Goal: Feedback & Contribution: Contribute content

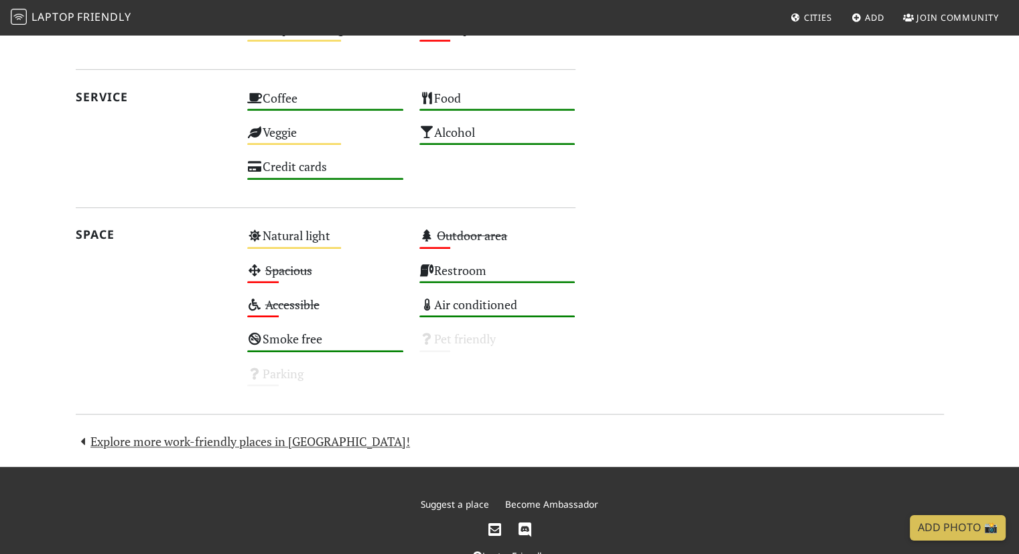
scroll to position [851, 0]
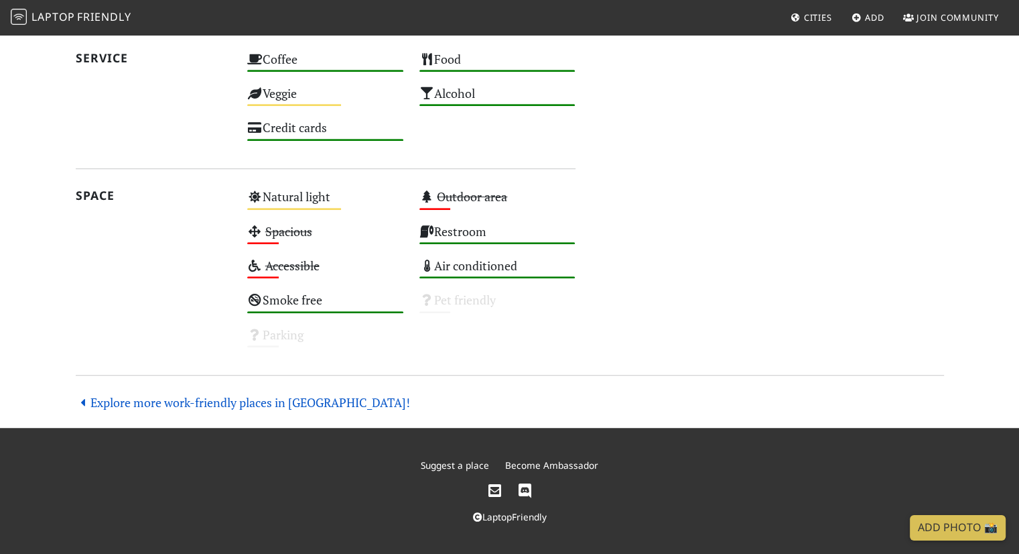
click at [303, 405] on link "Explore more work-friendly places in [GEOGRAPHIC_DATA]!" at bounding box center [243, 402] width 335 height 16
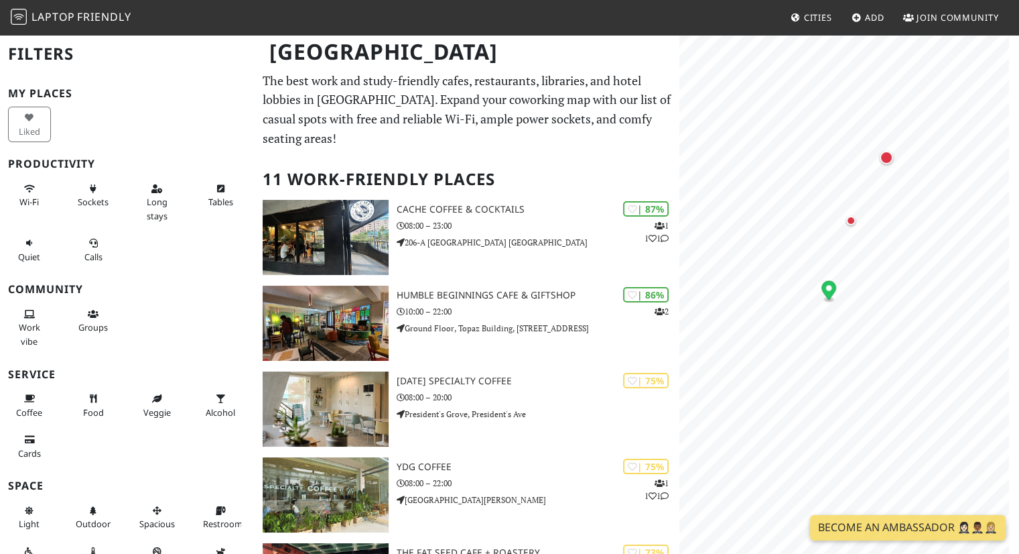
click at [857, 20] on icon at bounding box center [857, 18] width 11 height 9
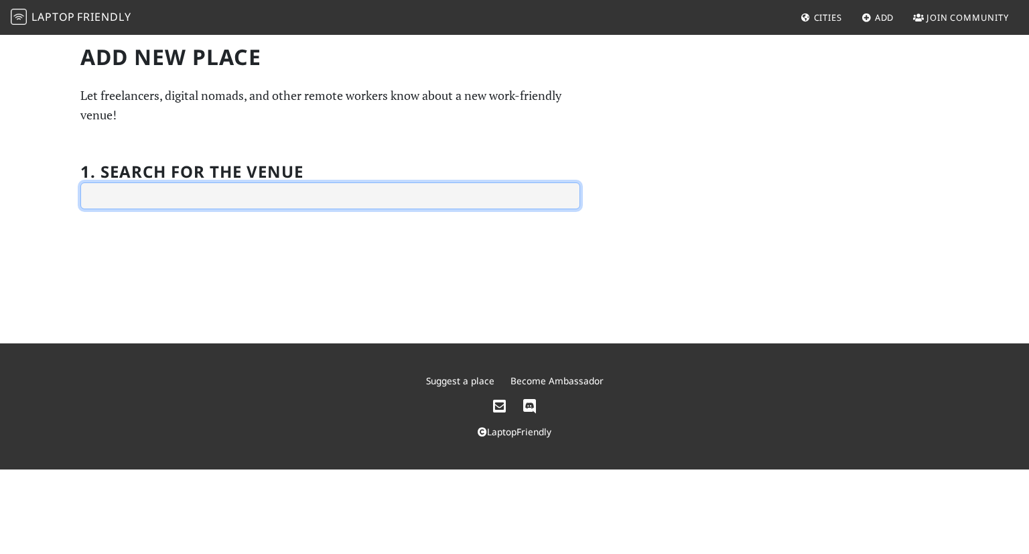
click at [389, 195] on input "text" at bounding box center [330, 195] width 500 height 27
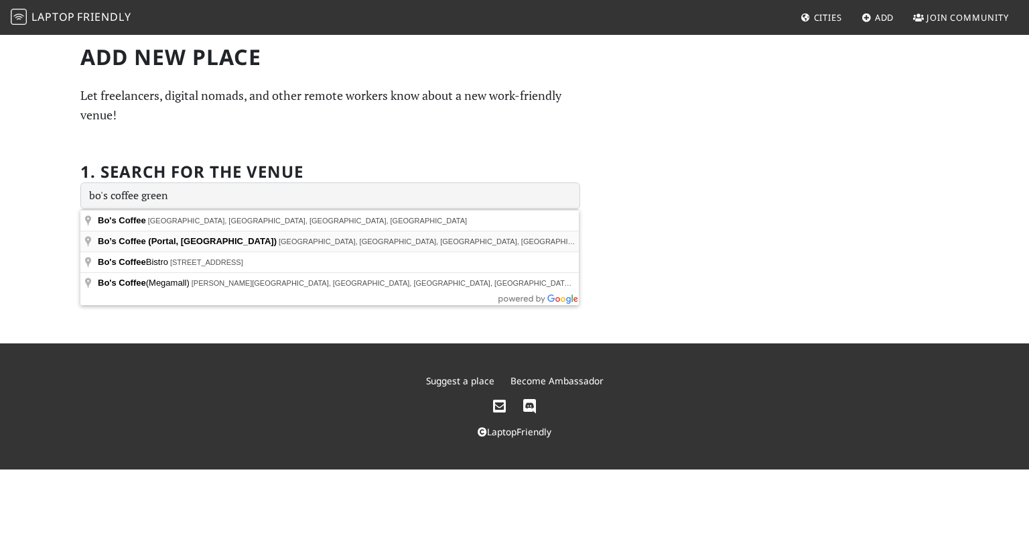
type input "Bo’s Coffee (Portal, Greenfield), Mayflower Street, Mandaluyong City, Metro Man…"
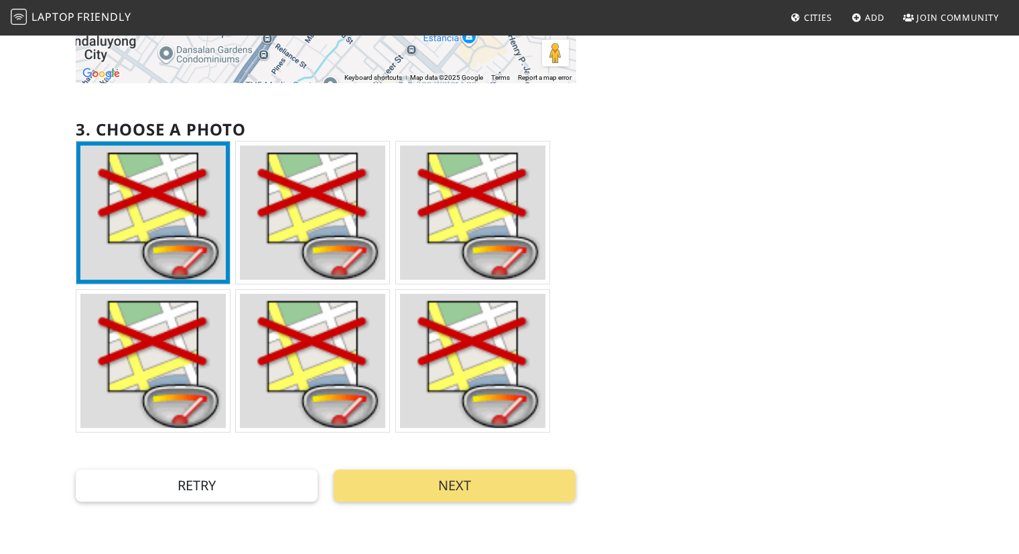
scroll to position [320, 0]
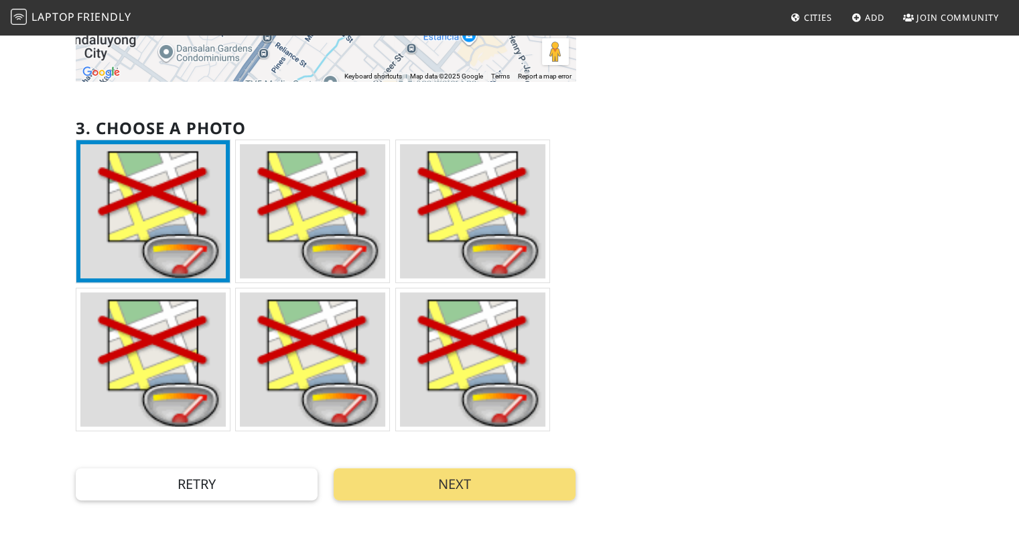
click at [519, 393] on img at bounding box center [472, 359] width 145 height 134
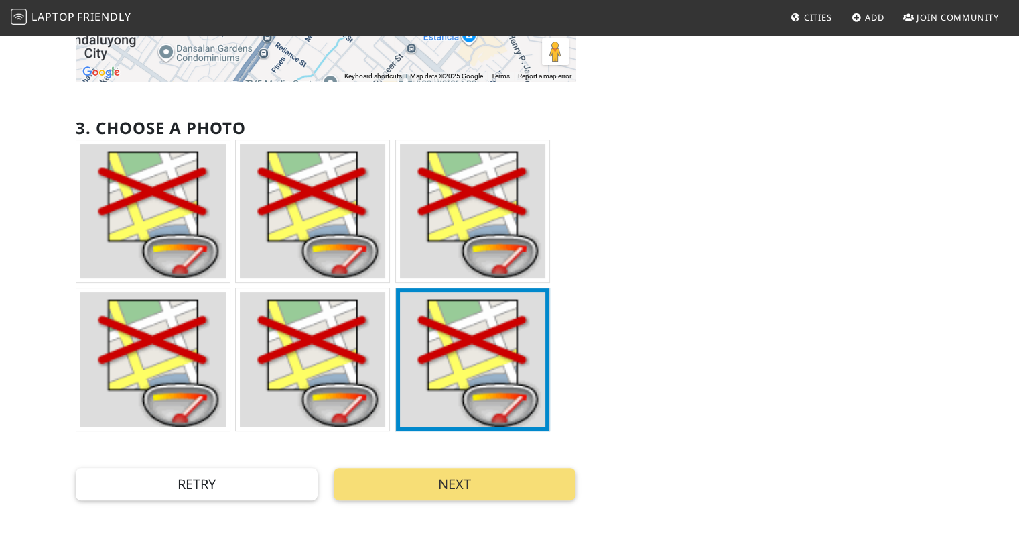
click at [302, 373] on img at bounding box center [312, 359] width 145 height 134
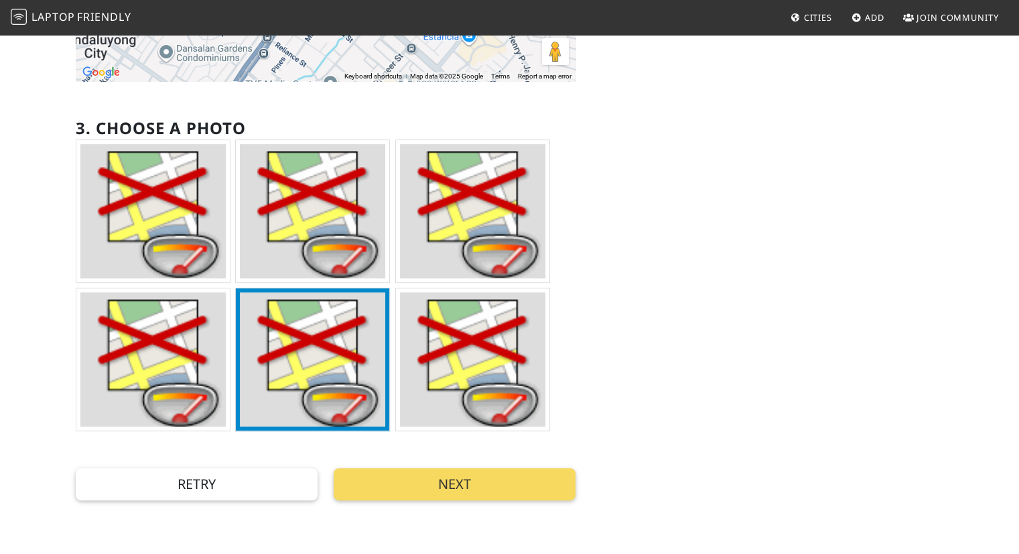
click at [467, 489] on button "Next" at bounding box center [455, 484] width 242 height 32
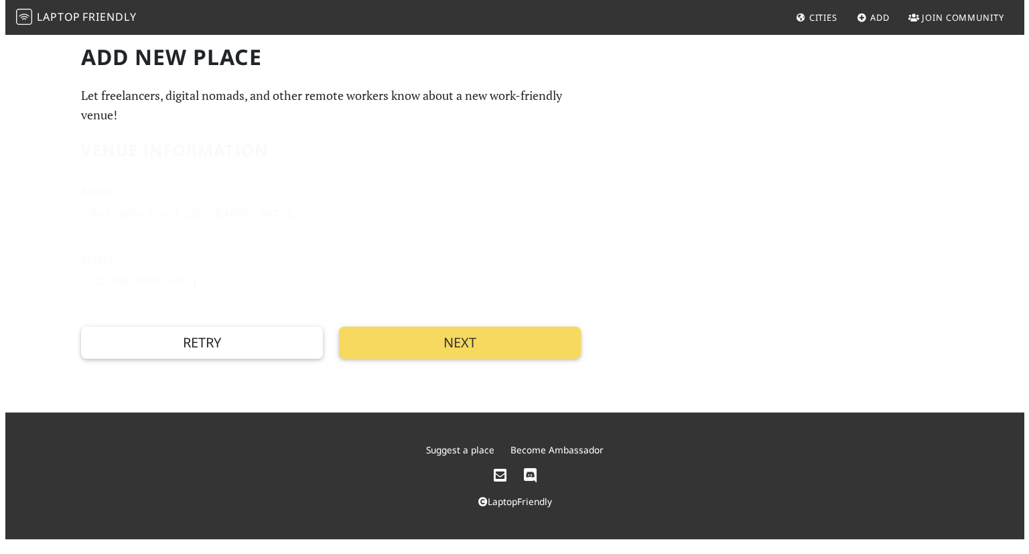
scroll to position [0, 0]
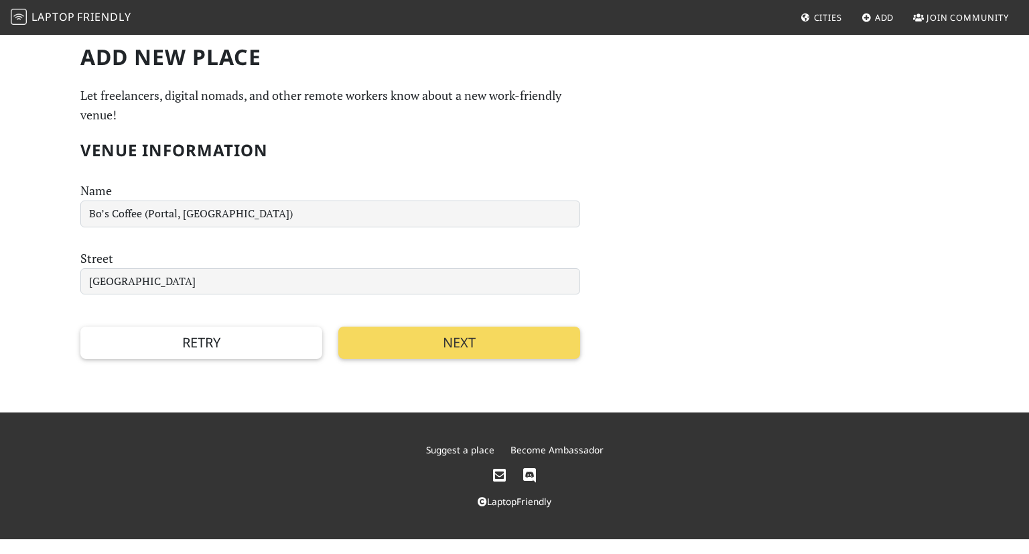
click at [421, 352] on button "Next" at bounding box center [459, 342] width 242 height 32
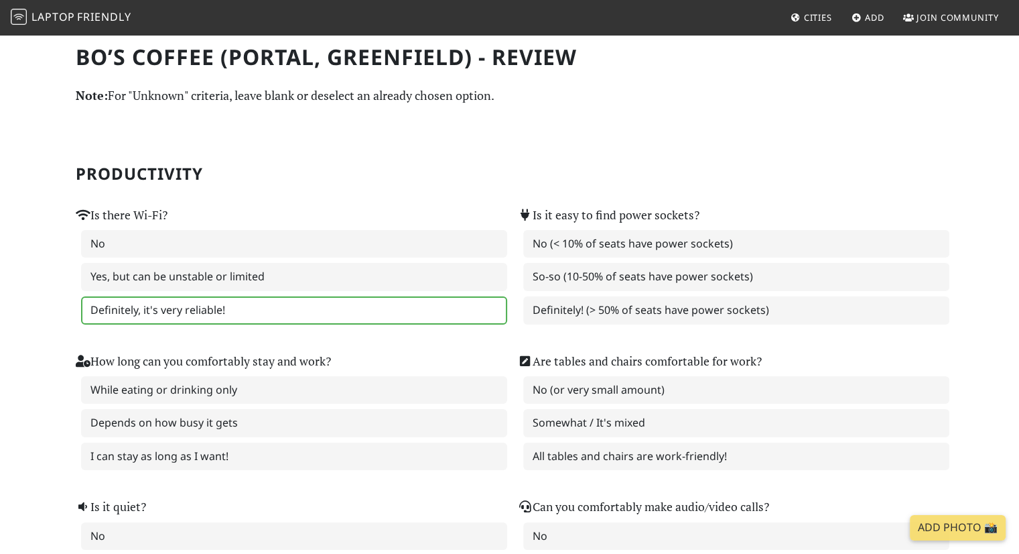
click at [265, 304] on label "Definitely, it's very reliable!" at bounding box center [294, 310] width 426 height 28
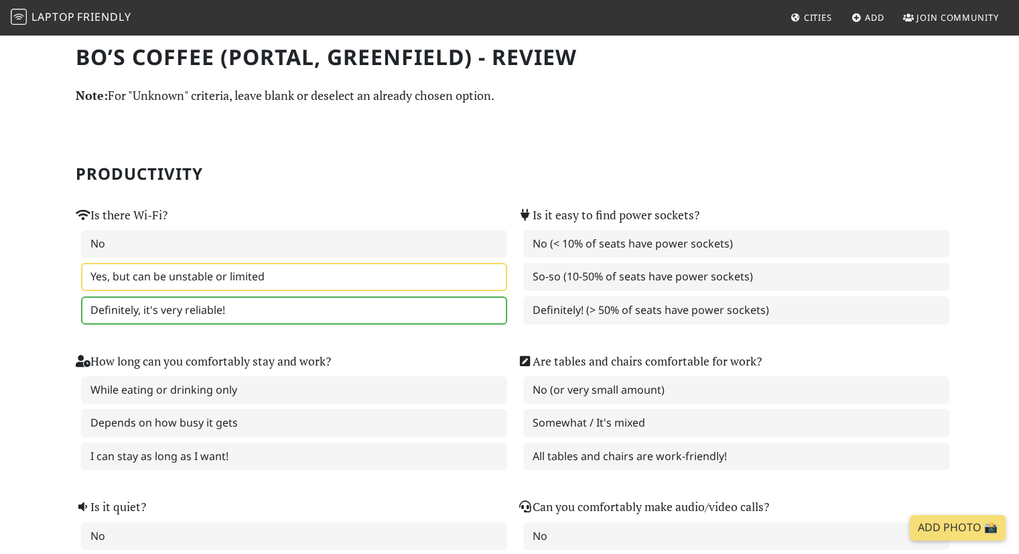
click at [308, 278] on label "Yes, but can be unstable or limited" at bounding box center [294, 277] width 426 height 28
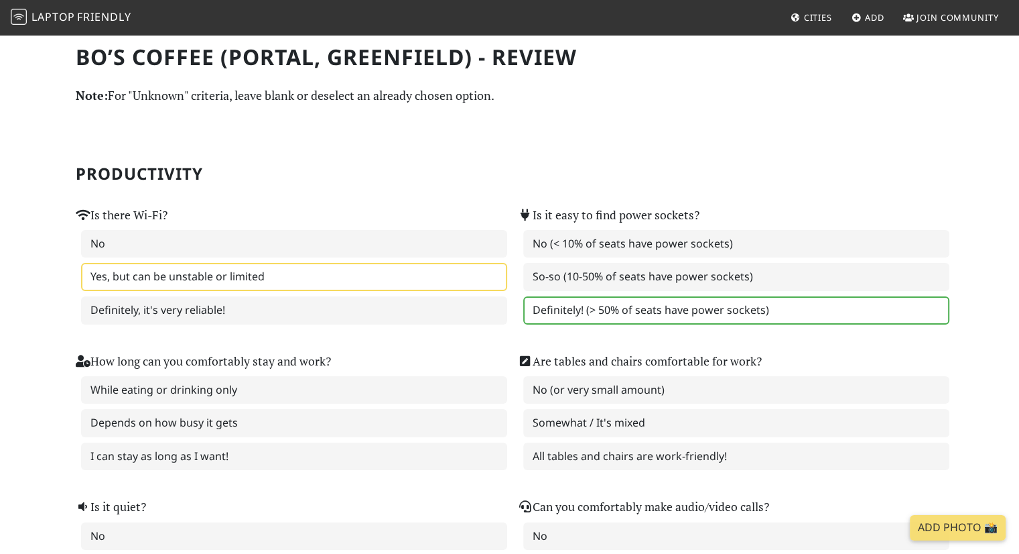
click at [649, 310] on label "Definitely! (> 50% of seats have power sockets)" at bounding box center [736, 310] width 426 height 28
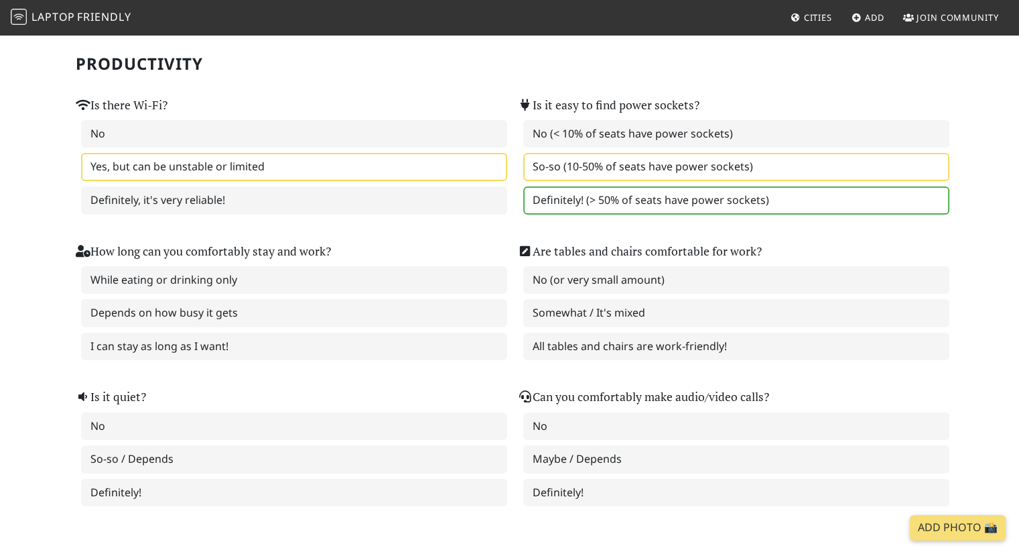
scroll to position [113, 0]
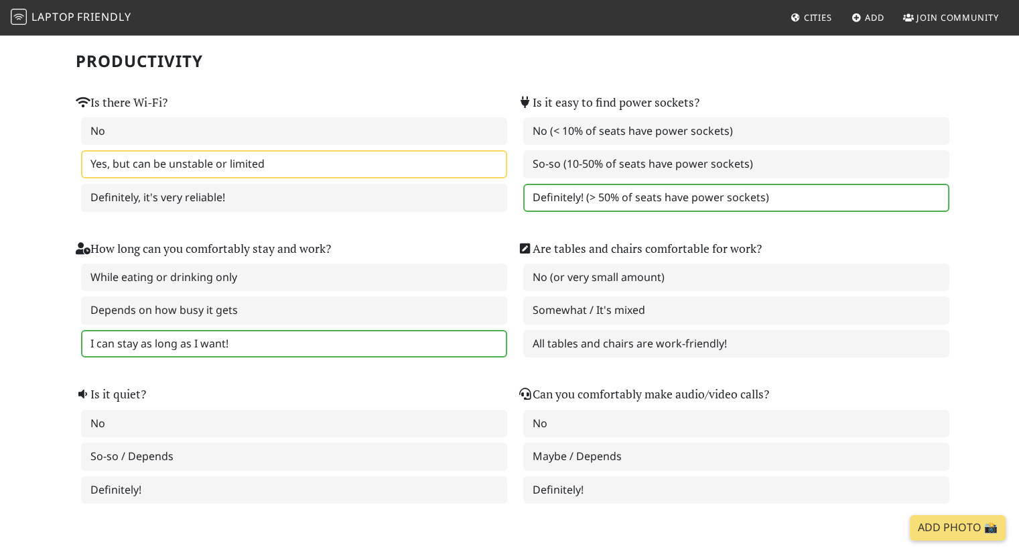
click at [239, 337] on label "I can stay as long as I want!" at bounding box center [294, 344] width 426 height 28
click at [603, 336] on label "All tables and chairs are work-friendly!" at bounding box center [736, 344] width 426 height 28
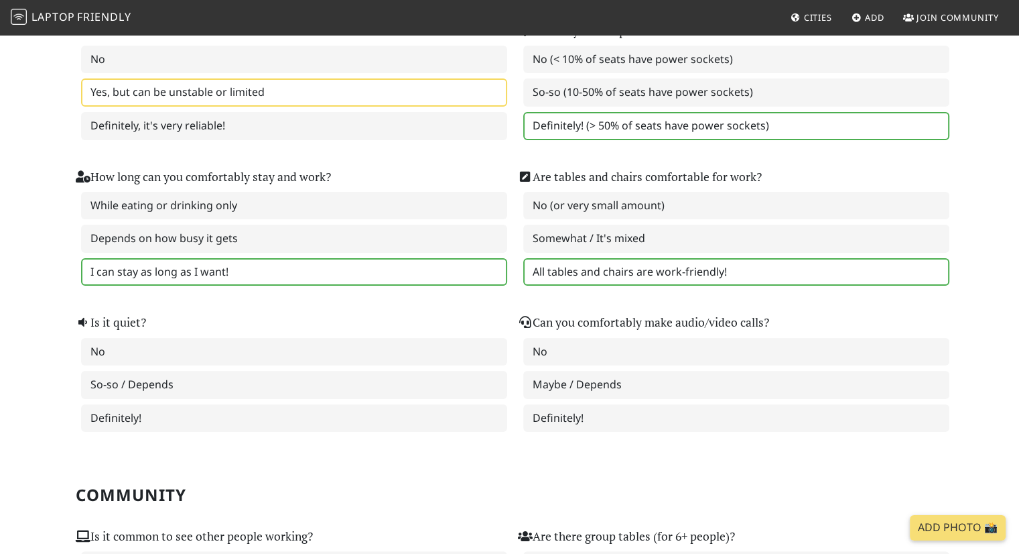
scroll to position [193, 0]
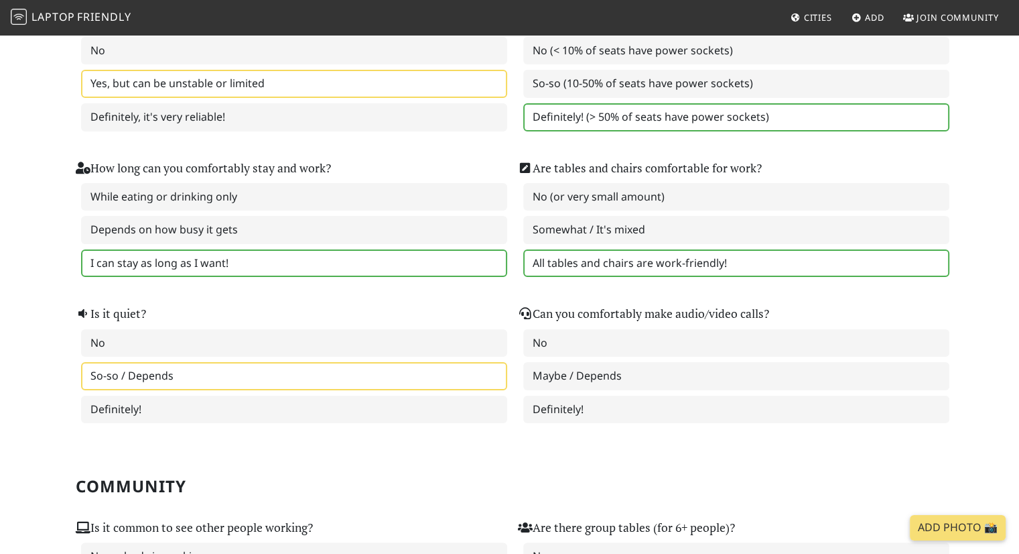
click at [314, 373] on label "So-so / Depends" at bounding box center [294, 376] width 426 height 28
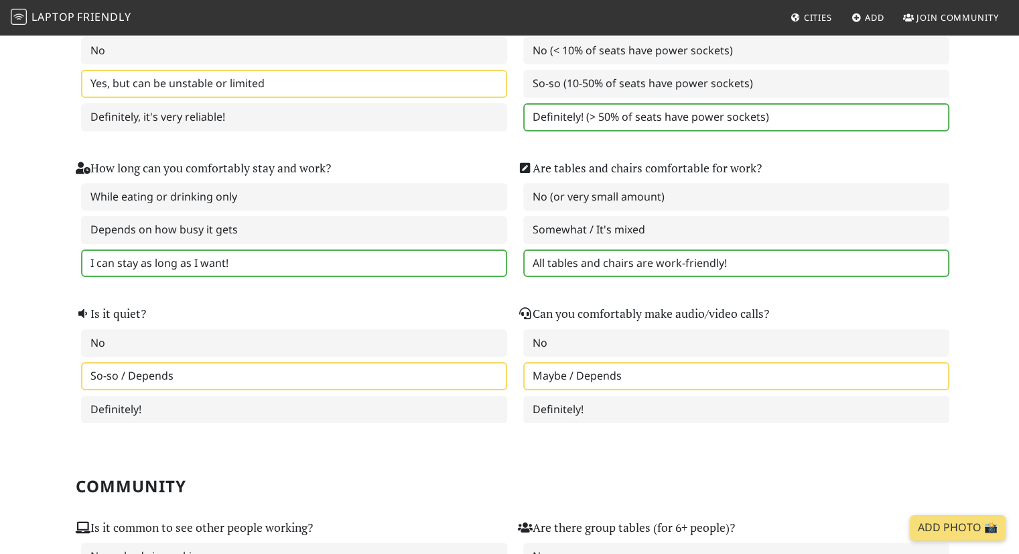
click at [645, 368] on label "Maybe / Depends" at bounding box center [736, 376] width 426 height 28
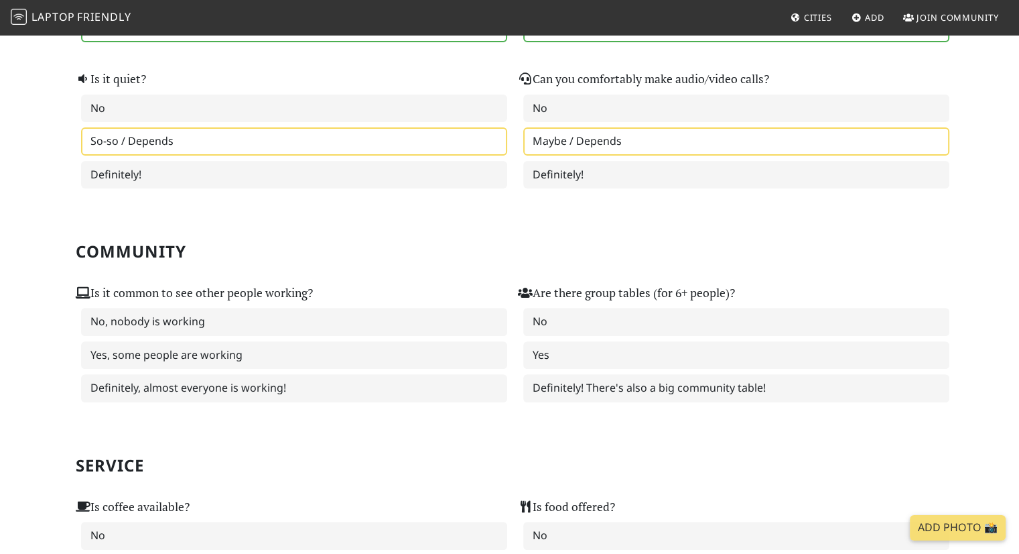
scroll to position [426, 0]
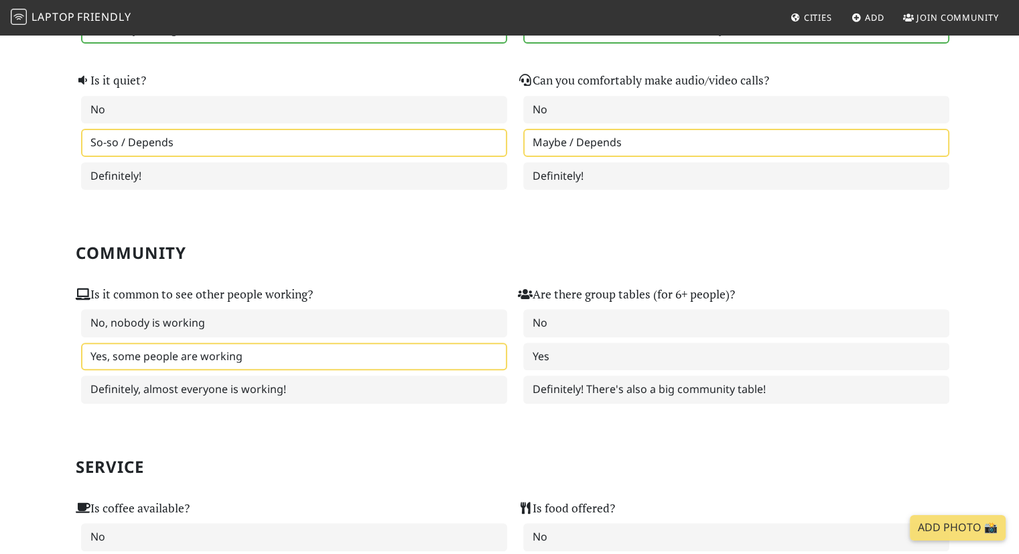
click at [313, 346] on label "Yes, some people are working" at bounding box center [294, 356] width 426 height 28
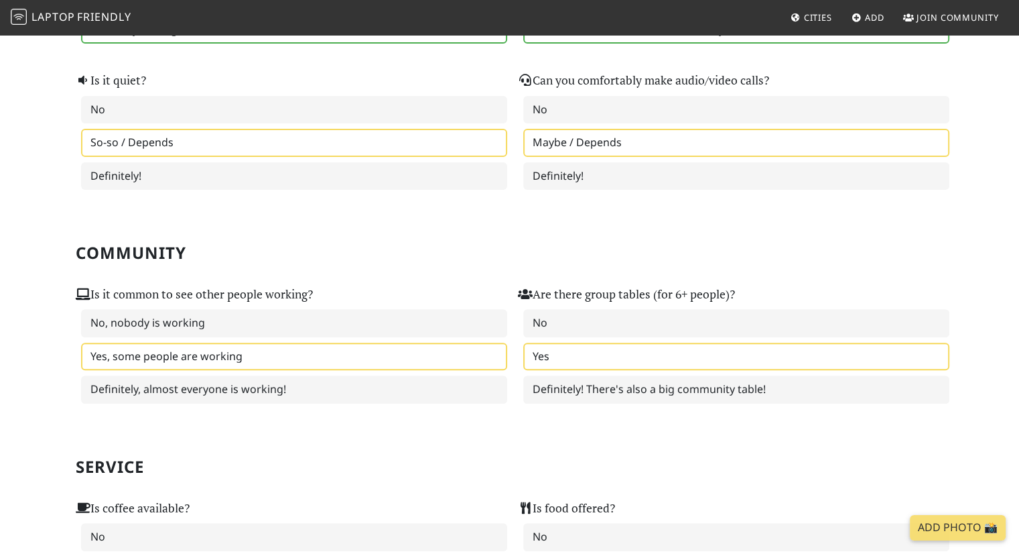
click at [645, 349] on label "Yes" at bounding box center [736, 356] width 426 height 28
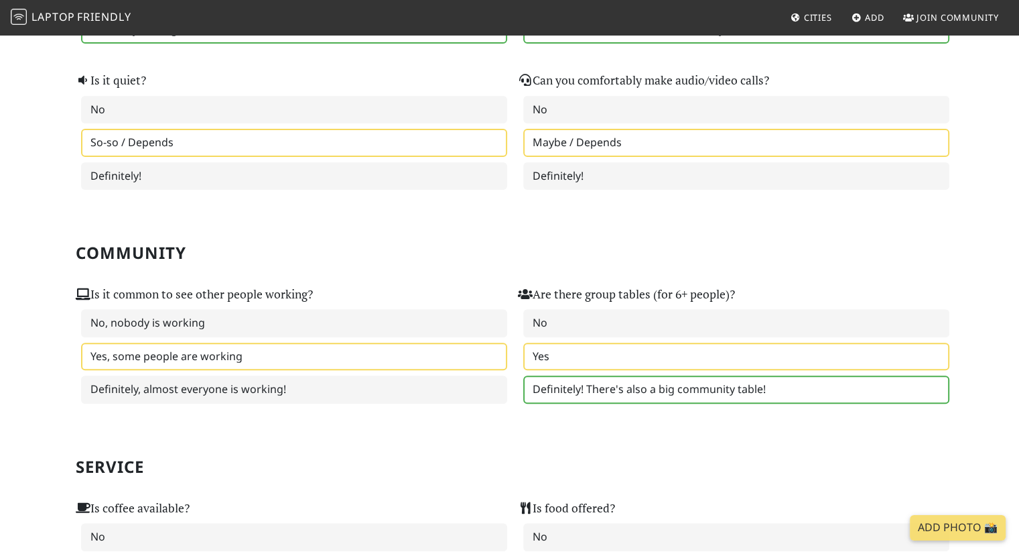
click at [646, 378] on label "Definitely! There's also a big community table!" at bounding box center [736, 389] width 426 height 28
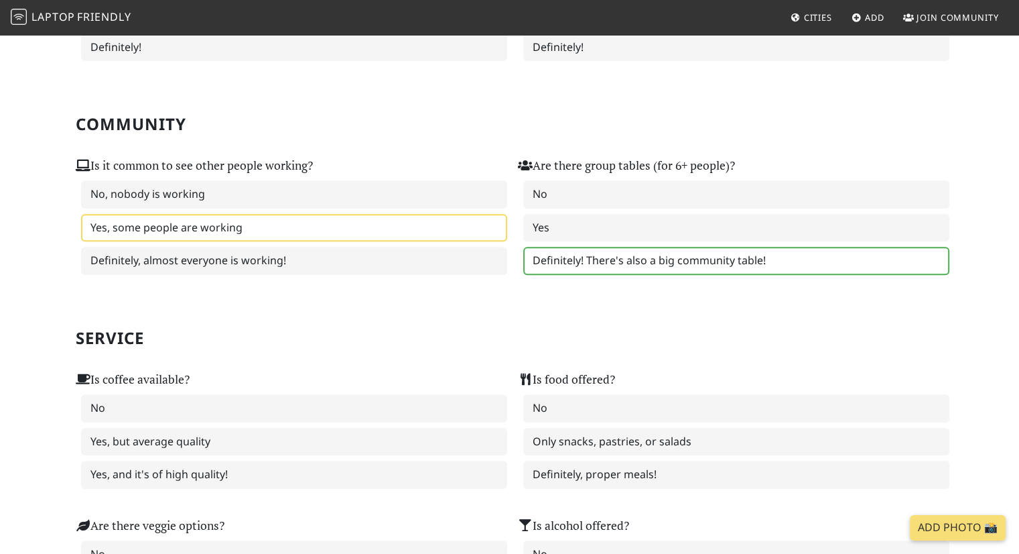
scroll to position [556, 0]
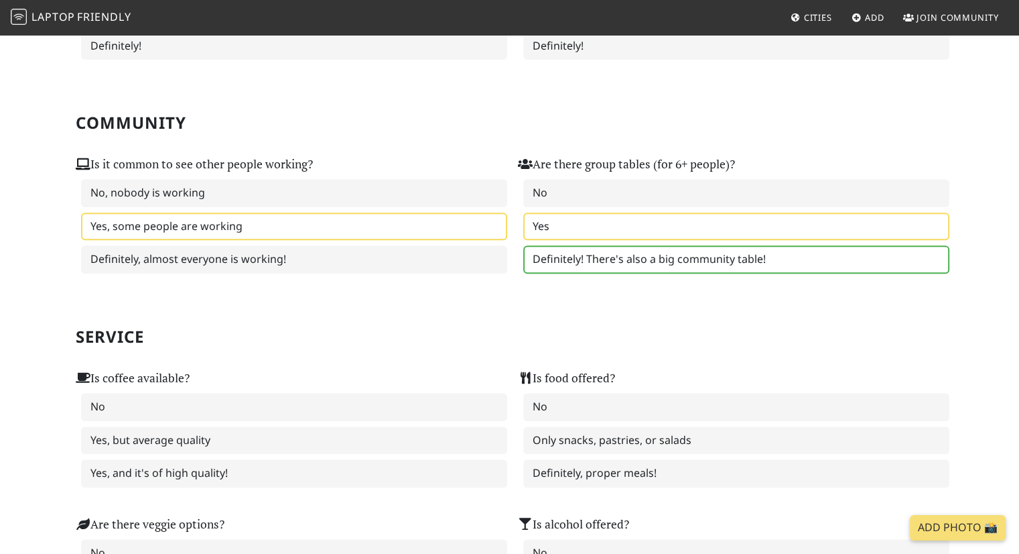
click at [649, 217] on label "Yes" at bounding box center [736, 226] width 426 height 28
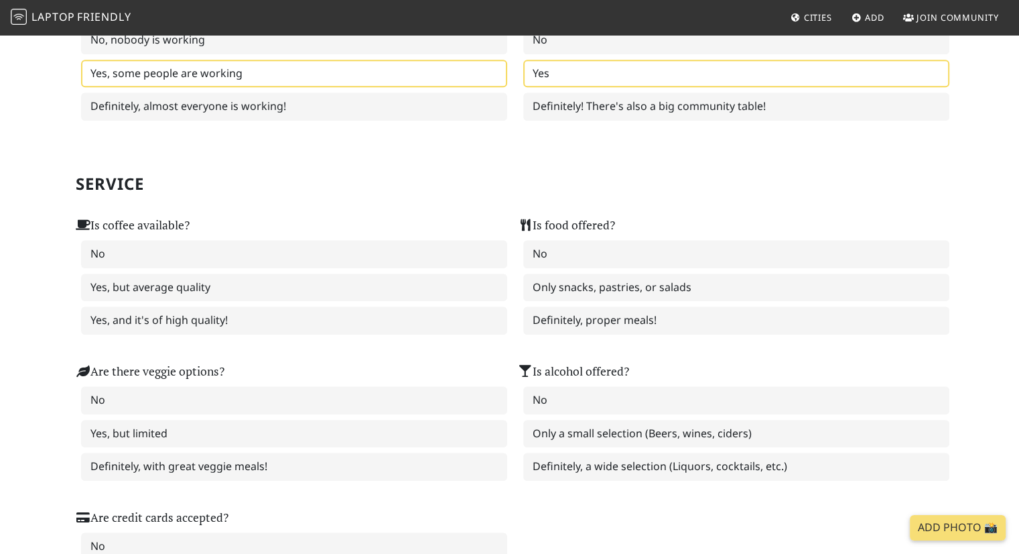
scroll to position [713, 0]
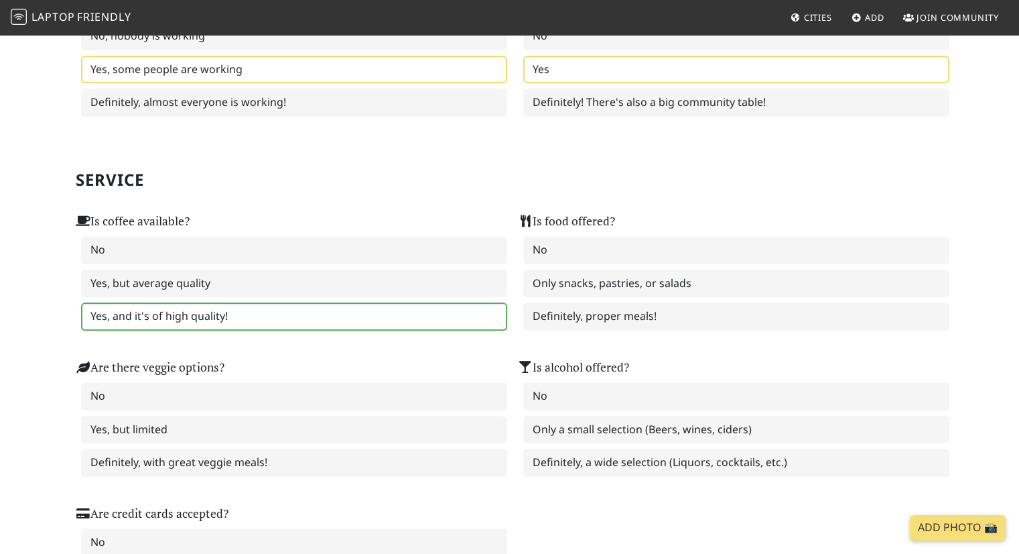
click at [361, 312] on label "Yes, and it's of high quality!" at bounding box center [294, 316] width 426 height 28
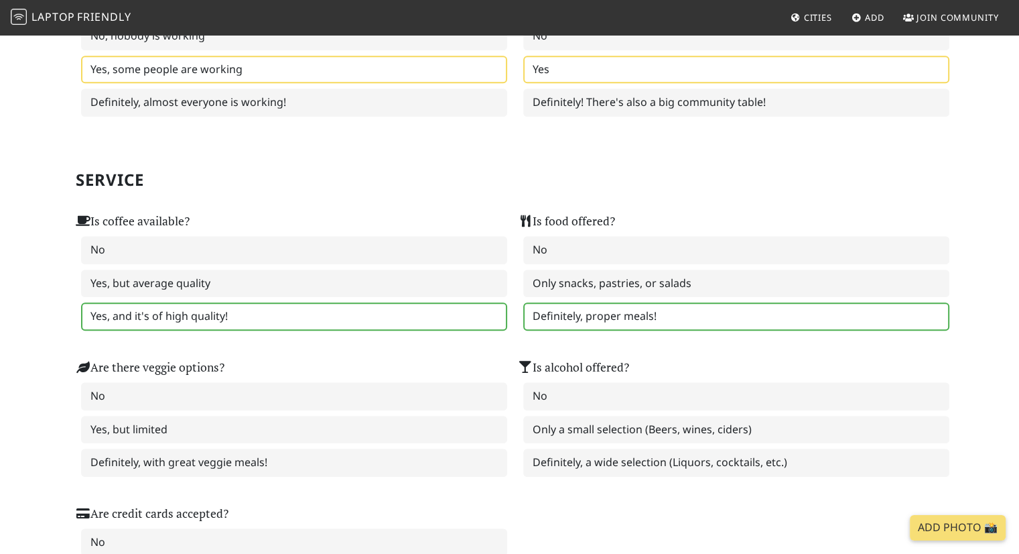
click at [640, 307] on label "Definitely, proper meals!" at bounding box center [736, 316] width 426 height 28
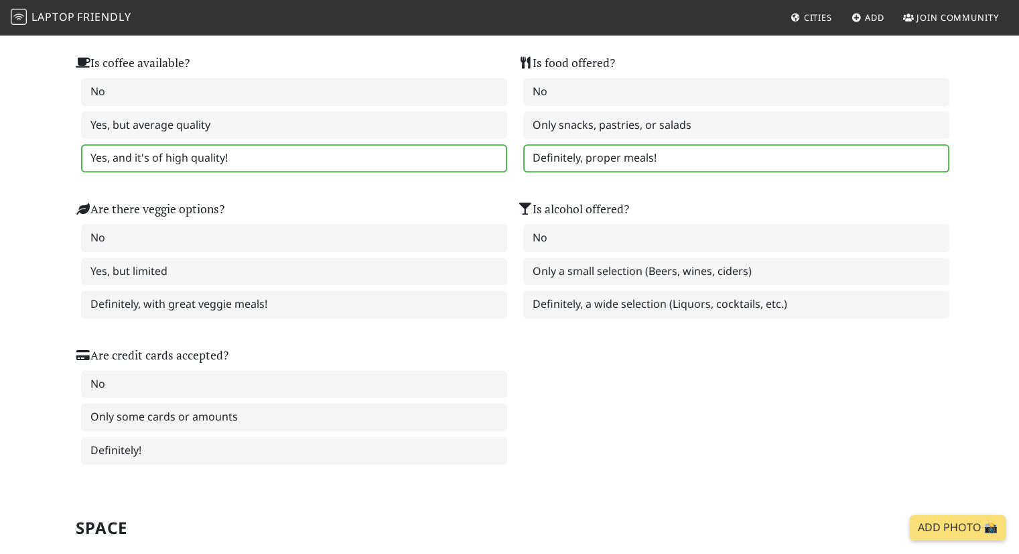
scroll to position [879, 0]
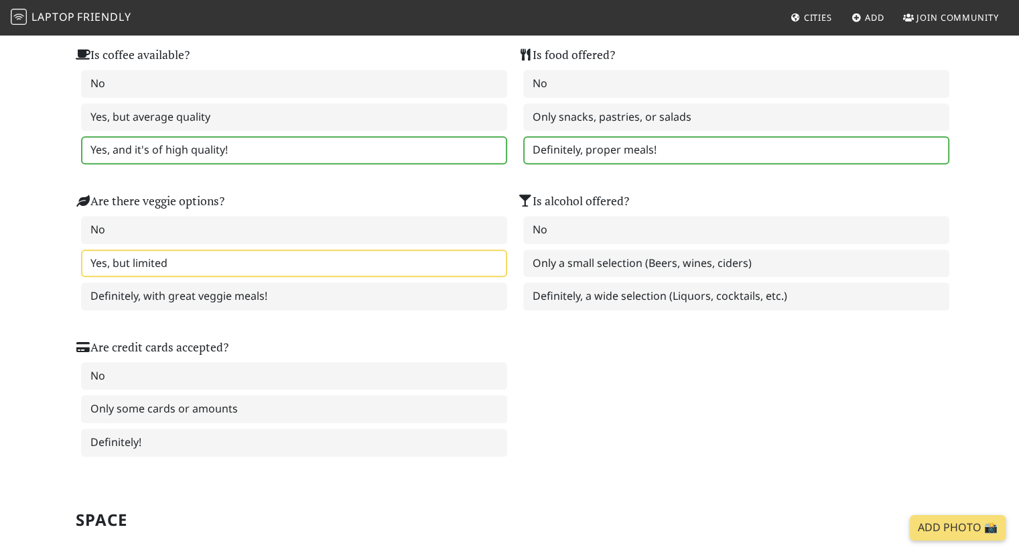
click at [342, 263] on label "Yes, but limited" at bounding box center [294, 263] width 426 height 28
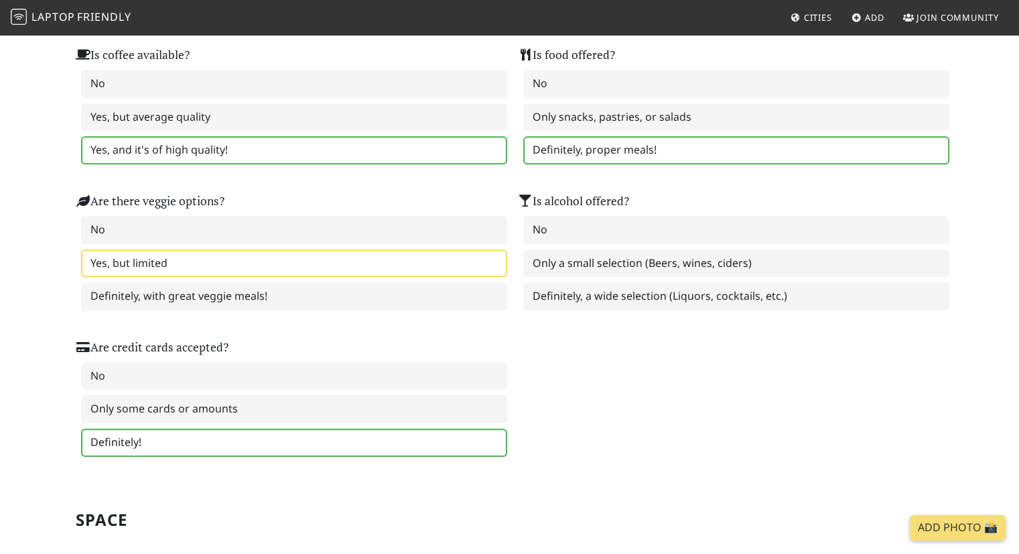
click at [321, 441] on label "Definitely!" at bounding box center [294, 442] width 426 height 28
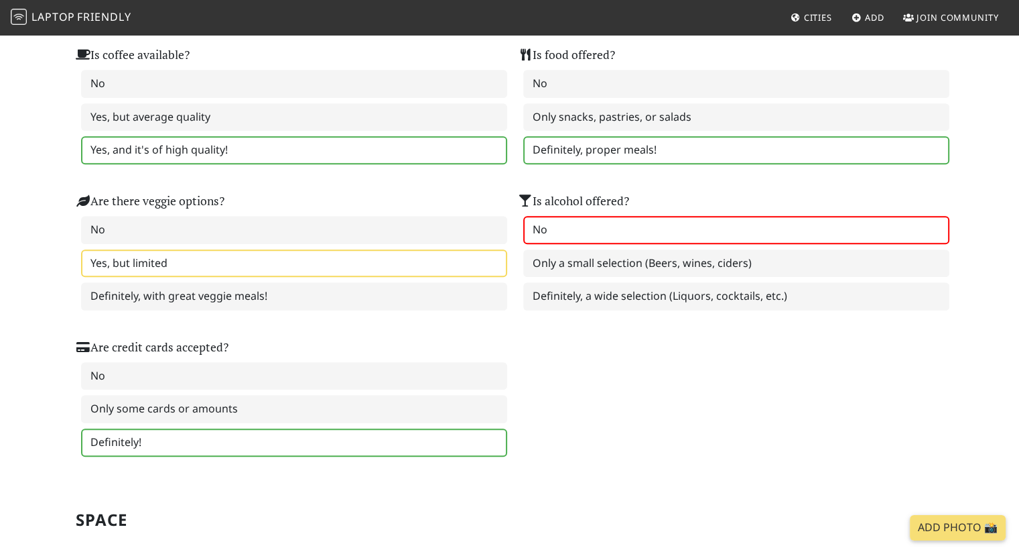
click at [625, 229] on label "No" at bounding box center [736, 230] width 426 height 28
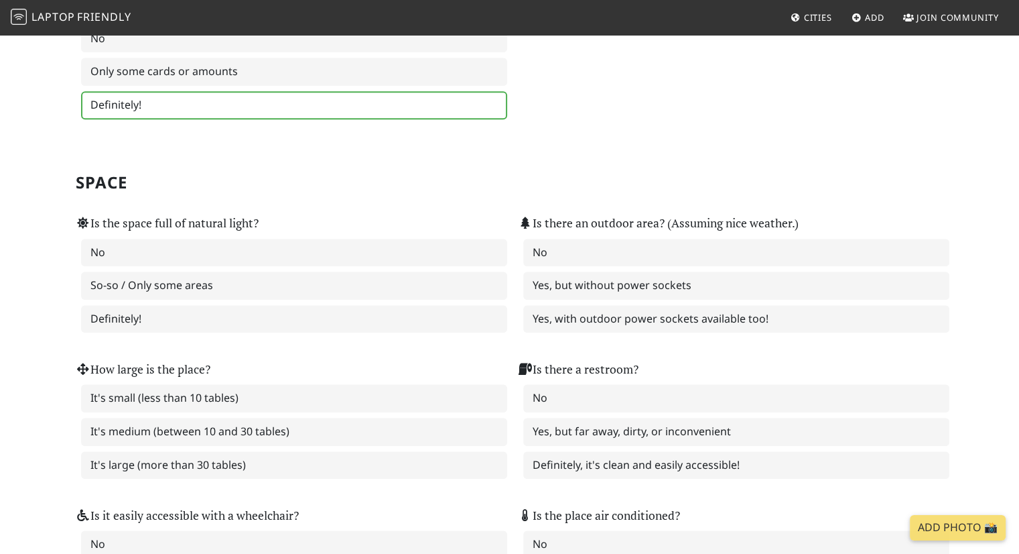
scroll to position [1222, 0]
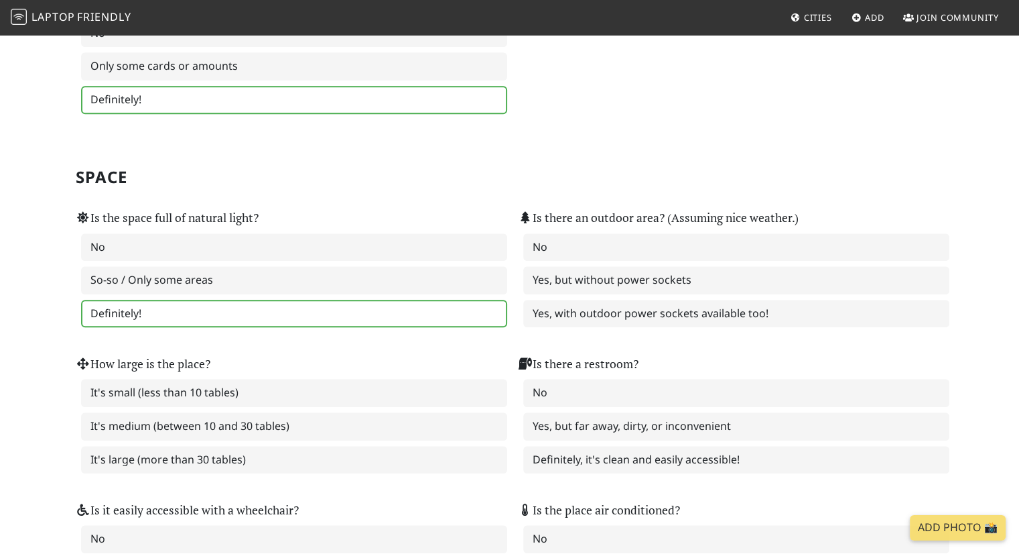
click at [472, 301] on label "Definitely!" at bounding box center [294, 314] width 426 height 28
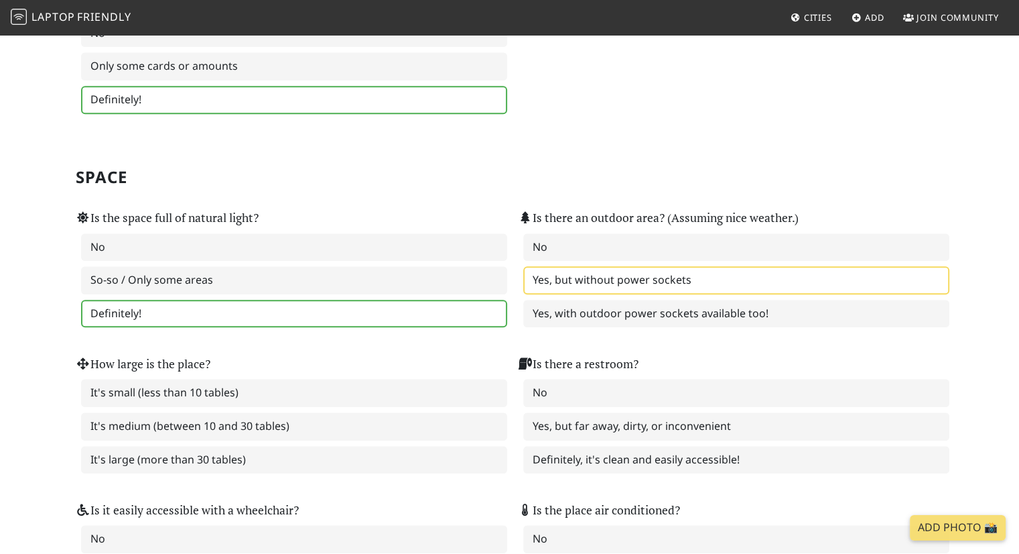
click at [651, 269] on label "Yes, but without power sockets" at bounding box center [736, 280] width 426 height 28
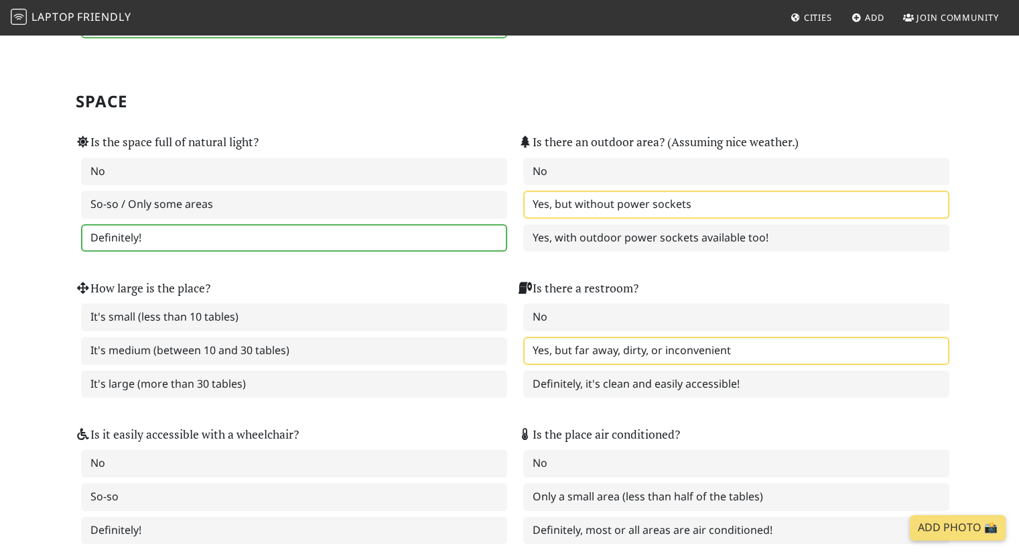
scroll to position [1299, 0]
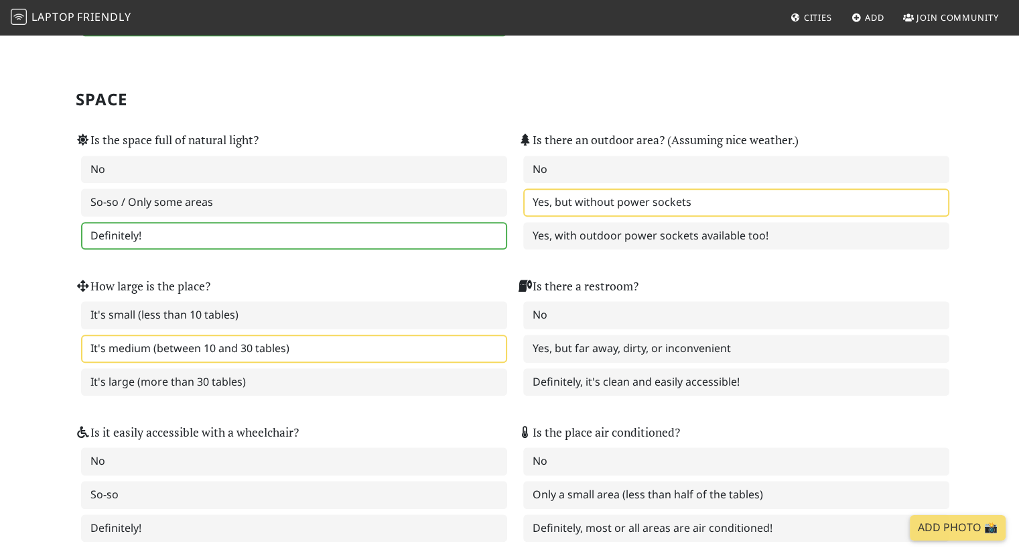
click at [300, 342] on label "It's medium (between 10 and 30 tables)" at bounding box center [294, 348] width 426 height 28
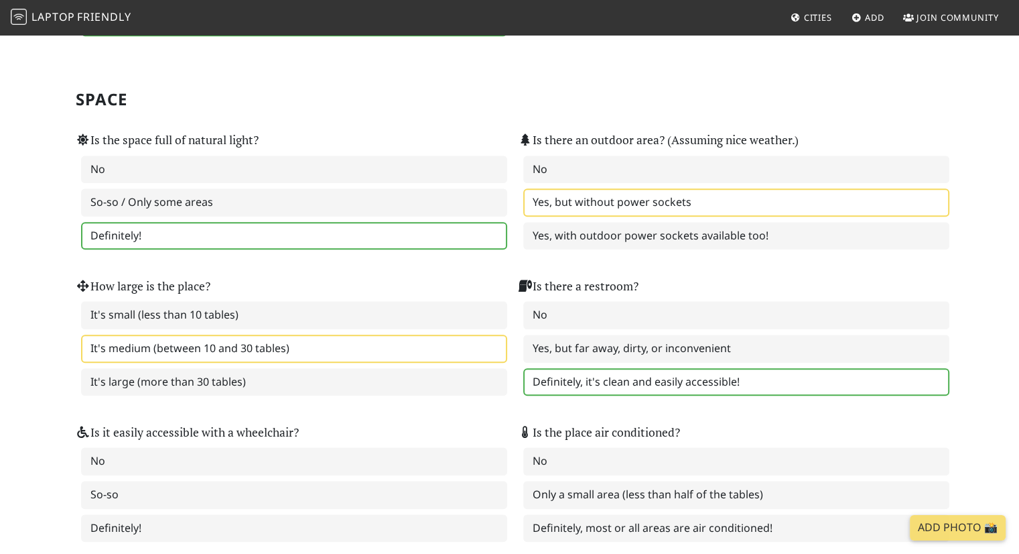
click at [647, 368] on label "Definitely, it's clean and easily accessible!" at bounding box center [736, 382] width 426 height 28
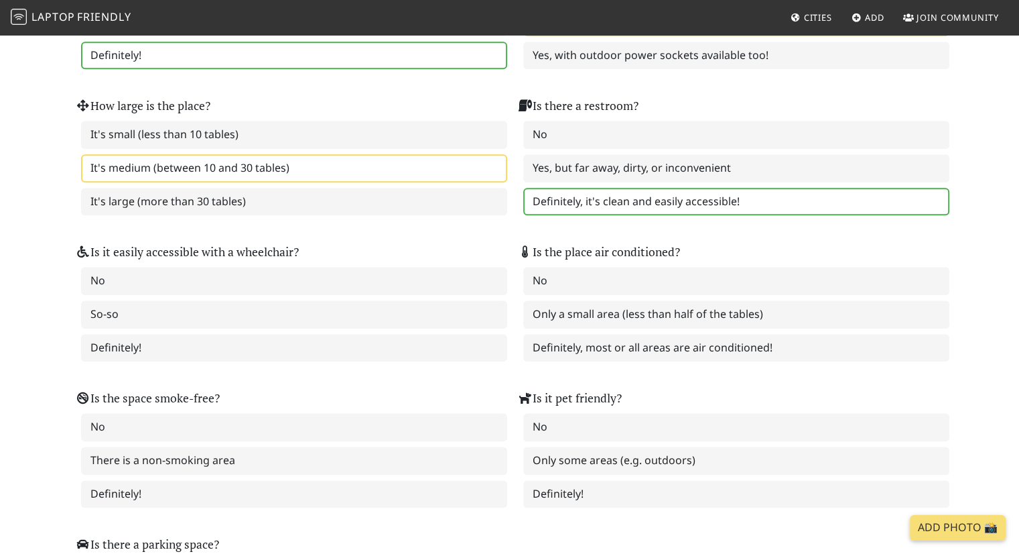
scroll to position [1500, 0]
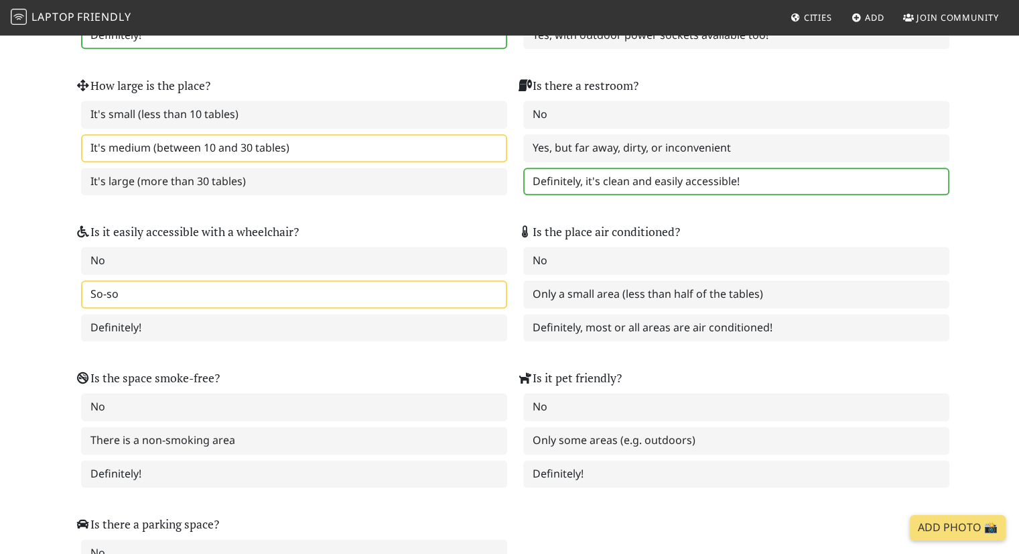
click at [440, 280] on label "So-so" at bounding box center [294, 294] width 426 height 28
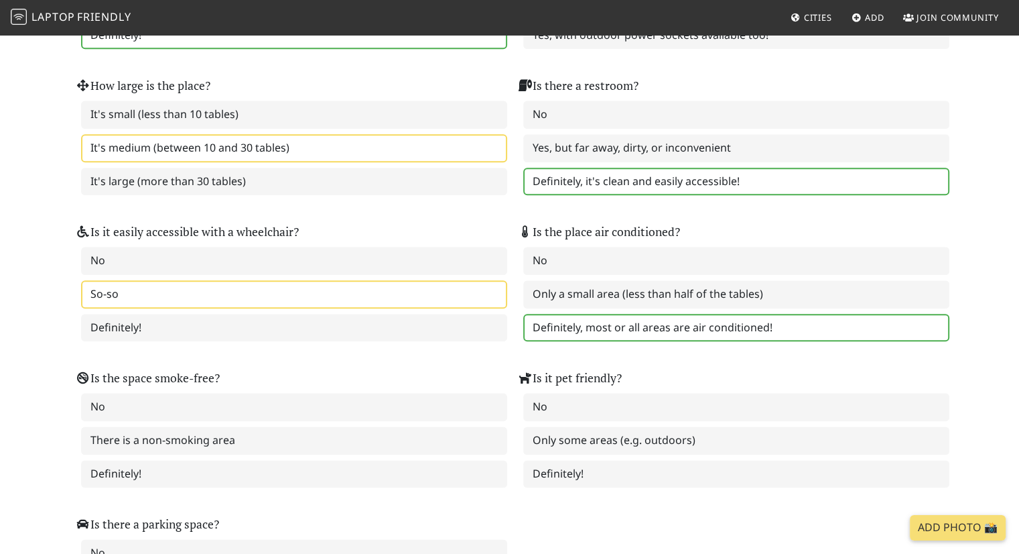
click at [637, 314] on label "Definitely, most or all areas are air conditioned!" at bounding box center [736, 328] width 426 height 28
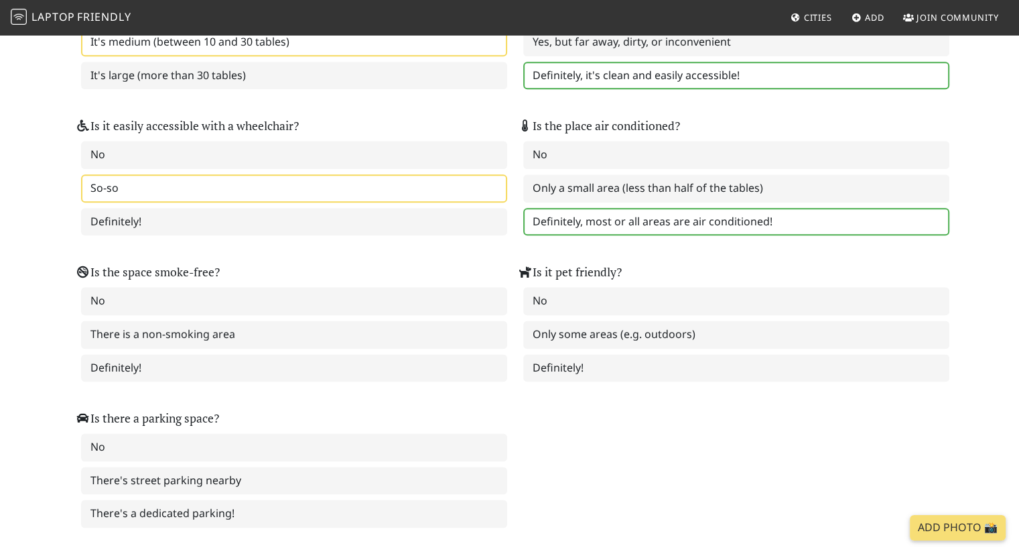
scroll to position [1622, 0]
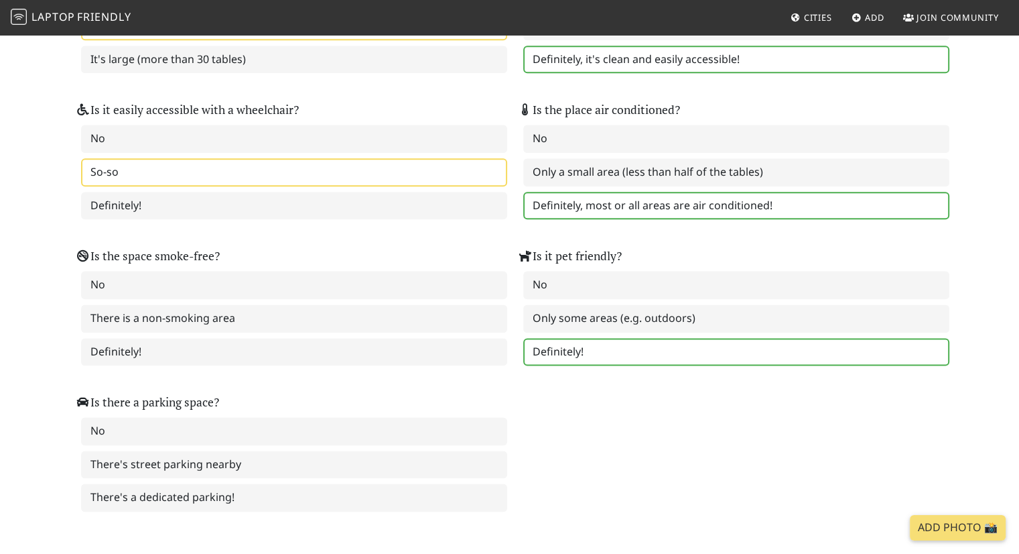
click at [565, 338] on label "Definitely!" at bounding box center [736, 352] width 426 height 28
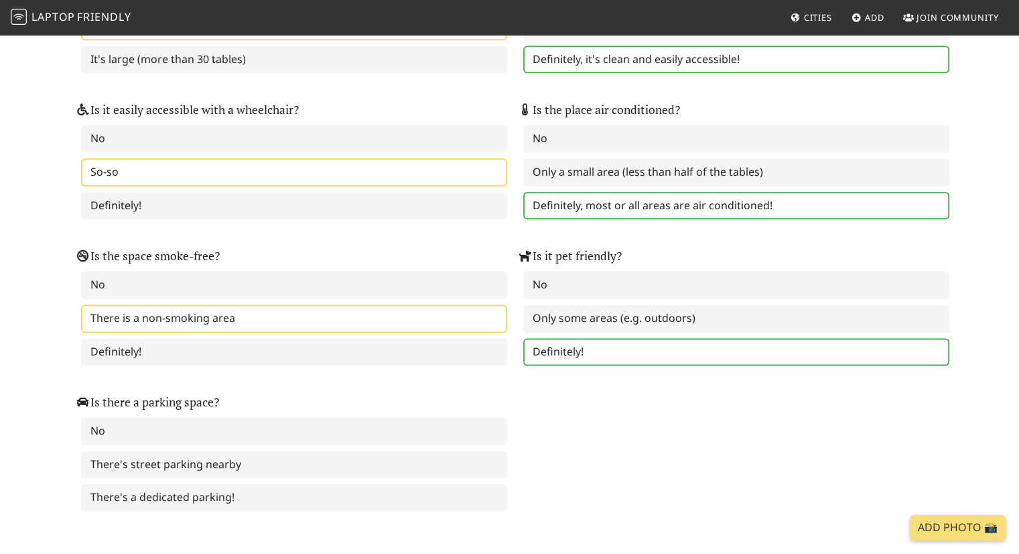
click at [268, 304] on label "There is a non-smoking area" at bounding box center [294, 318] width 426 height 28
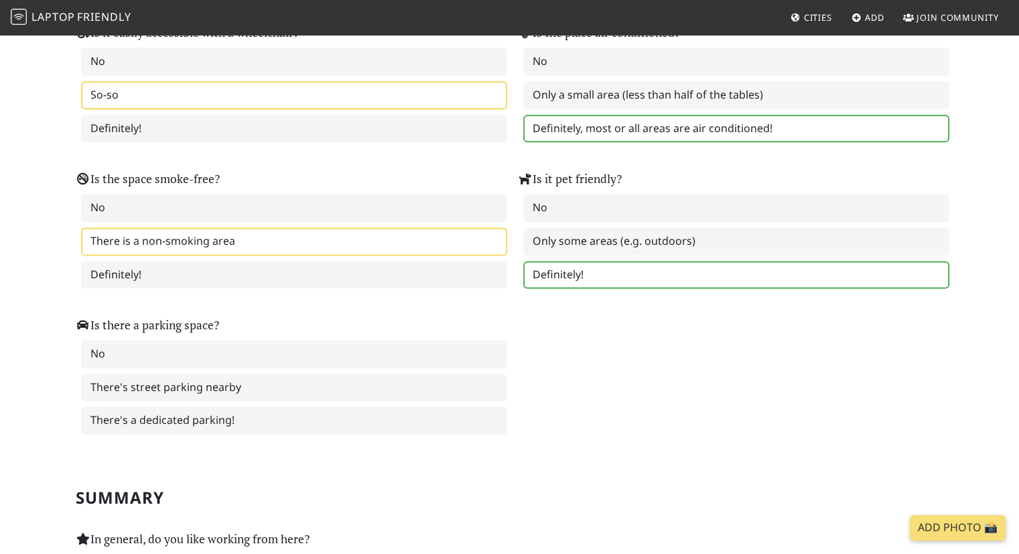
scroll to position [1699, 0]
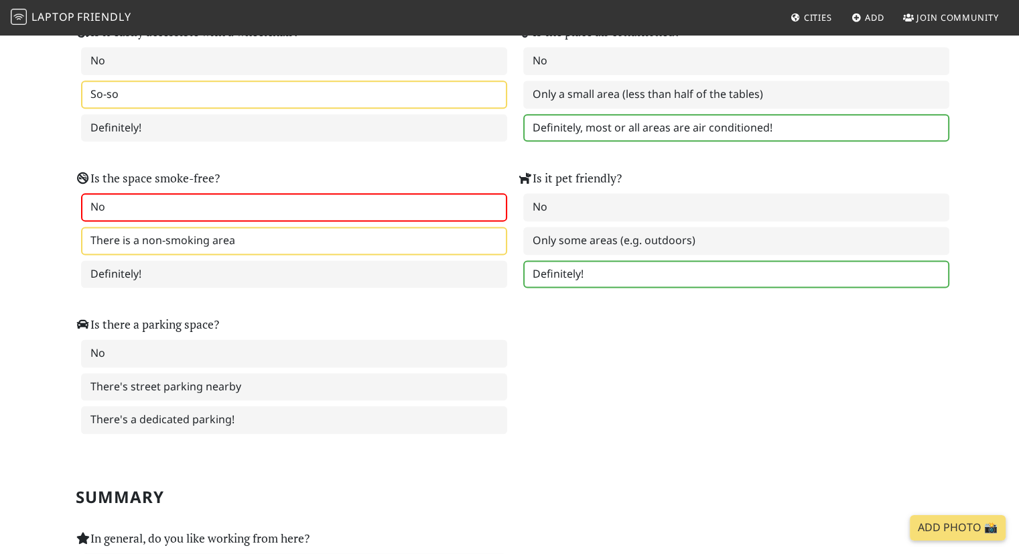
click at [280, 193] on label "No" at bounding box center [294, 207] width 426 height 28
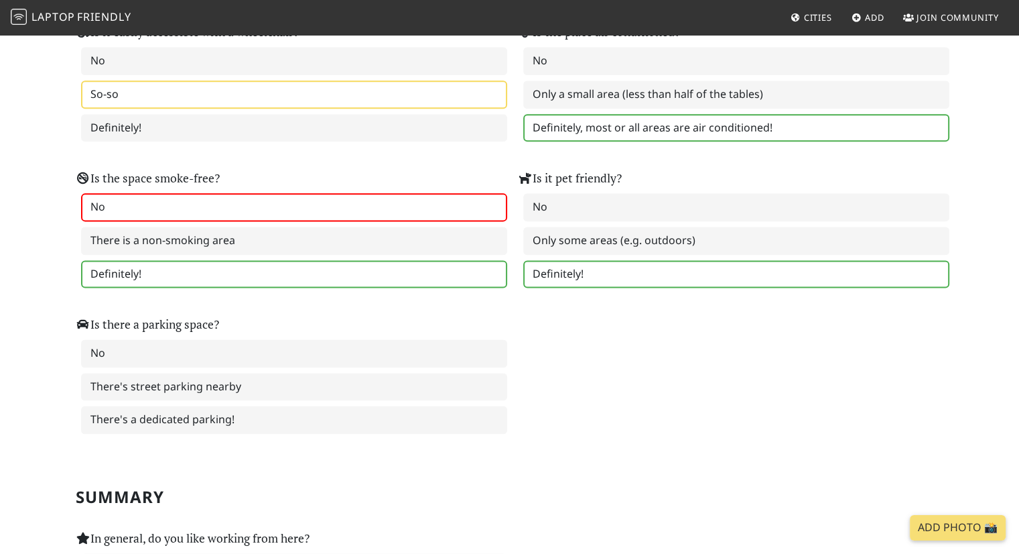
click at [277, 260] on label "Definitely!" at bounding box center [294, 274] width 426 height 28
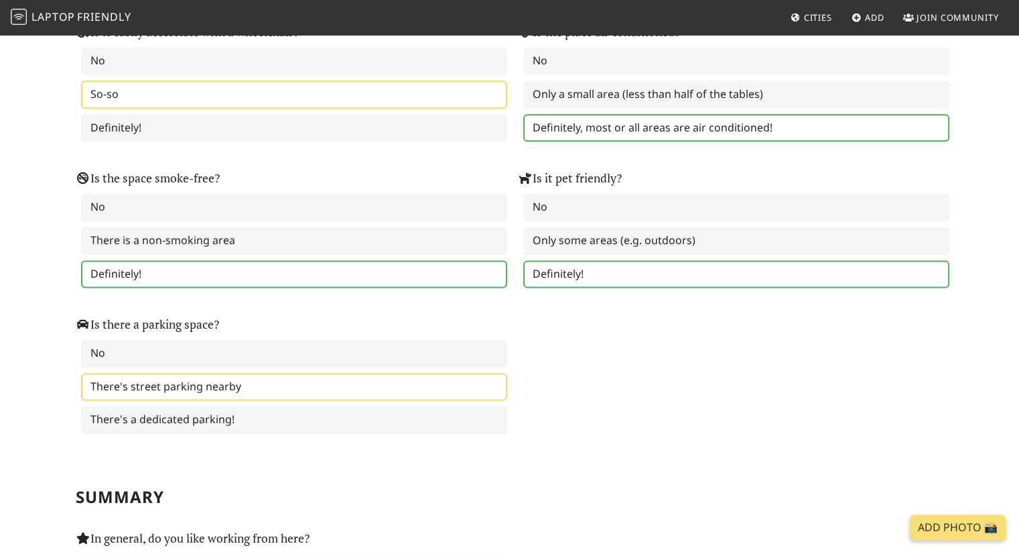
click at [249, 373] on label "There's street parking nearby" at bounding box center [294, 387] width 426 height 28
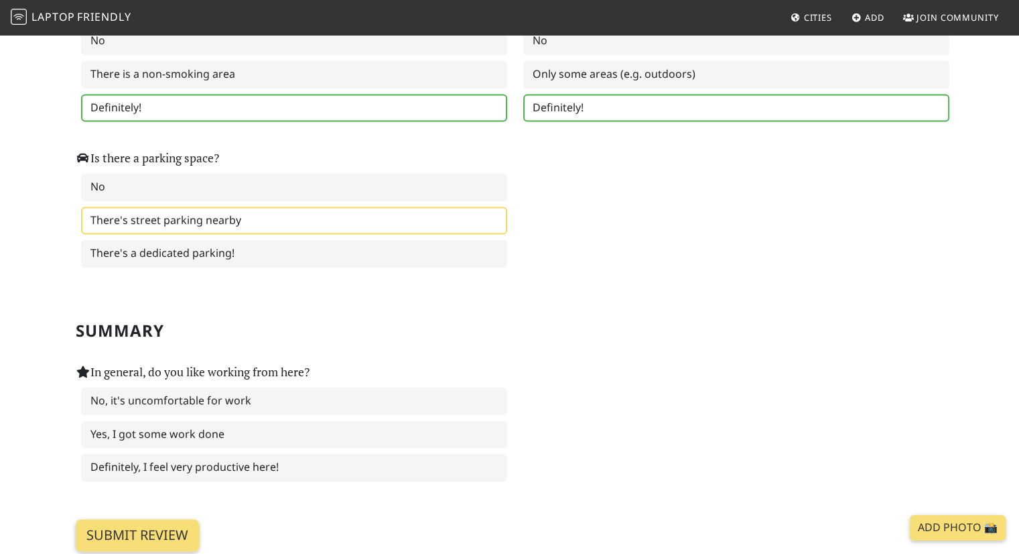
scroll to position [1925, 0]
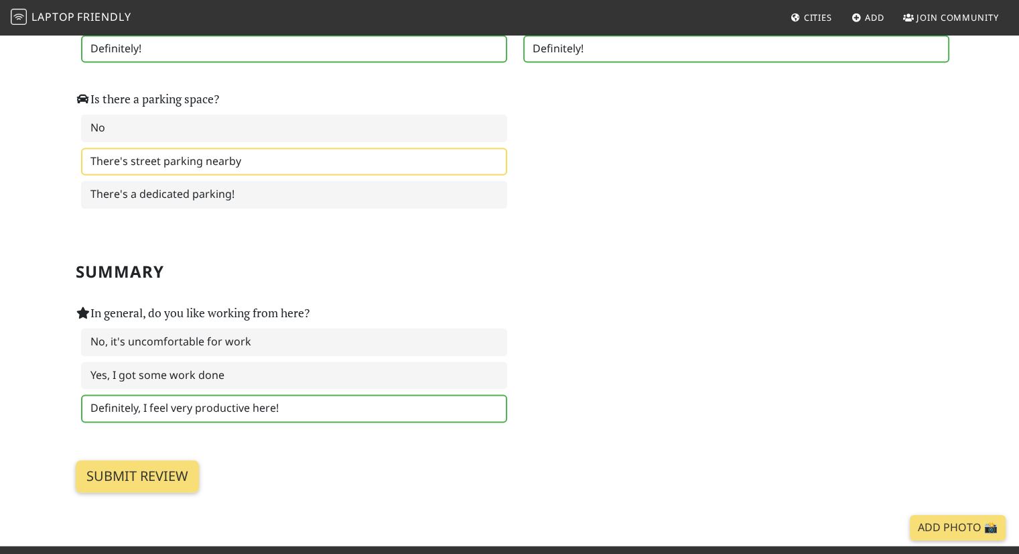
click at [298, 394] on label "Definitely, I feel very productive here!" at bounding box center [294, 408] width 426 height 28
click at [144, 460] on input "Submit review" at bounding box center [137, 476] width 123 height 32
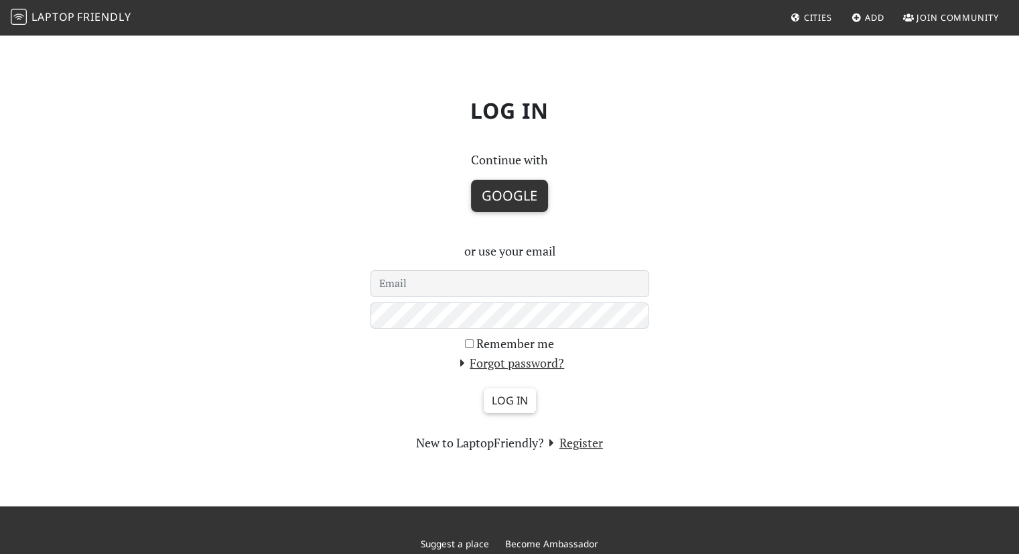
click at [511, 201] on button "Google" at bounding box center [509, 196] width 77 height 32
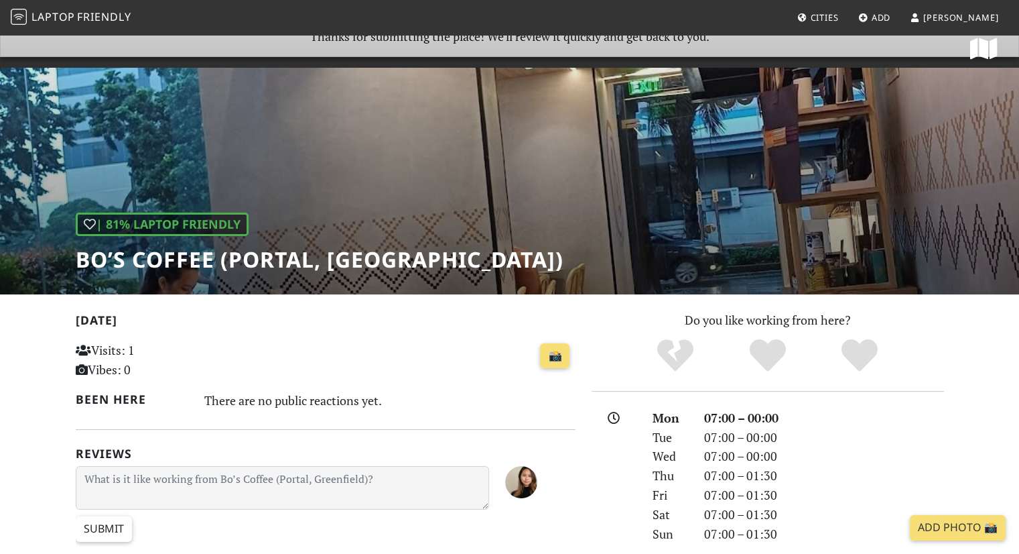
scroll to position [19, 0]
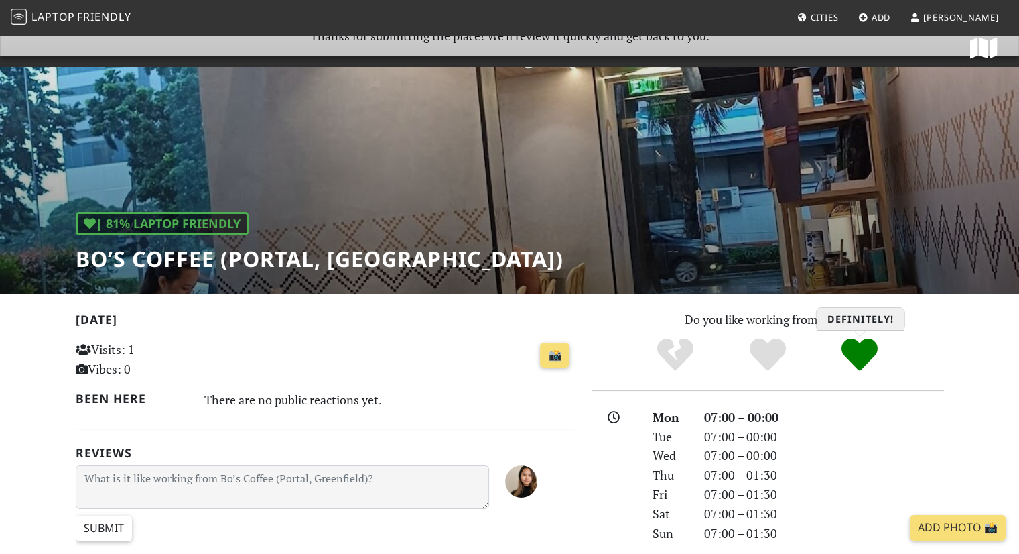
click at [863, 361] on icon "Definitely!" at bounding box center [860, 354] width 36 height 36
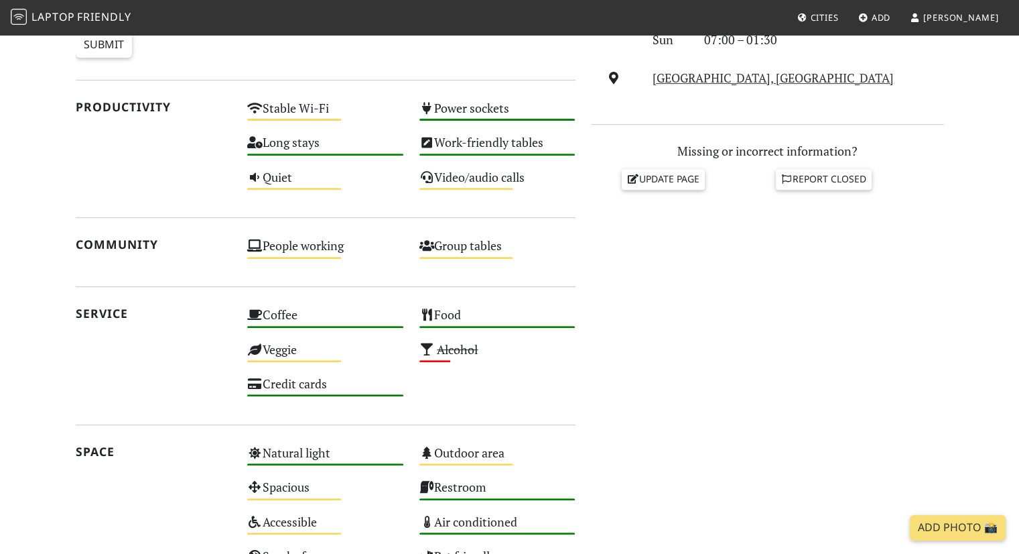
scroll to position [767, 0]
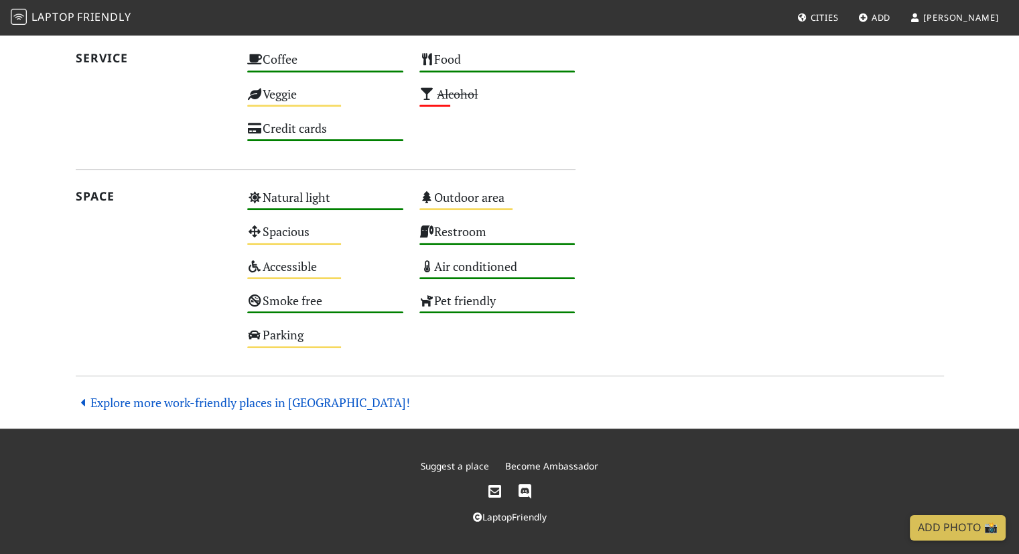
click at [207, 397] on link "Explore more work-friendly places in [GEOGRAPHIC_DATA]!" at bounding box center [243, 402] width 335 height 16
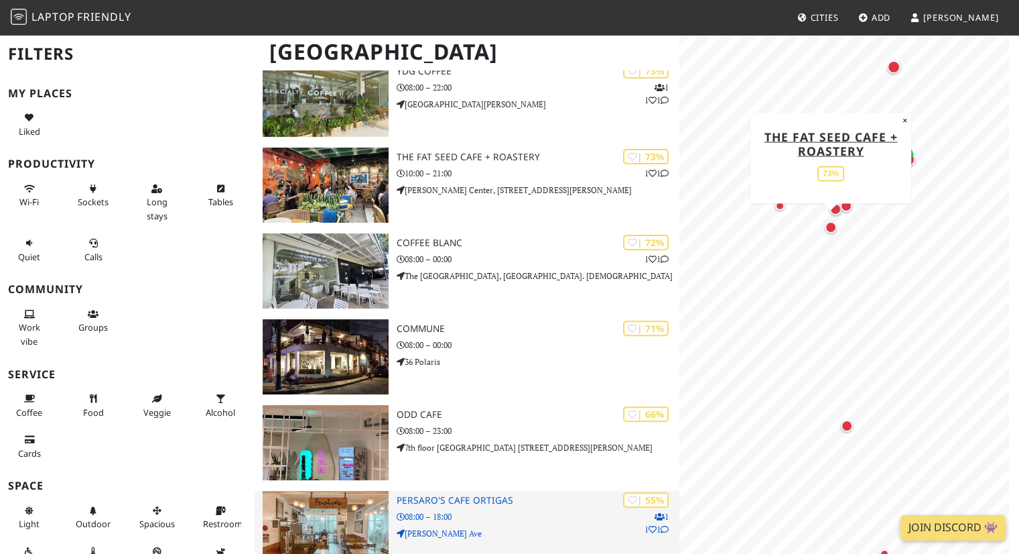
scroll to position [407, 0]
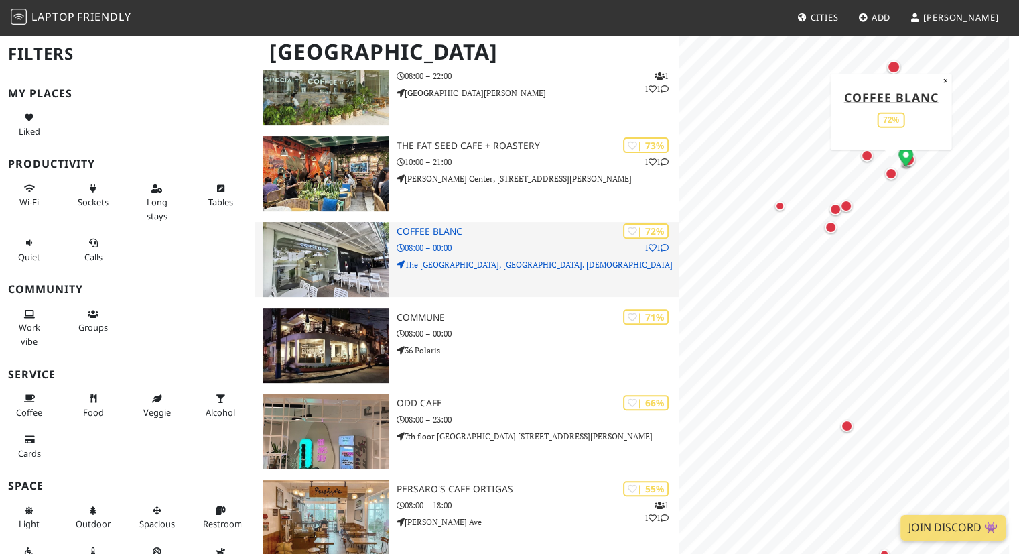
click at [489, 258] on p "The [GEOGRAPHIC_DATA], [GEOGRAPHIC_DATA]. [DEMOGRAPHIC_DATA]" at bounding box center [538, 264] width 283 height 13
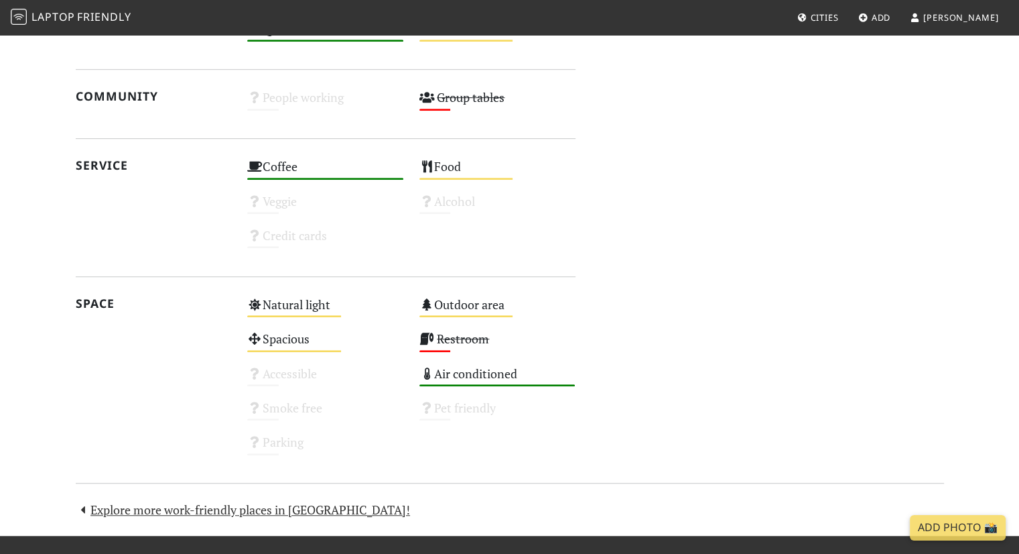
scroll to position [954, 0]
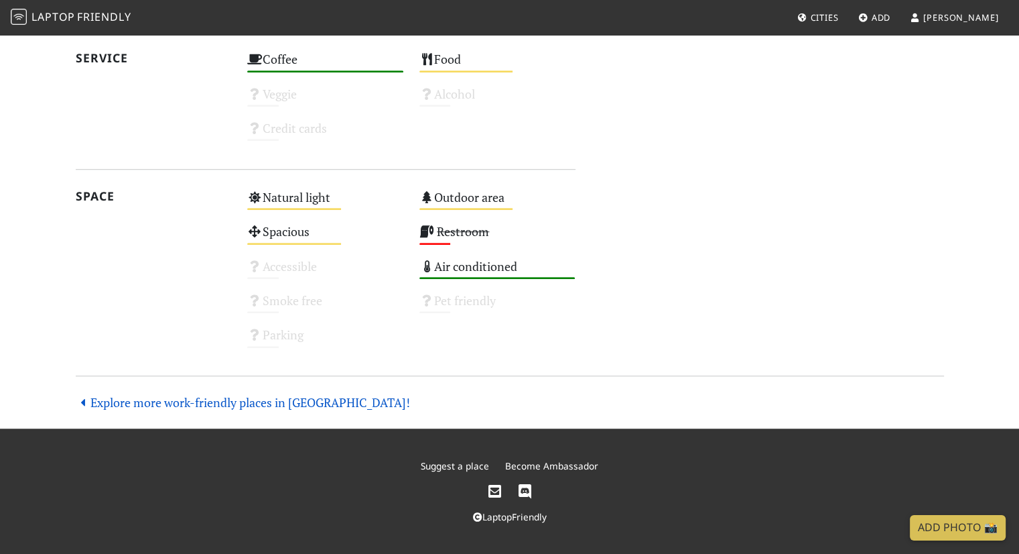
click at [252, 403] on link "Explore more work-friendly places in [GEOGRAPHIC_DATA]!" at bounding box center [243, 402] width 335 height 16
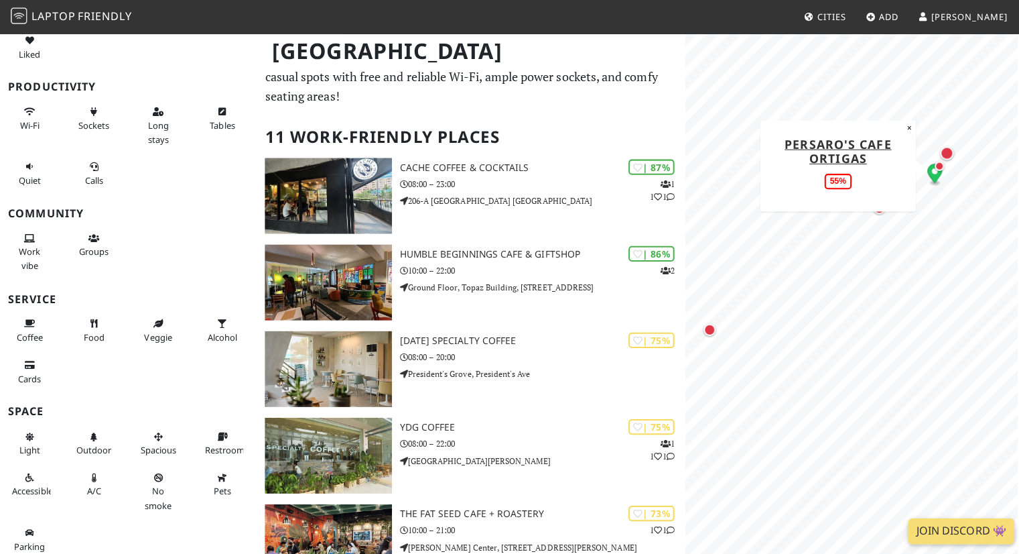
scroll to position [42, 0]
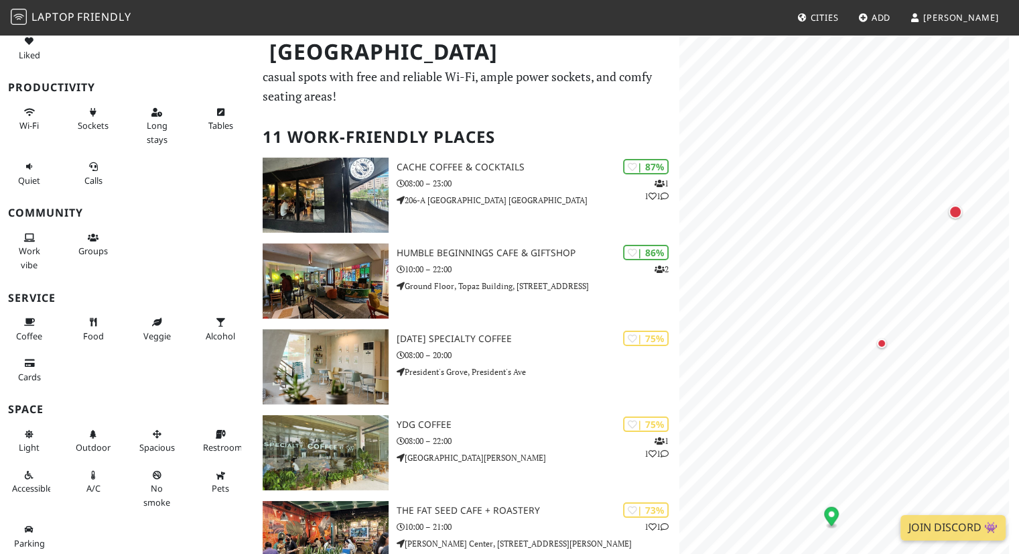
click at [972, 24] on link "[PERSON_NAME]" at bounding box center [955, 17] width 100 height 24
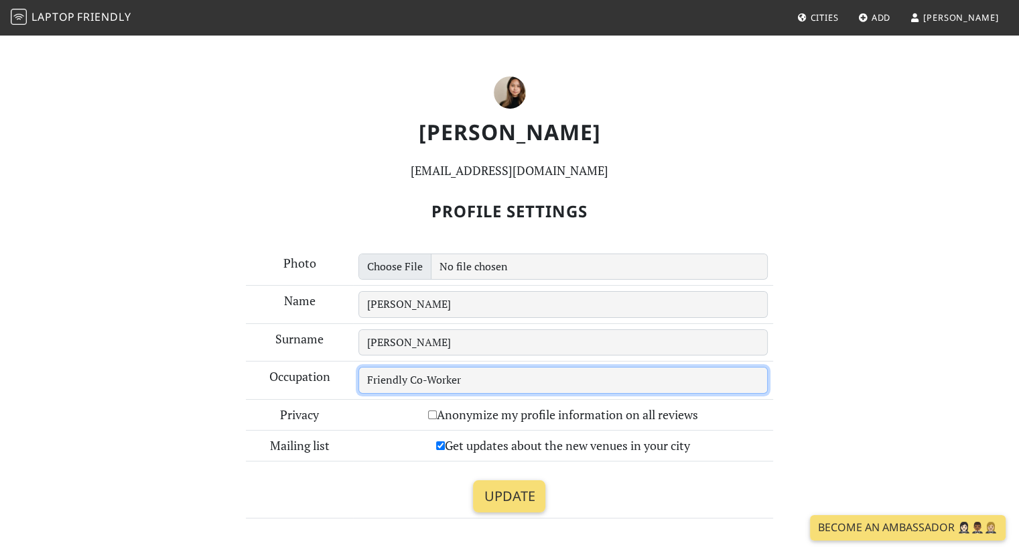
click at [423, 371] on input "Friendly Co-Worker" at bounding box center [563, 380] width 409 height 27
drag, startPoint x: 469, startPoint y: 379, endPoint x: 336, endPoint y: 352, distance: 135.4
click at [336, 352] on tbody "Photo Name [PERSON_NAME] Surname [PERSON_NAME] Occupation Friendly Co-Worker Pr…" at bounding box center [509, 382] width 527 height 269
type input "Architect"
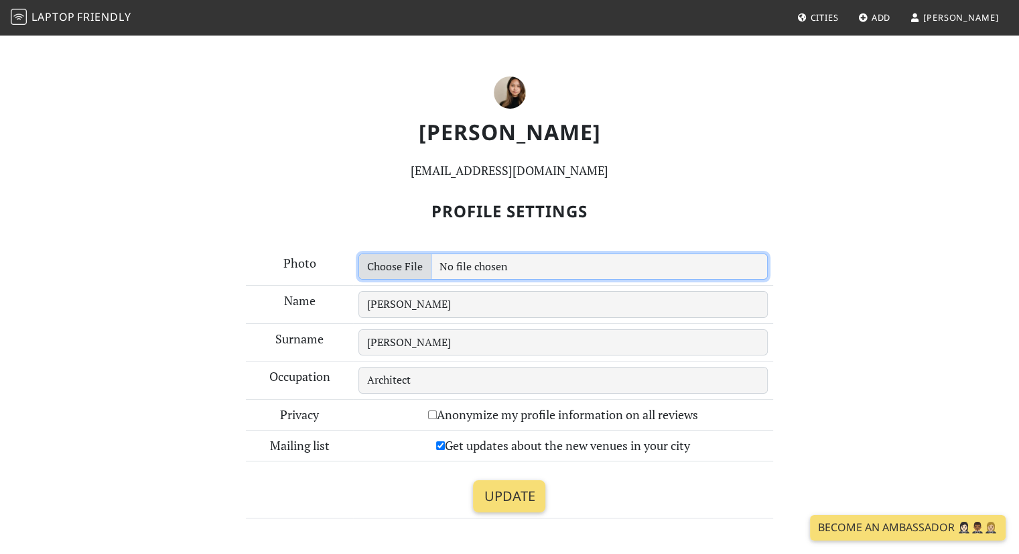
click at [405, 265] on input "file" at bounding box center [563, 266] width 409 height 27
type input "C:\fakepath\Image (5).jpg"
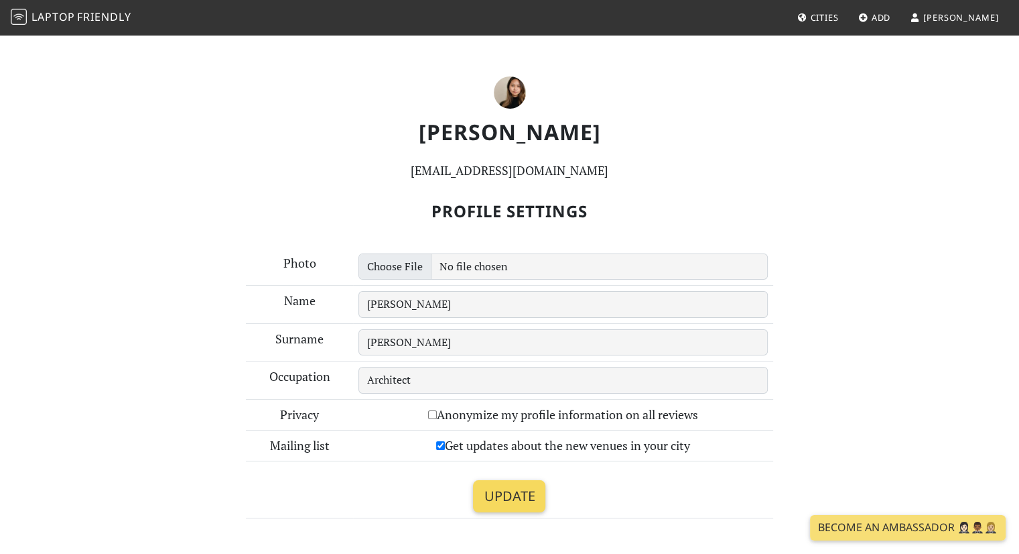
click at [528, 499] on input "Update" at bounding box center [509, 496] width 72 height 32
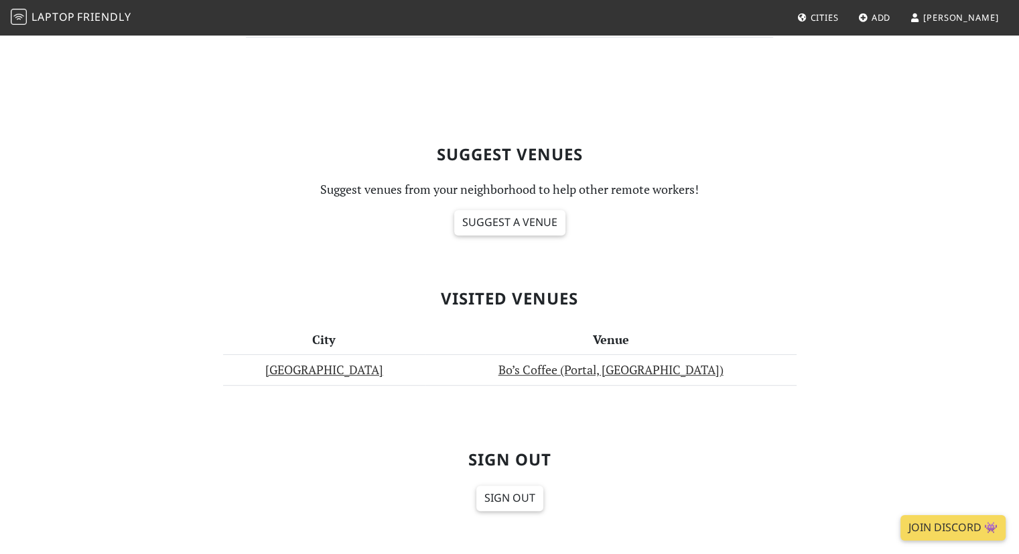
scroll to position [481, 0]
click at [934, 526] on link "Join Discord 👾" at bounding box center [953, 527] width 105 height 25
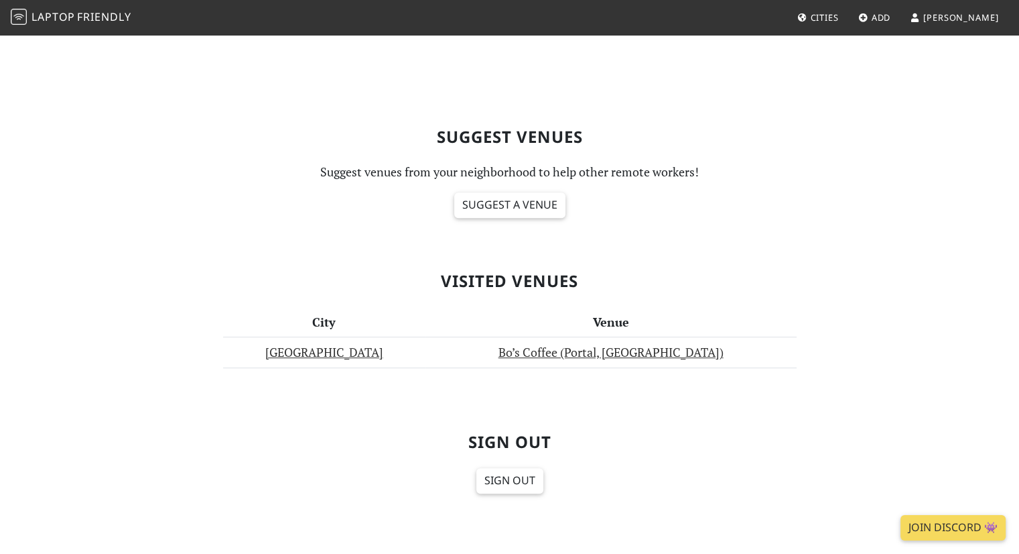
scroll to position [629, 0]
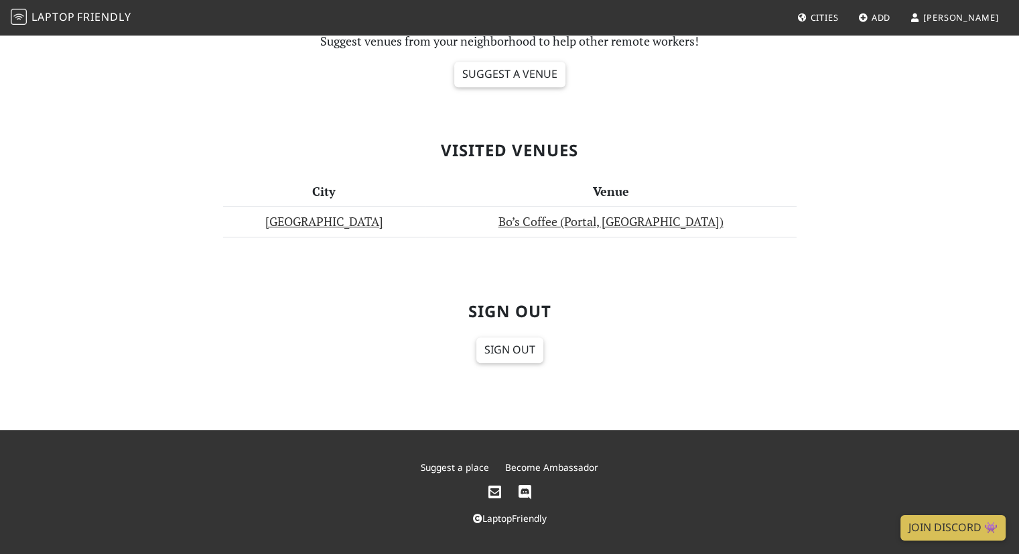
click at [99, 22] on span "Friendly" at bounding box center [104, 16] width 54 height 15
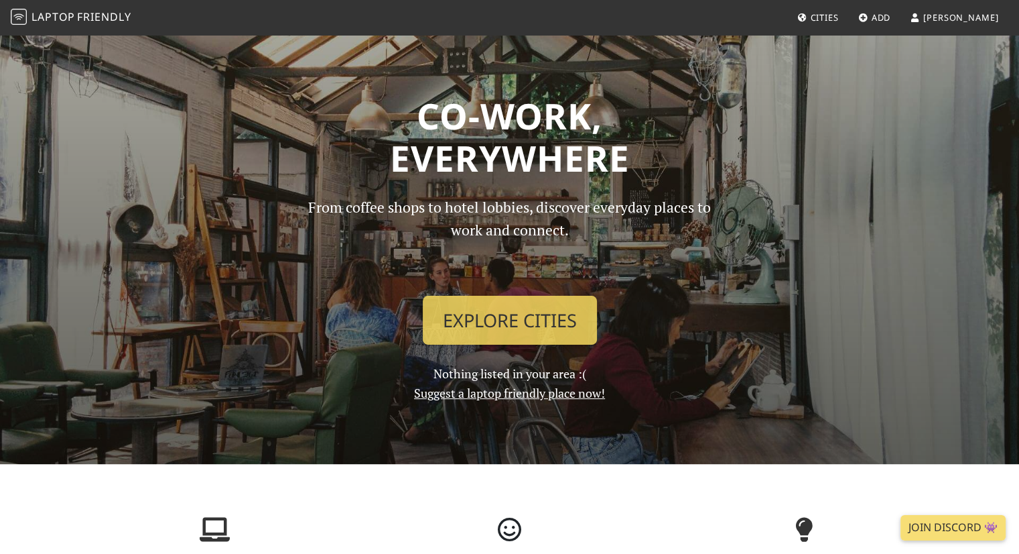
click at [574, 397] on link "Suggest a laptop friendly place now!" at bounding box center [509, 393] width 191 height 16
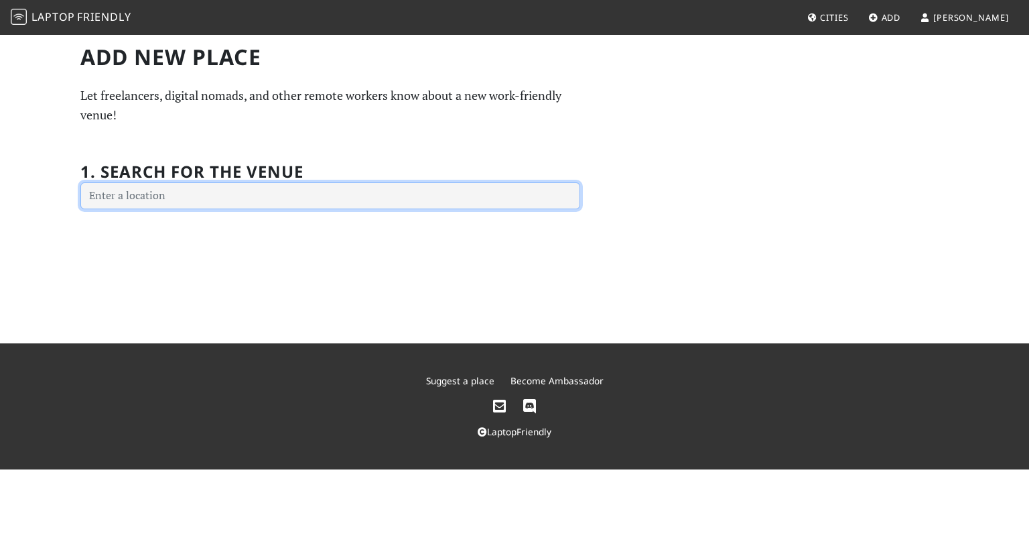
click at [544, 189] on input "text" at bounding box center [330, 195] width 500 height 27
click at [303, 198] on input "Starbucks Mall of Asia Arena, J.W. Diokno Boulevard, Pasay City, Metro Manila, …" at bounding box center [330, 195] width 500 height 27
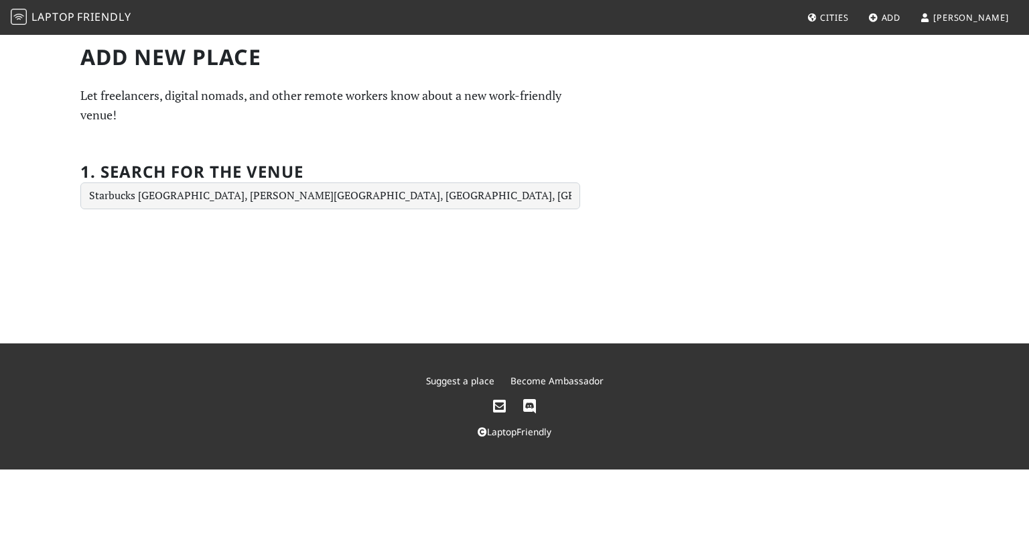
click at [523, 298] on div "Add new Place Let freelancers, digital nomads, and other remote workers know ab…" at bounding box center [514, 189] width 1029 height 310
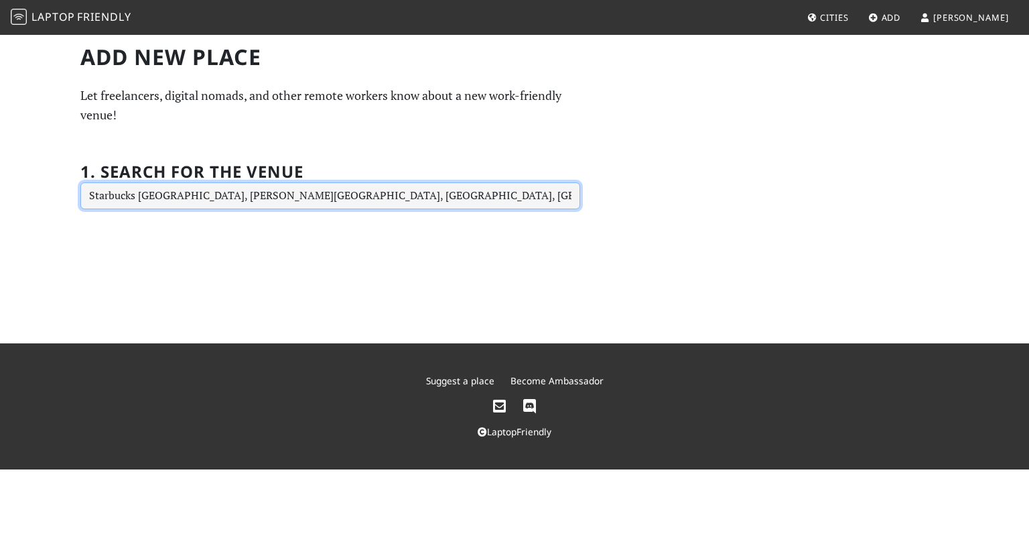
click at [538, 194] on input "Starbucks Mall of Asia Arena, J.W. Diokno Boulevard, Pasay City, Metro Manila, …" at bounding box center [330, 195] width 500 height 27
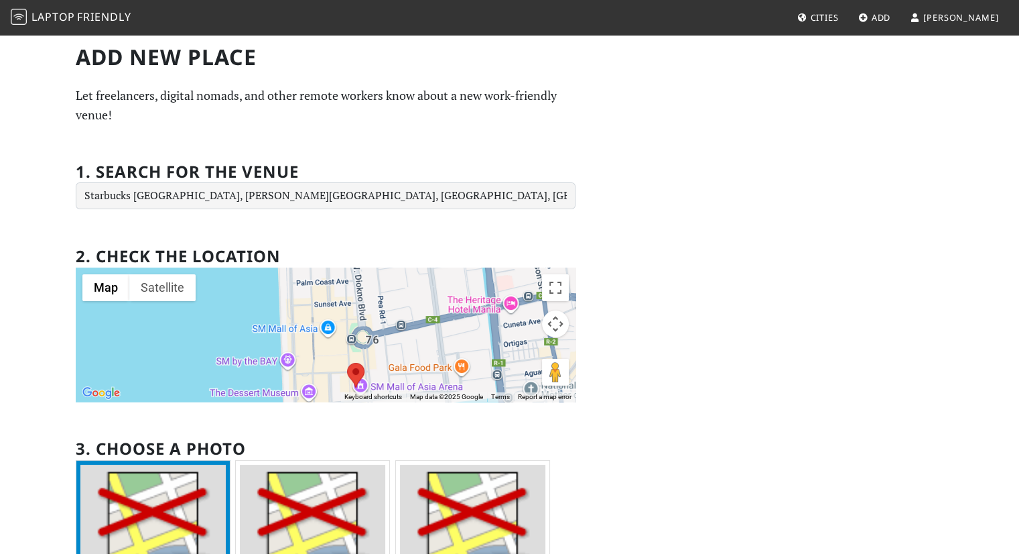
drag, startPoint x: 378, startPoint y: 316, endPoint x: 413, endPoint y: 373, distance: 66.6
click at [413, 373] on div at bounding box center [326, 334] width 500 height 134
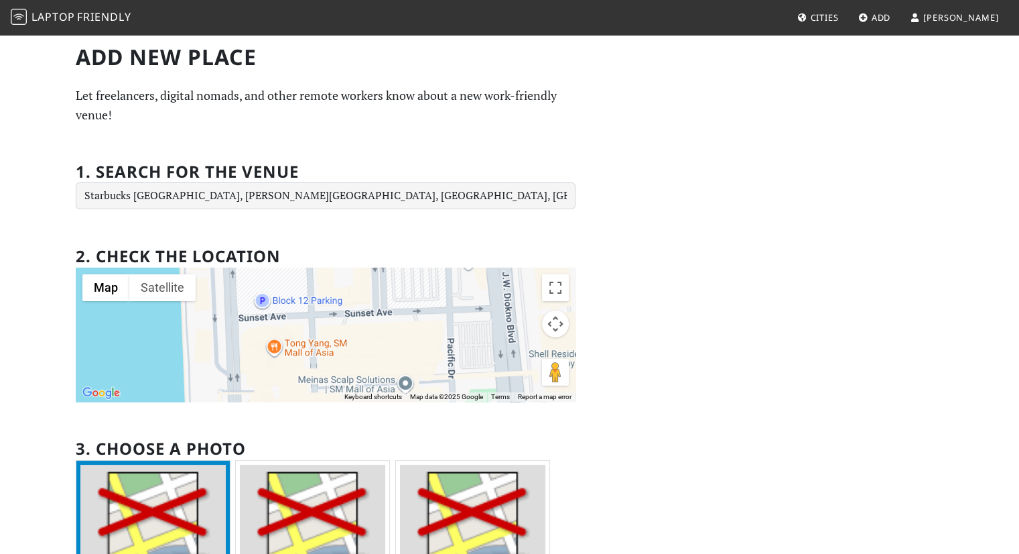
drag, startPoint x: 324, startPoint y: 312, endPoint x: 314, endPoint y: 403, distance: 91.8
click at [314, 403] on section "2. Check the location ← Move left → Move right ↑ Move up ↓ Move down + Zoom in …" at bounding box center [326, 494] width 500 height 526
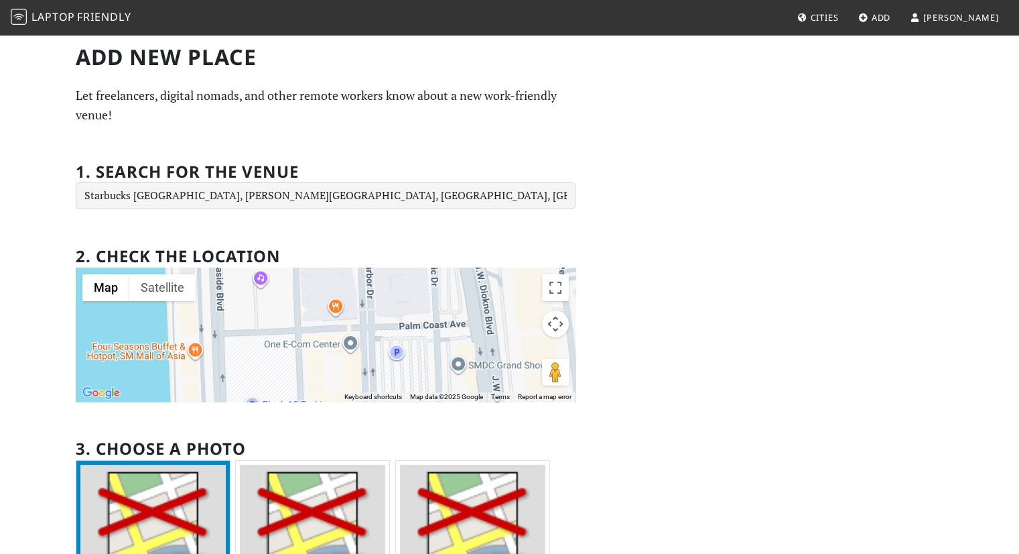
drag, startPoint x: 338, startPoint y: 295, endPoint x: 330, endPoint y: 399, distance: 104.2
click at [330, 399] on div at bounding box center [326, 334] width 500 height 134
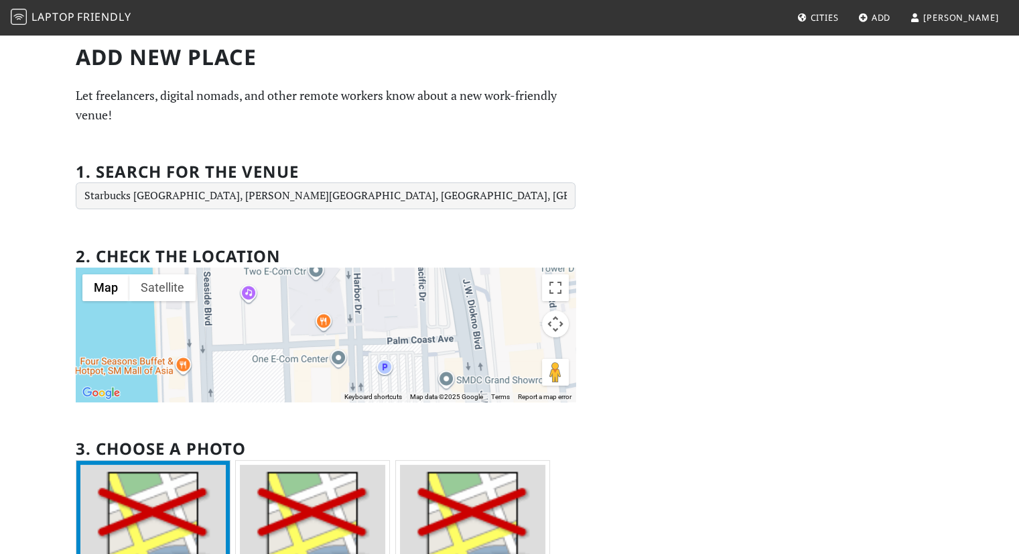
drag, startPoint x: 303, startPoint y: 304, endPoint x: 290, endPoint y: 278, distance: 28.5
click at [290, 278] on div at bounding box center [326, 334] width 500 height 134
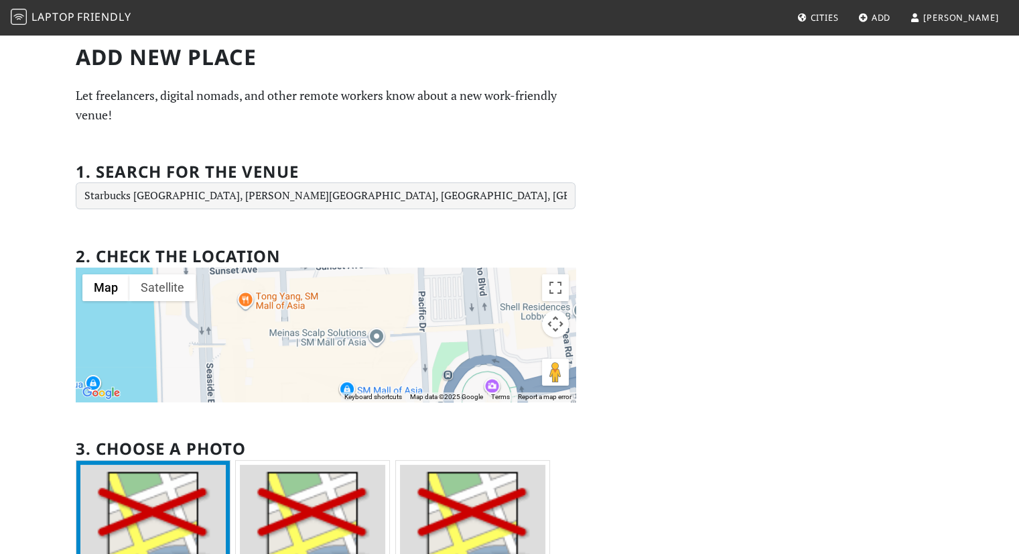
drag, startPoint x: 297, startPoint y: 352, endPoint x: 287, endPoint y: 245, distance: 107.6
click at [287, 245] on div "2. Check the location ← Move left → Move right ↑ Move up ↓ Move down + Zoom in …" at bounding box center [326, 316] width 500 height 171
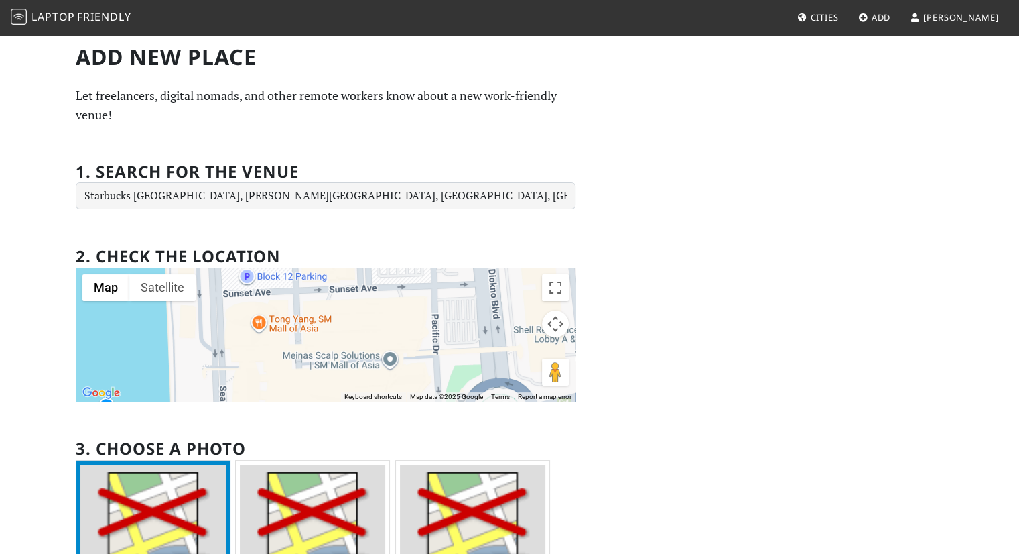
drag, startPoint x: 300, startPoint y: 330, endPoint x: 318, endPoint y: 361, distance: 35.7
click at [318, 361] on div at bounding box center [326, 334] width 500 height 134
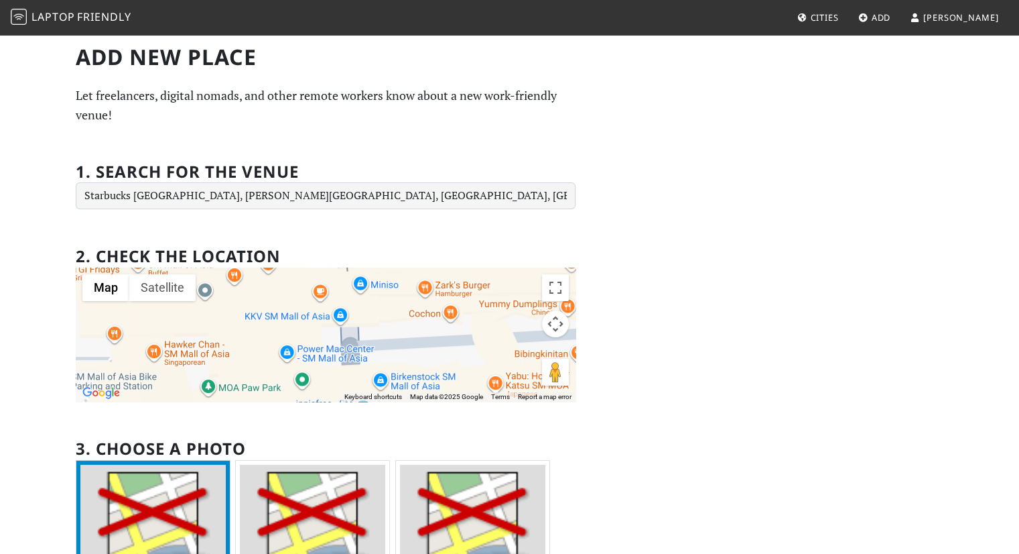
drag, startPoint x: 355, startPoint y: 356, endPoint x: 336, endPoint y: 314, distance: 45.6
click at [336, 314] on div at bounding box center [326, 334] width 500 height 134
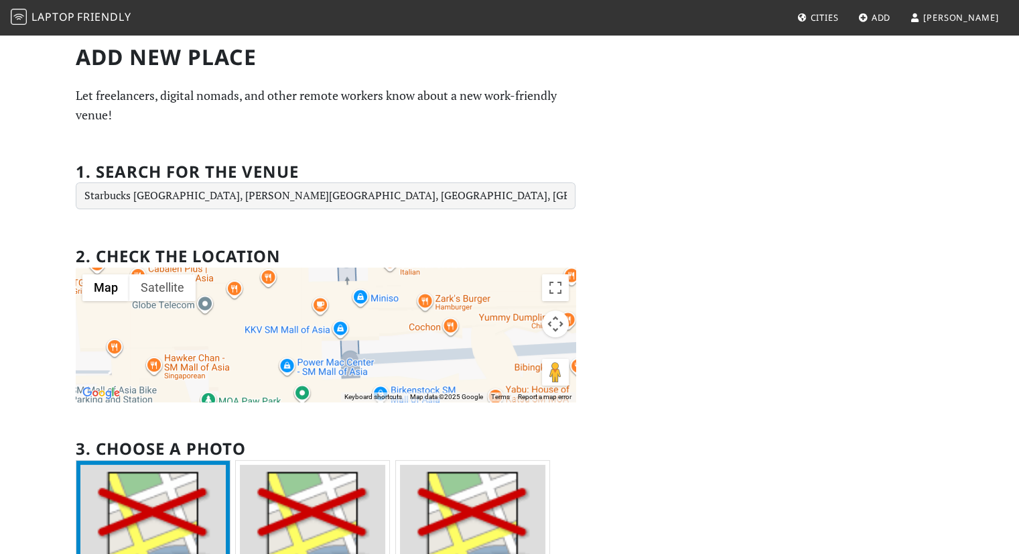
click at [319, 312] on div at bounding box center [326, 334] width 500 height 134
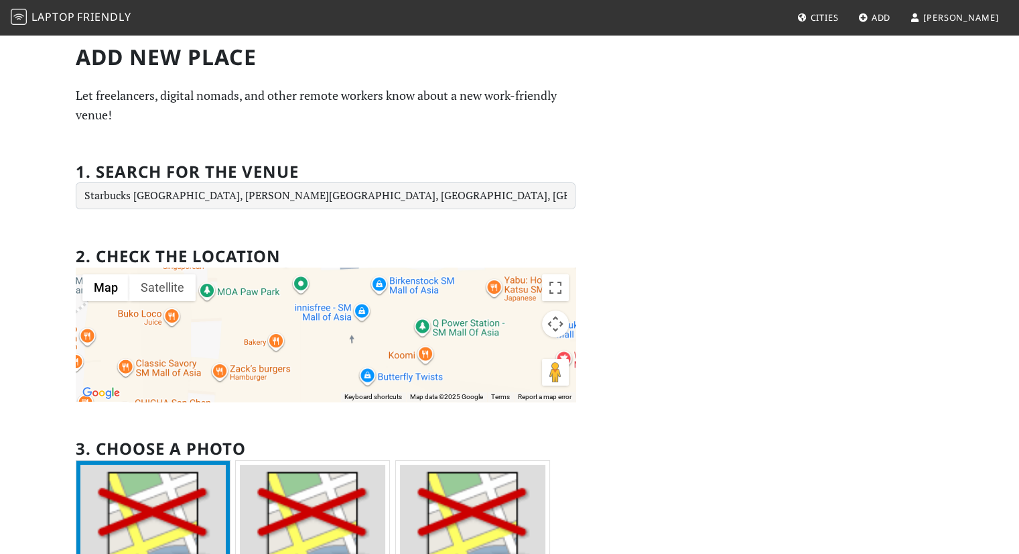
drag, startPoint x: 356, startPoint y: 342, endPoint x: 354, endPoint y: 229, distance: 112.6
click at [354, 229] on form "If you are a human, ignore this field 1. Search for the venue Starbucks Mall of…" at bounding box center [326, 483] width 500 height 675
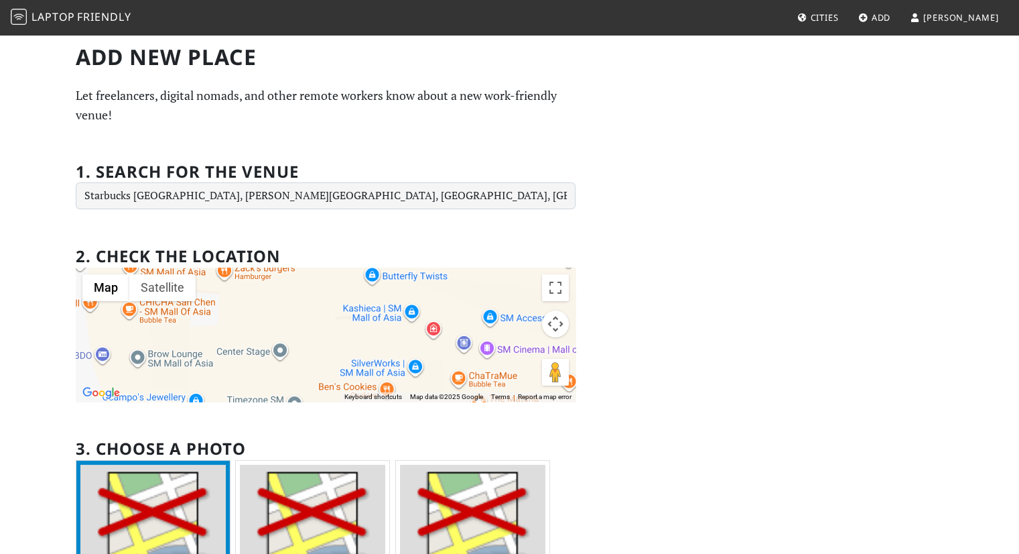
drag, startPoint x: 322, startPoint y: 375, endPoint x: 328, endPoint y: 266, distance: 109.4
click at [328, 266] on div "2. Check the location ← Move left → Move right ↑ Move up ↓ Move down + Zoom in …" at bounding box center [326, 316] width 500 height 171
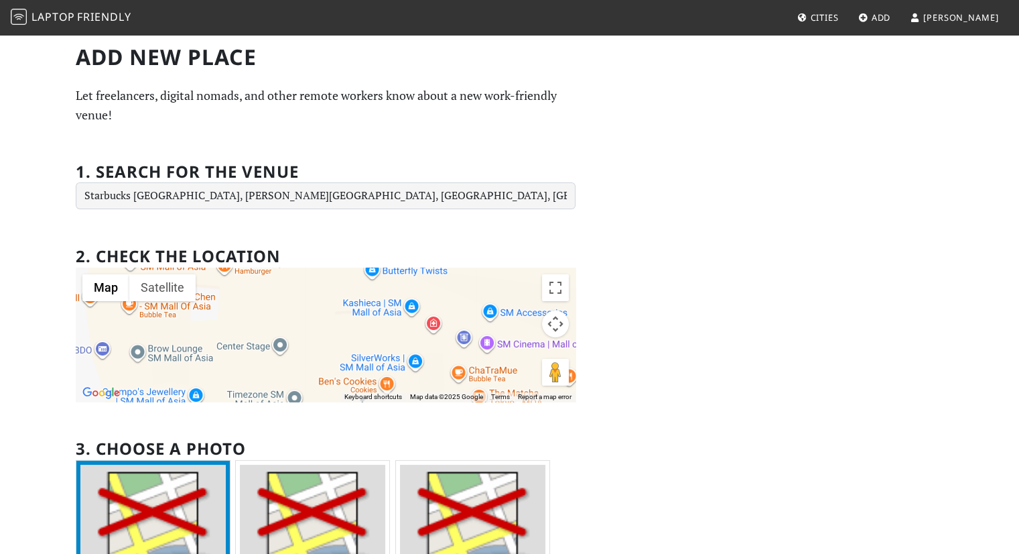
click at [312, 323] on div at bounding box center [326, 334] width 500 height 134
click at [314, 342] on div at bounding box center [326, 334] width 500 height 134
drag, startPoint x: 314, startPoint y: 342, endPoint x: 296, endPoint y: 365, distance: 29.6
click at [296, 365] on div at bounding box center [326, 334] width 500 height 134
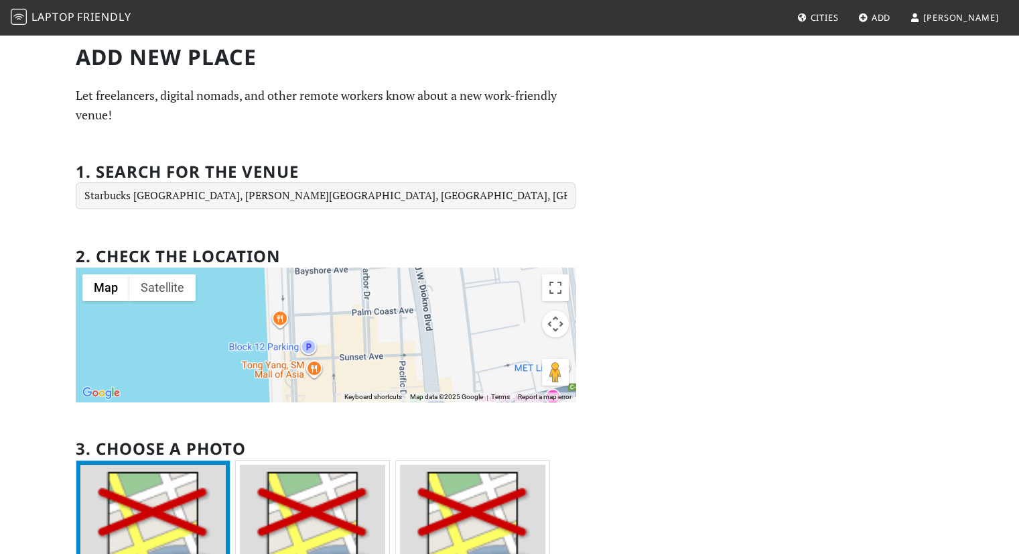
drag, startPoint x: 362, startPoint y: 295, endPoint x: 348, endPoint y: 434, distance: 139.4
click at [348, 434] on section "2. Check the location ← Move left → Move right ↑ Move up ↓ Move down + Zoom in …" at bounding box center [326, 494] width 500 height 526
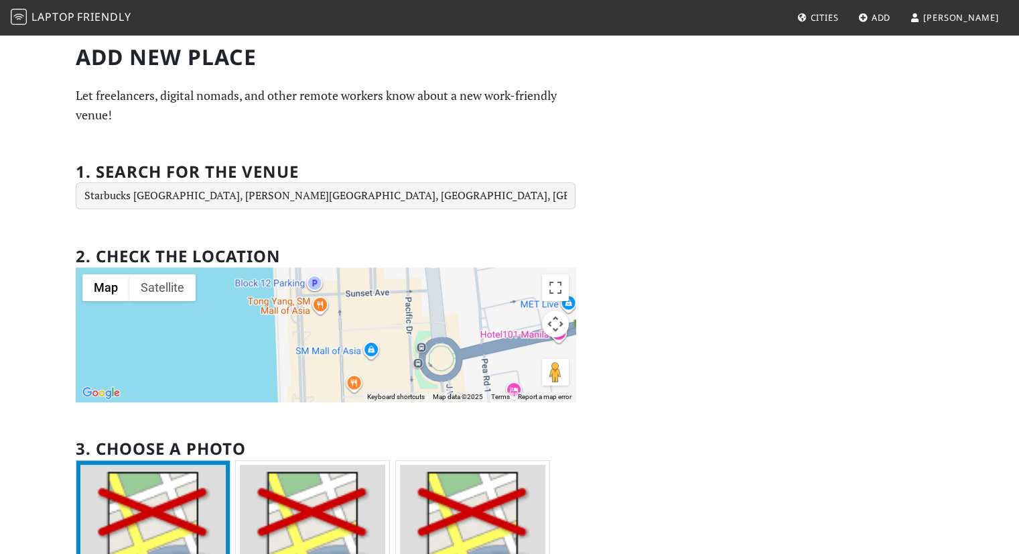
drag, startPoint x: 338, startPoint y: 333, endPoint x: 346, endPoint y: 238, distance: 95.5
click at [346, 238] on div "2. Check the location ← Move left → Move right ↑ Move up ↓ Move down + Zoom in …" at bounding box center [326, 316] width 500 height 171
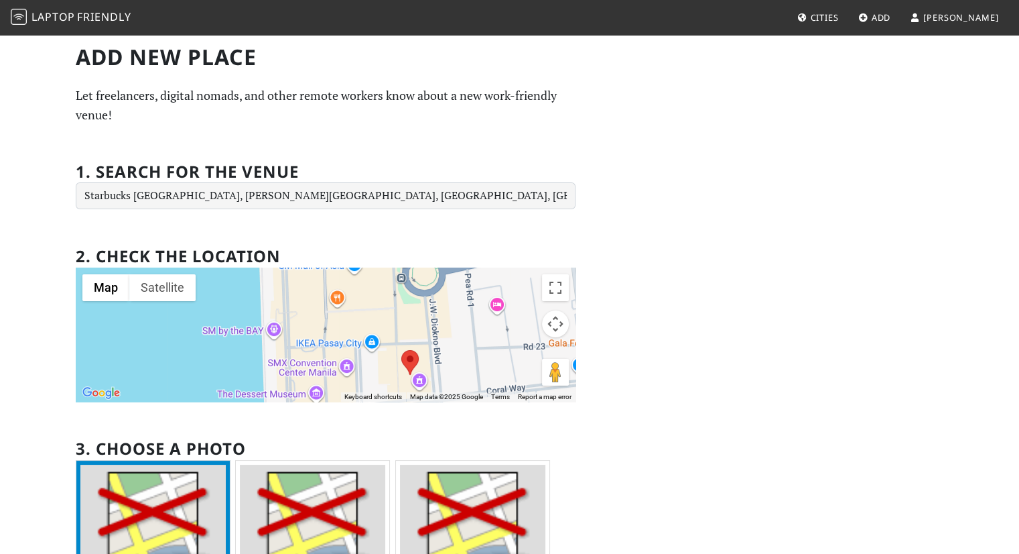
drag, startPoint x: 340, startPoint y: 314, endPoint x: 319, endPoint y: 263, distance: 54.6
click at [319, 263] on div "2. Check the location ← Move left → Move right ↑ Move up ↓ Move down + Zoom in …" at bounding box center [326, 316] width 500 height 171
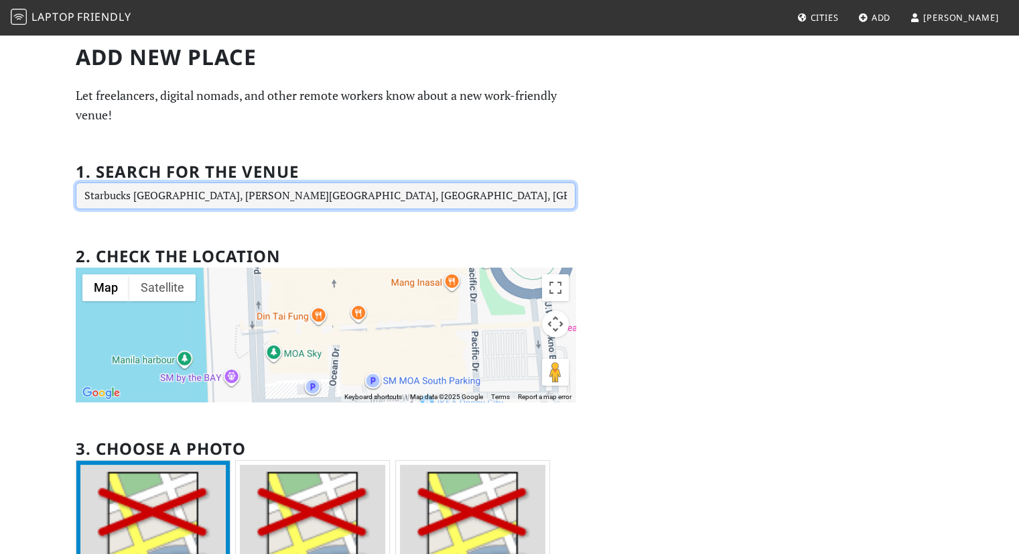
click at [280, 196] on input "Starbucks Mall of Asia Arena, J.W. Diokno Boulevard, Pasay City, Metro Manila, …" at bounding box center [326, 195] width 500 height 27
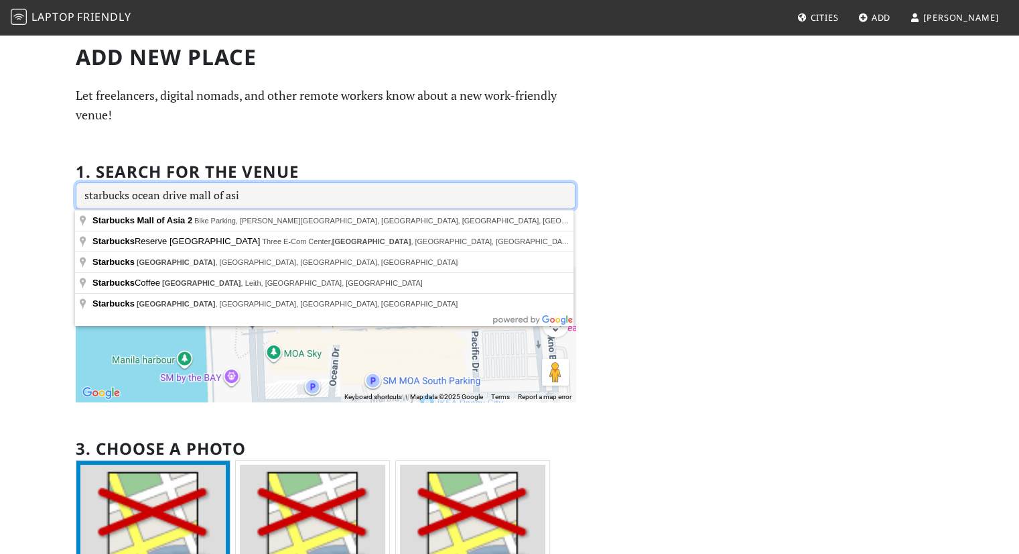
type input "starbucks ocean drive mall of asia"
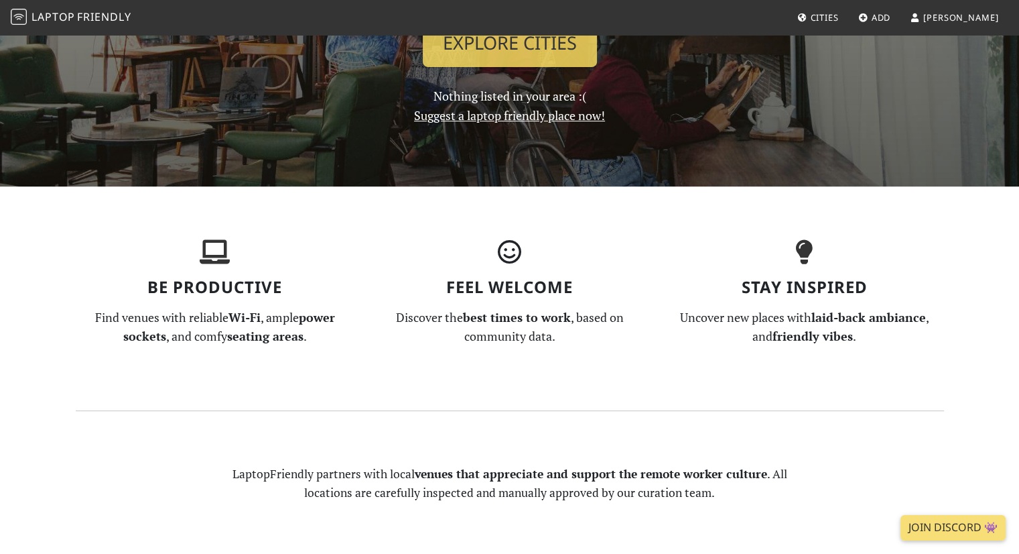
scroll to position [278, 0]
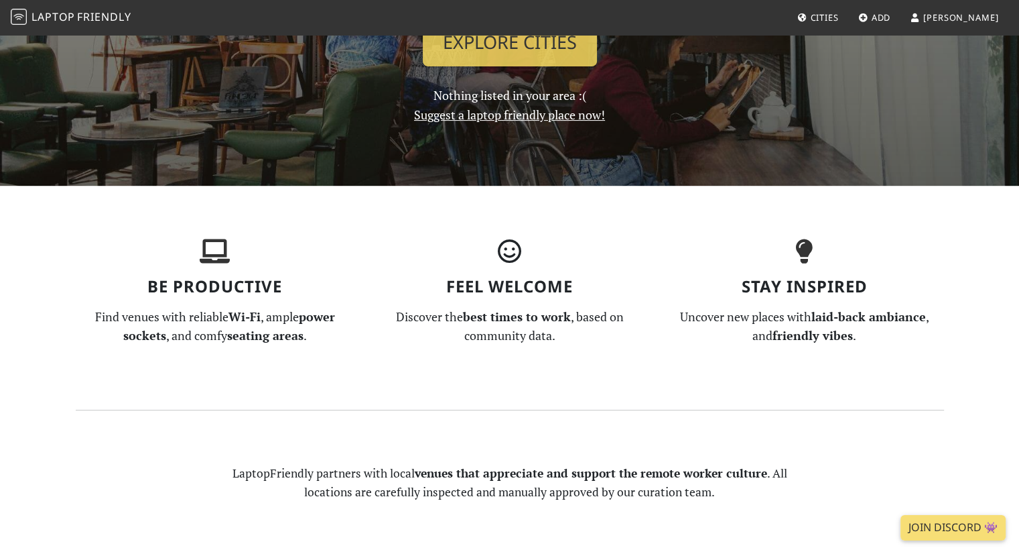
click at [497, 121] on link "Suggest a laptop friendly place now!" at bounding box center [509, 115] width 191 height 16
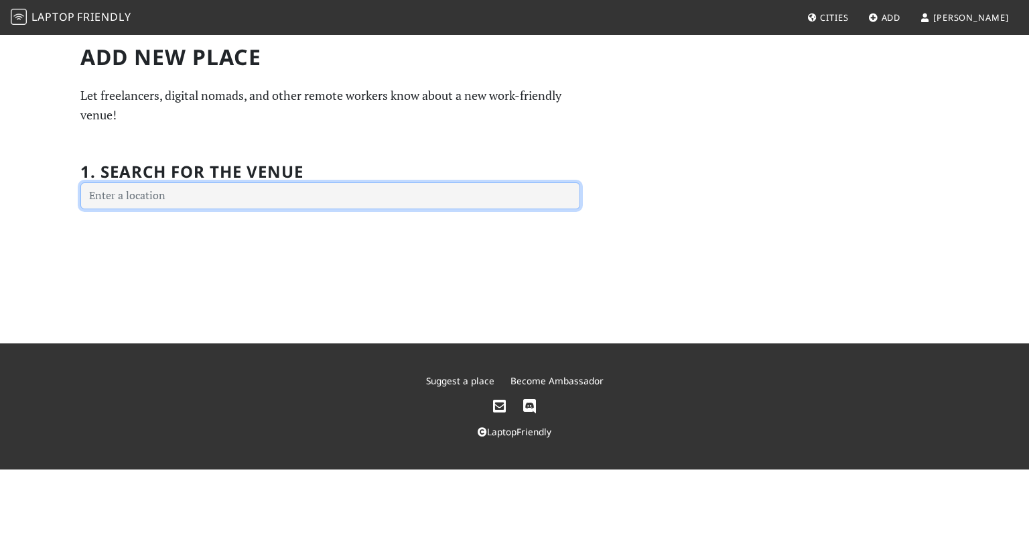
click at [365, 190] on input "text" at bounding box center [330, 195] width 500 height 27
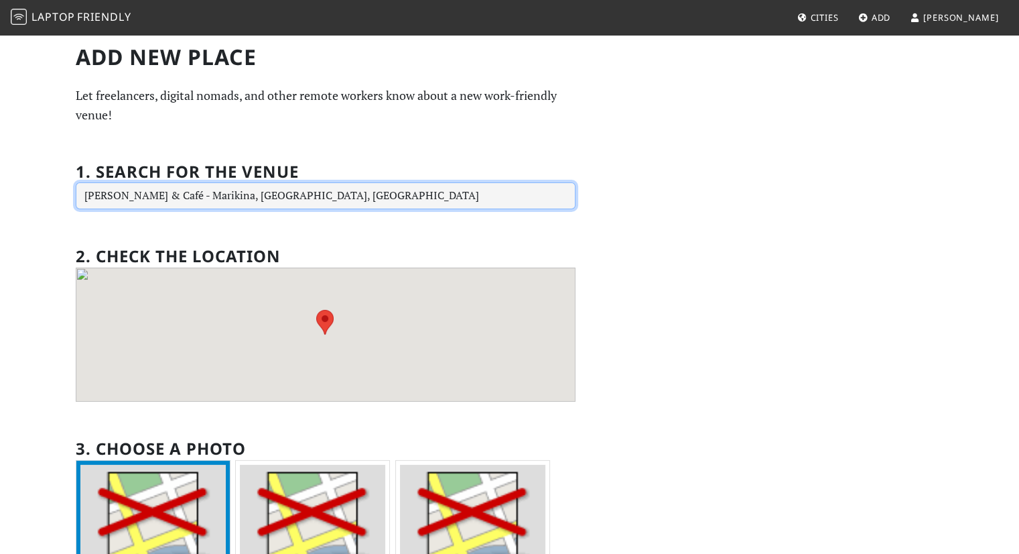
click at [319, 207] on input "[PERSON_NAME] & Café - Marikina, [GEOGRAPHIC_DATA], [GEOGRAPHIC_DATA]" at bounding box center [326, 195] width 500 height 27
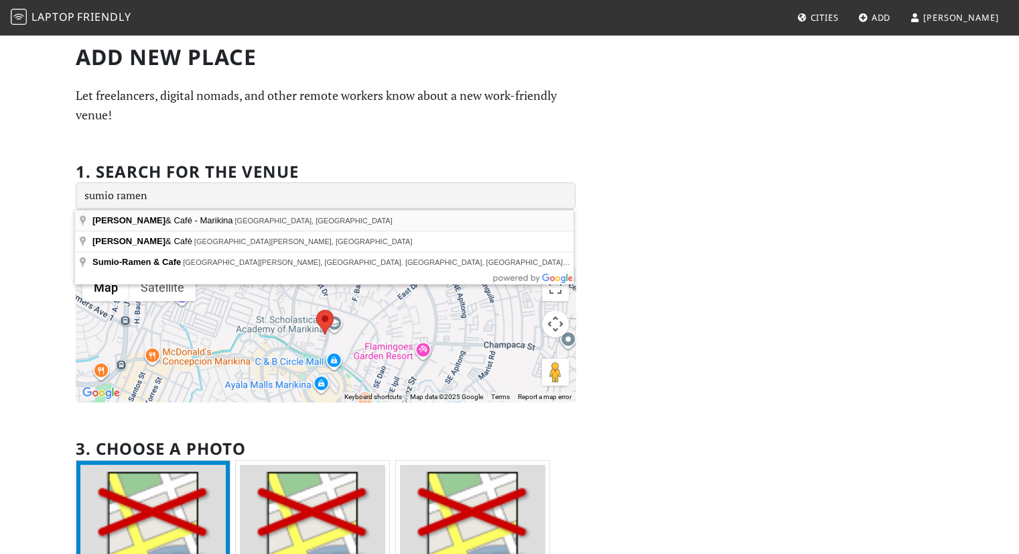
type input "Sumio Ramen & Café - Marikina, West Drive, Marikina, Metro Manila, Philippines"
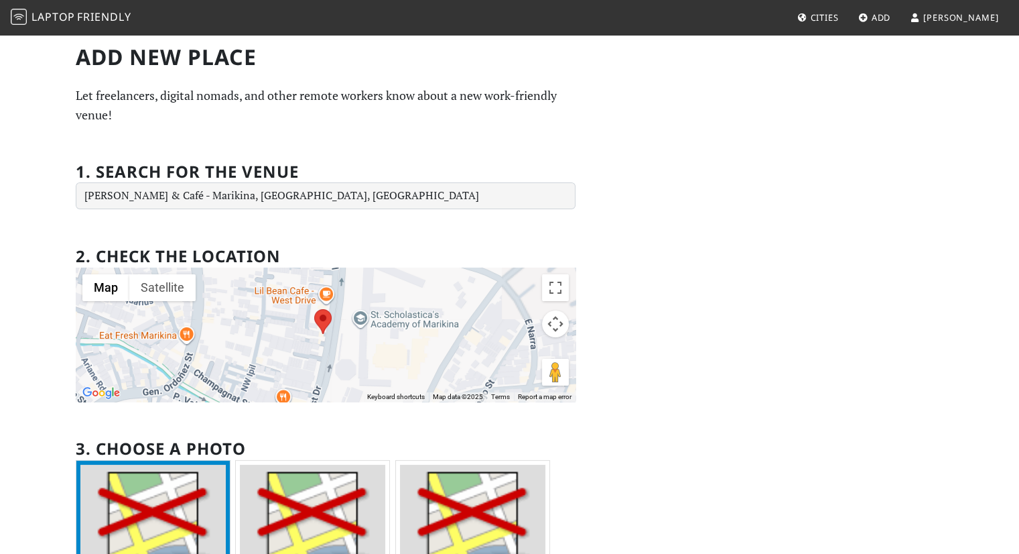
click at [667, 335] on div "Add new Place Let freelancers, digital nomads, and other remote workers know ab…" at bounding box center [510, 432] width 885 height 777
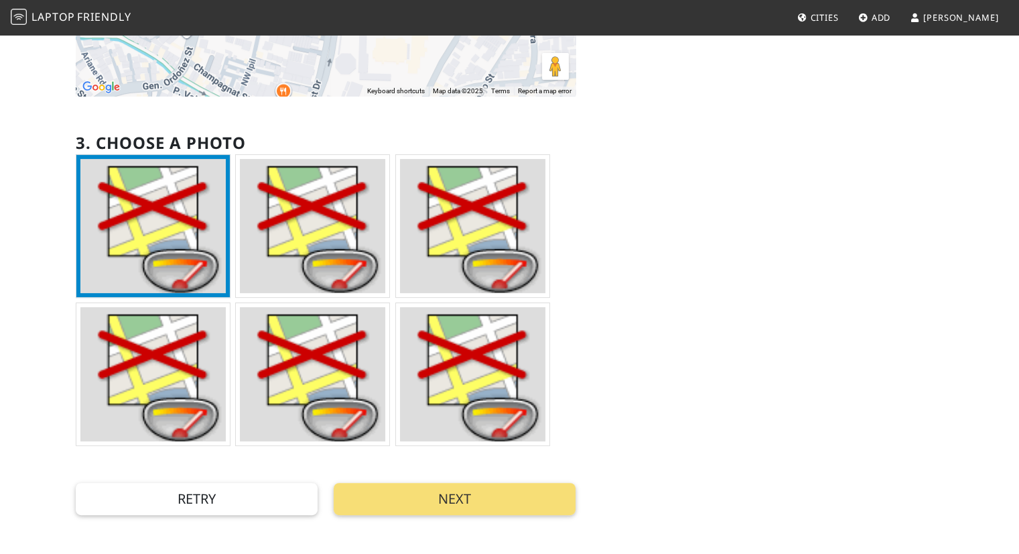
scroll to position [307, 0]
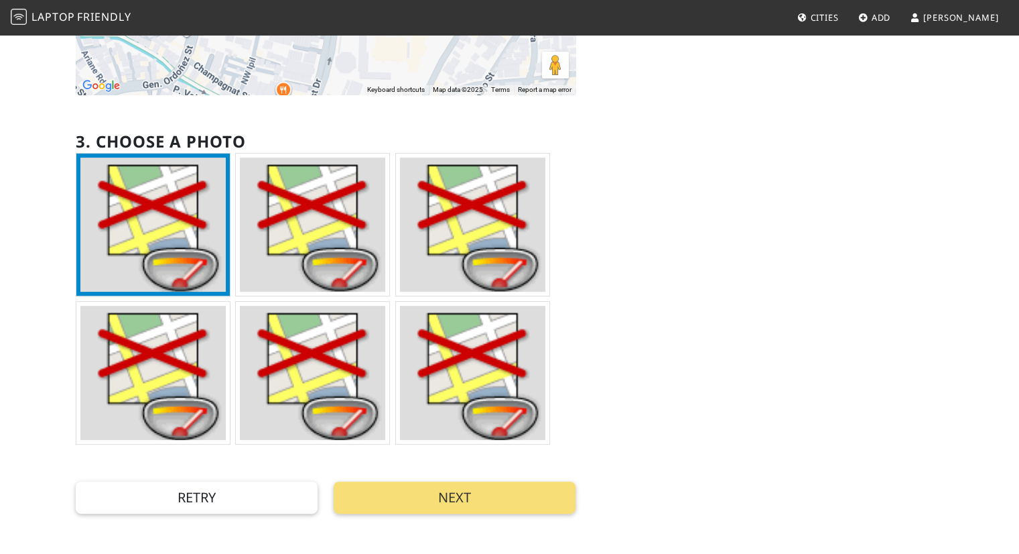
click at [187, 251] on img at bounding box center [152, 224] width 145 height 134
click at [478, 495] on button "Next" at bounding box center [455, 497] width 242 height 32
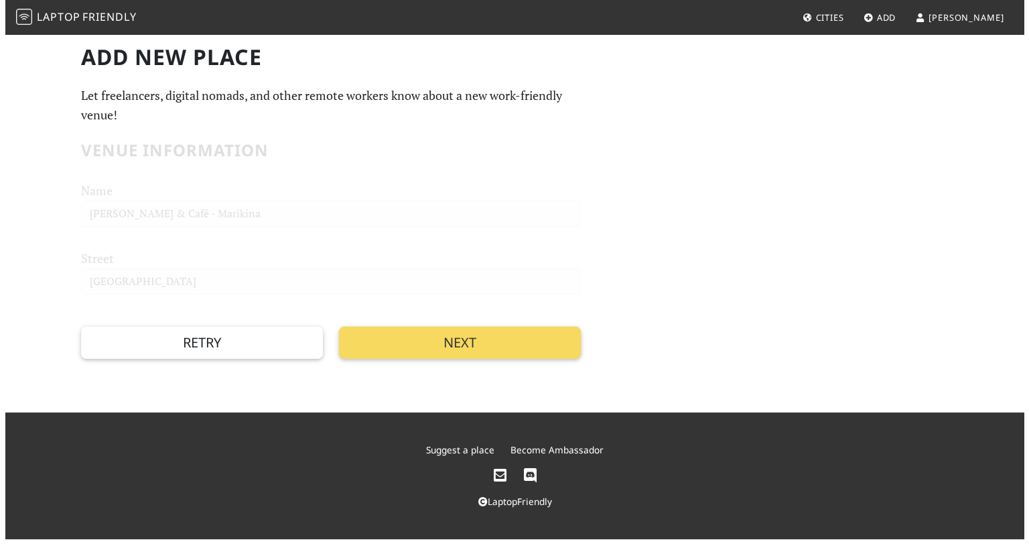
scroll to position [0, 0]
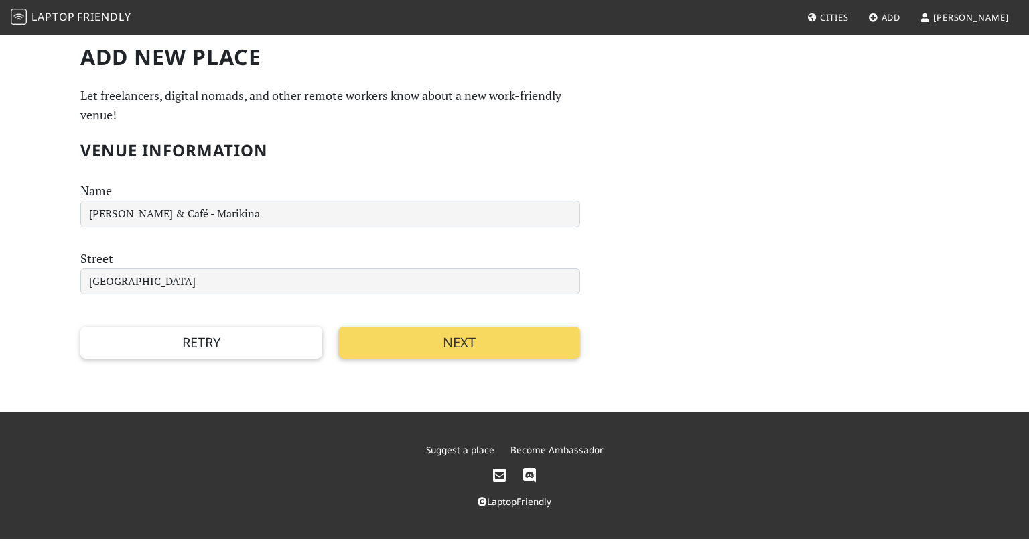
click at [431, 344] on button "Next" at bounding box center [459, 342] width 242 height 32
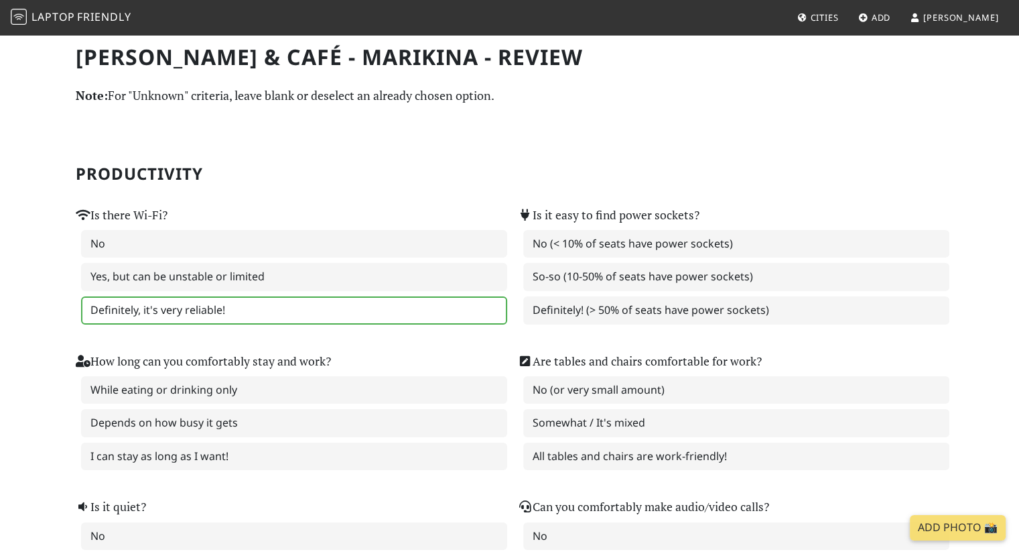
click at [255, 298] on label "Definitely, it's very reliable!" at bounding box center [294, 310] width 426 height 28
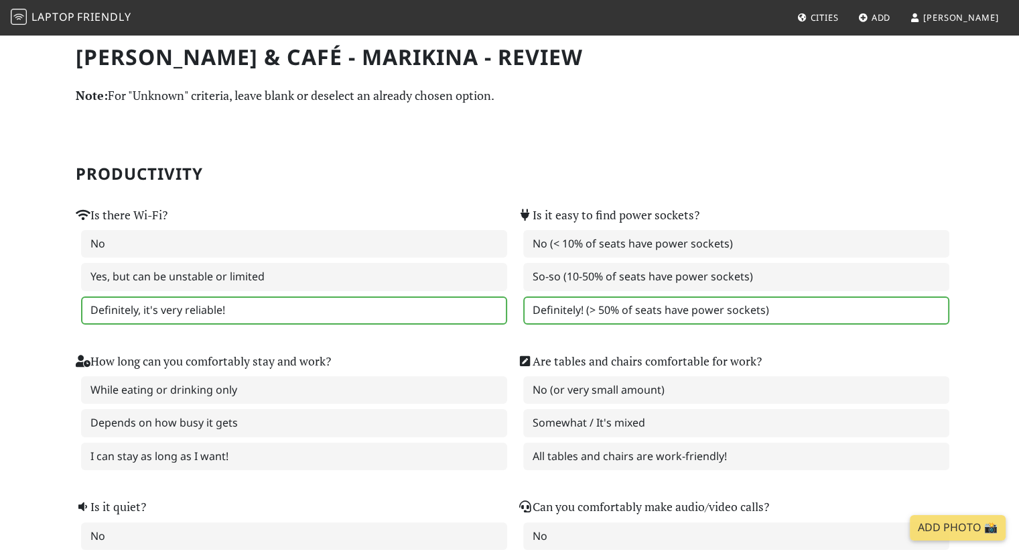
click at [640, 306] on label "Definitely! (> 50% of seats have power sockets)" at bounding box center [736, 310] width 426 height 28
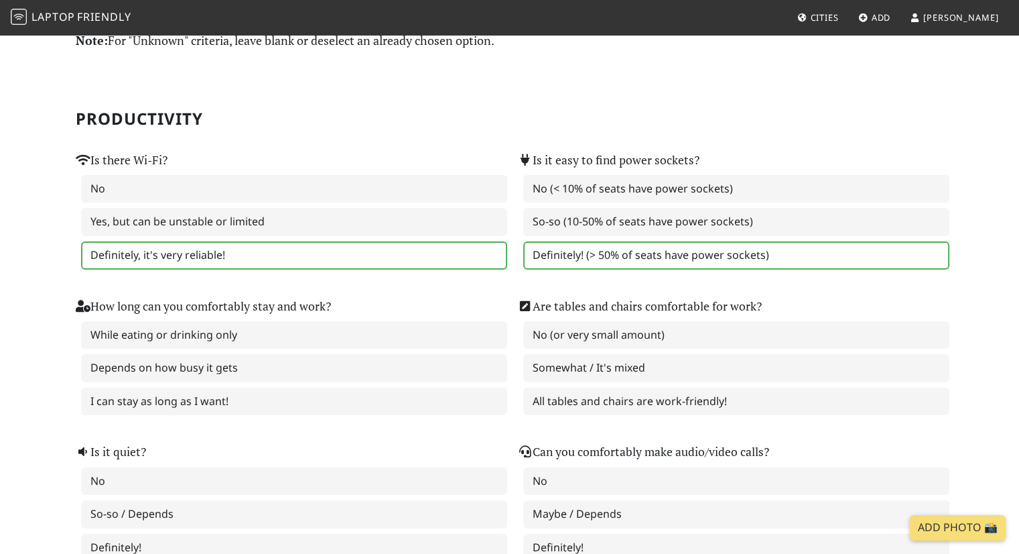
scroll to position [56, 0]
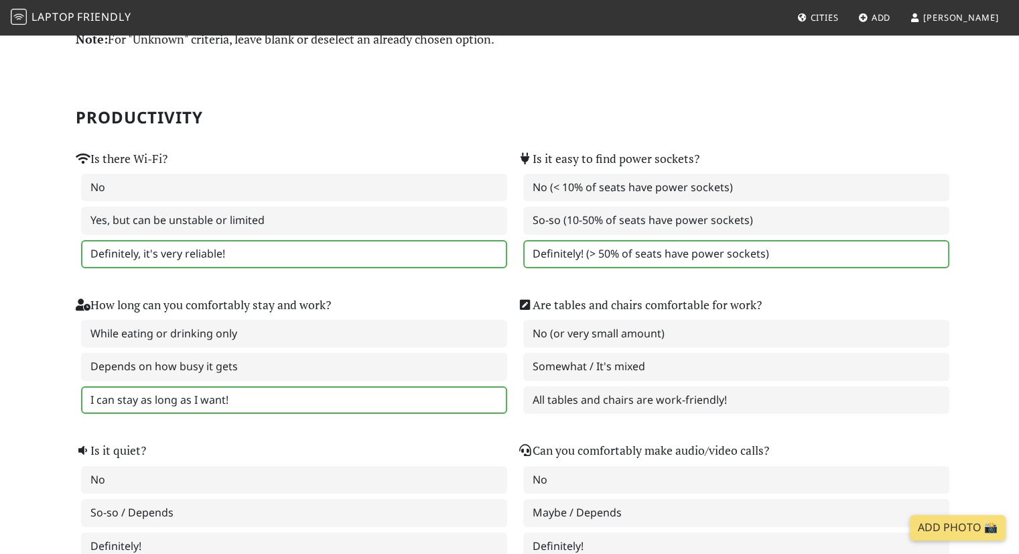
click at [243, 393] on label "I can stay as long as I want!" at bounding box center [294, 400] width 426 height 28
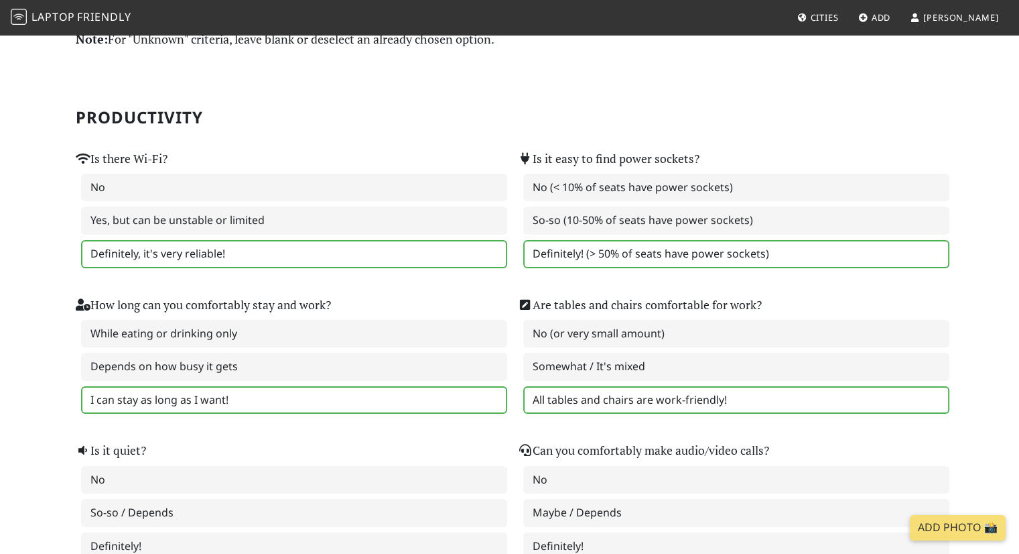
click at [579, 394] on label "All tables and chairs are work-friendly!" at bounding box center [736, 400] width 426 height 28
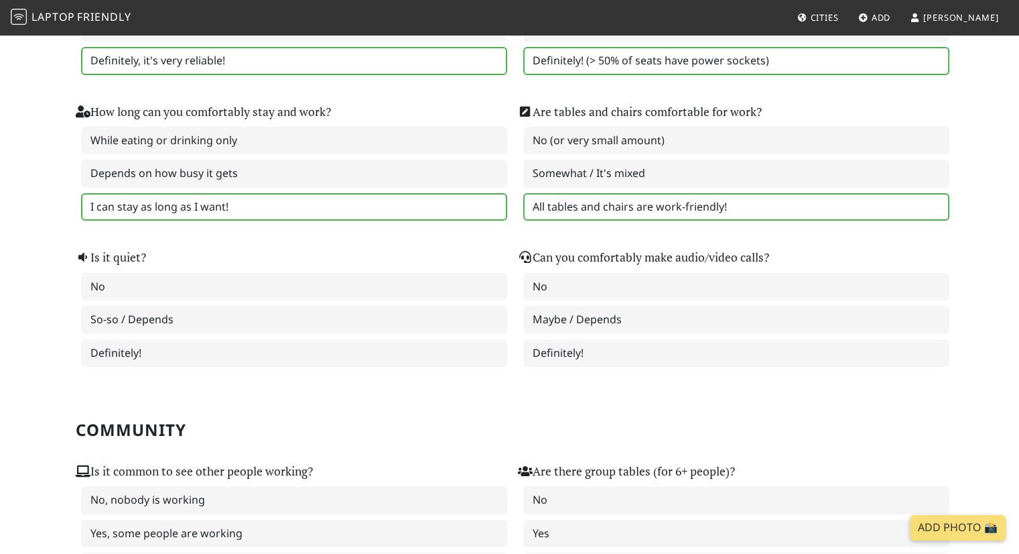
scroll to position [267, 0]
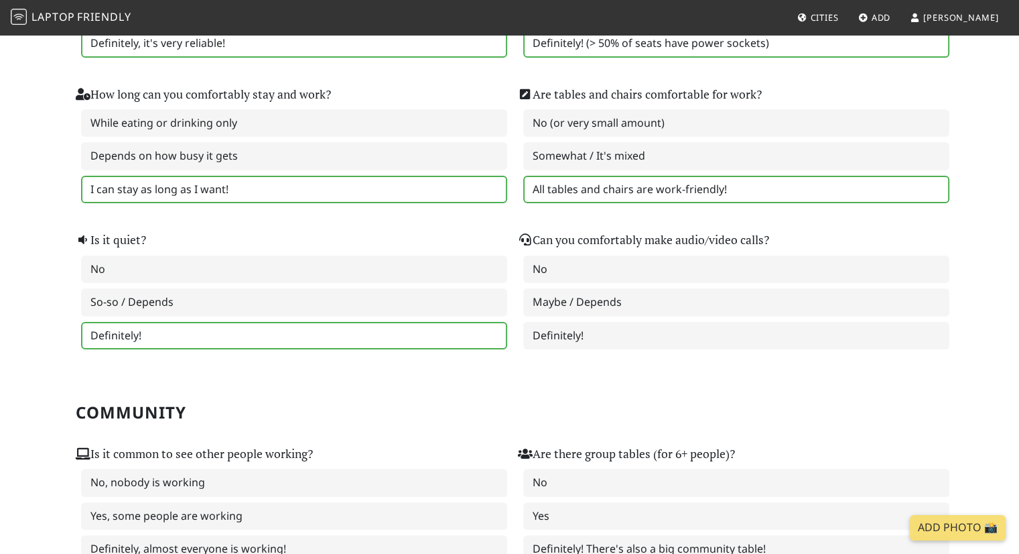
click at [411, 322] on label "Definitely!" at bounding box center [294, 336] width 426 height 28
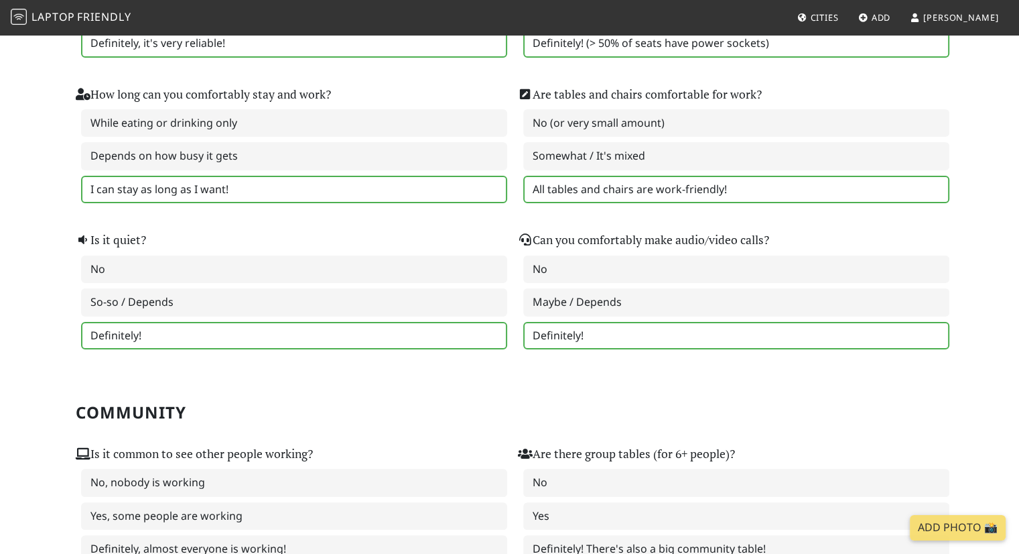
click at [613, 322] on label "Definitely!" at bounding box center [736, 336] width 426 height 28
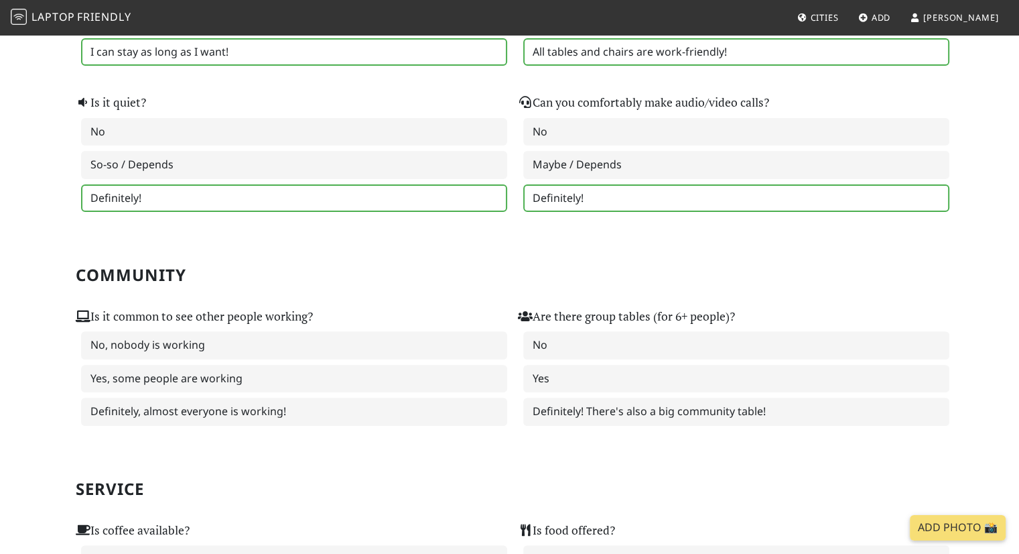
scroll to position [418, 0]
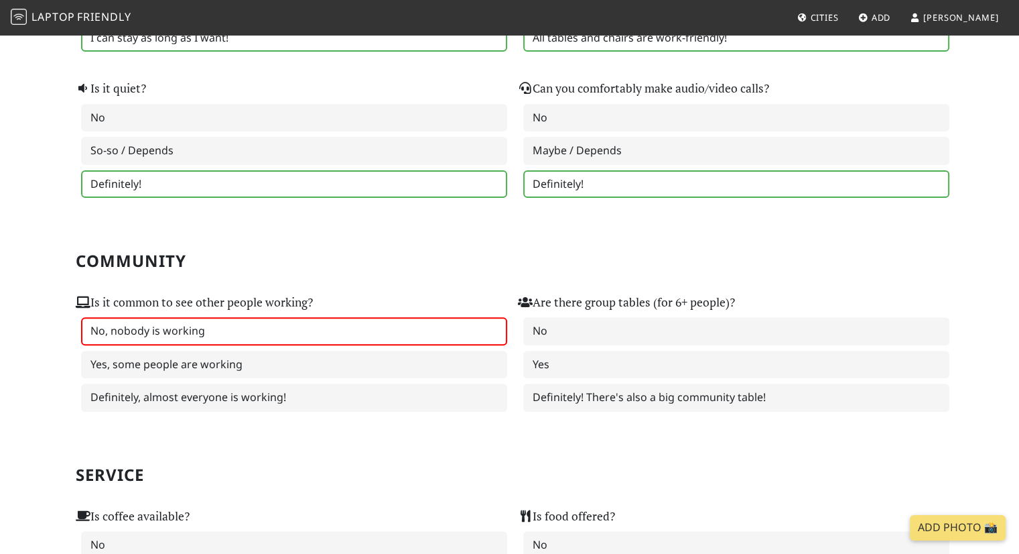
click at [336, 332] on label "No, nobody is working" at bounding box center [294, 331] width 426 height 28
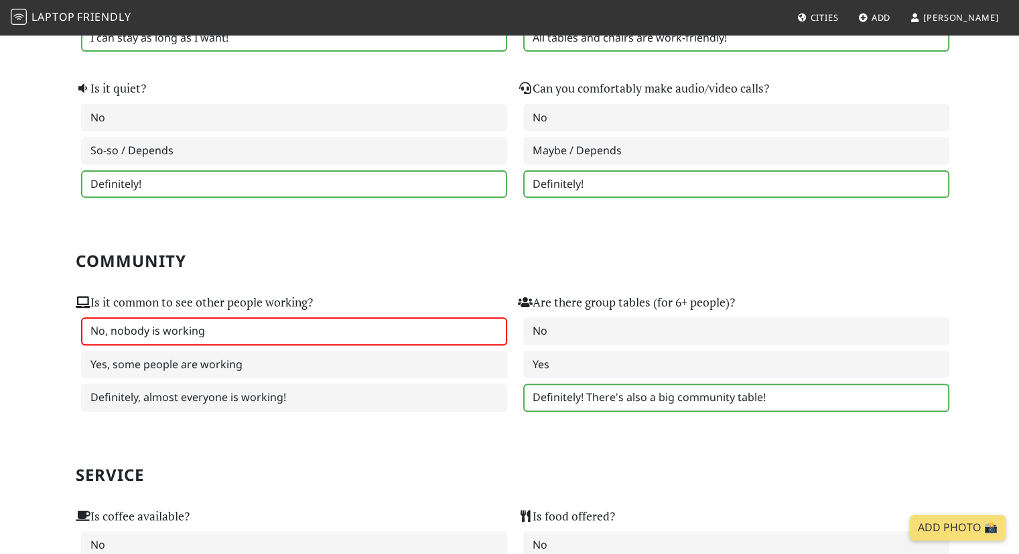
click at [610, 392] on label "Definitely! There's also a big community table!" at bounding box center [736, 397] width 426 height 28
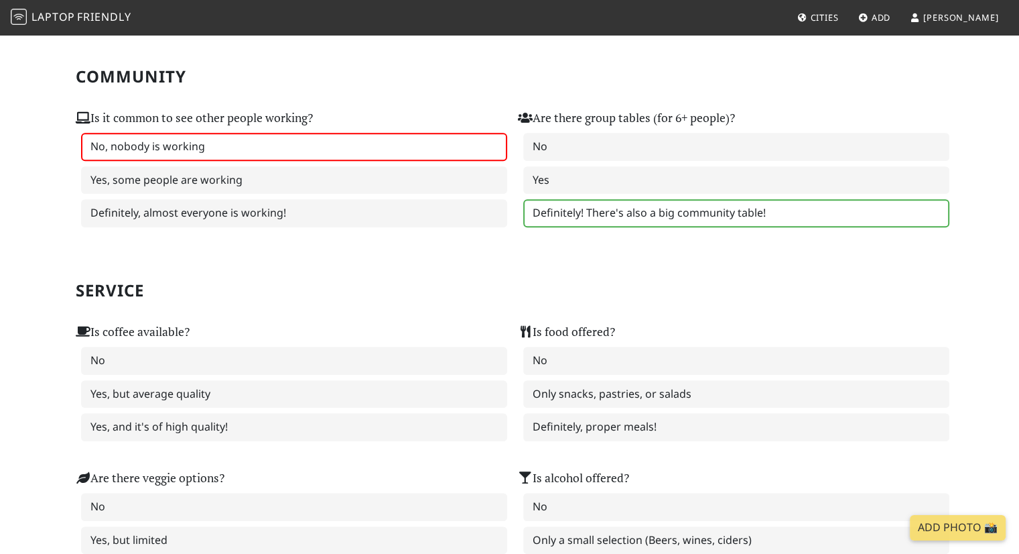
scroll to position [603, 0]
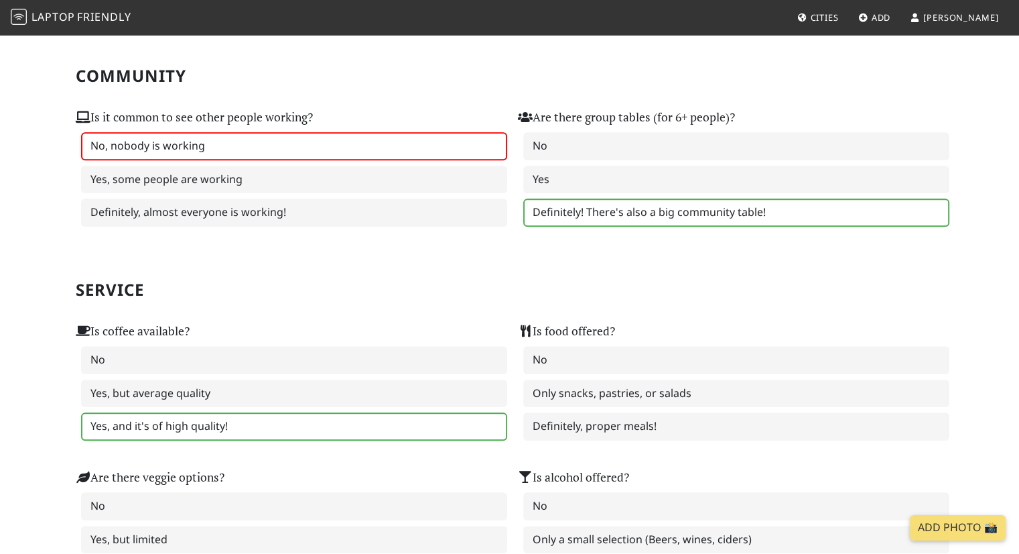
click at [367, 419] on label "Yes, and it's of high quality!" at bounding box center [294, 426] width 426 height 28
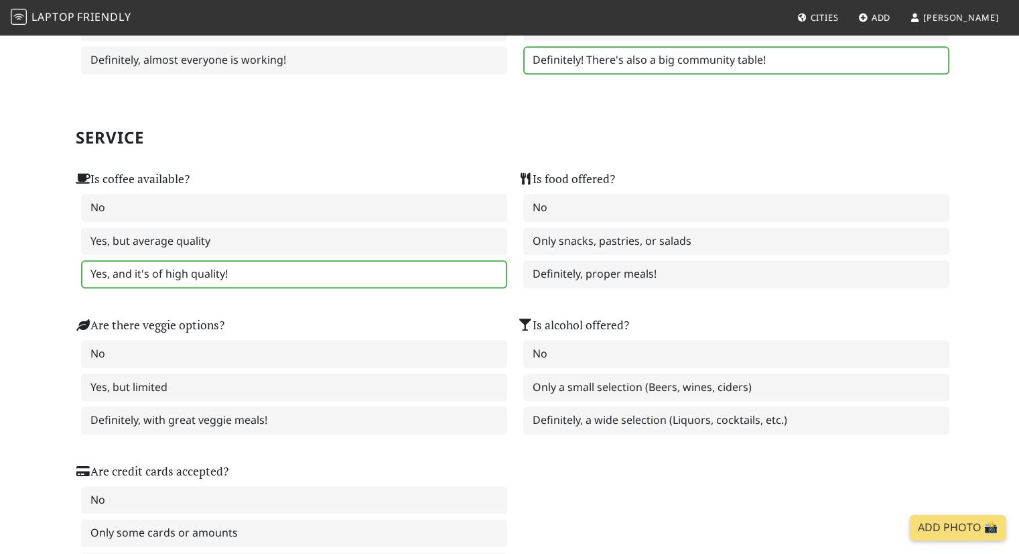
scroll to position [758, 0]
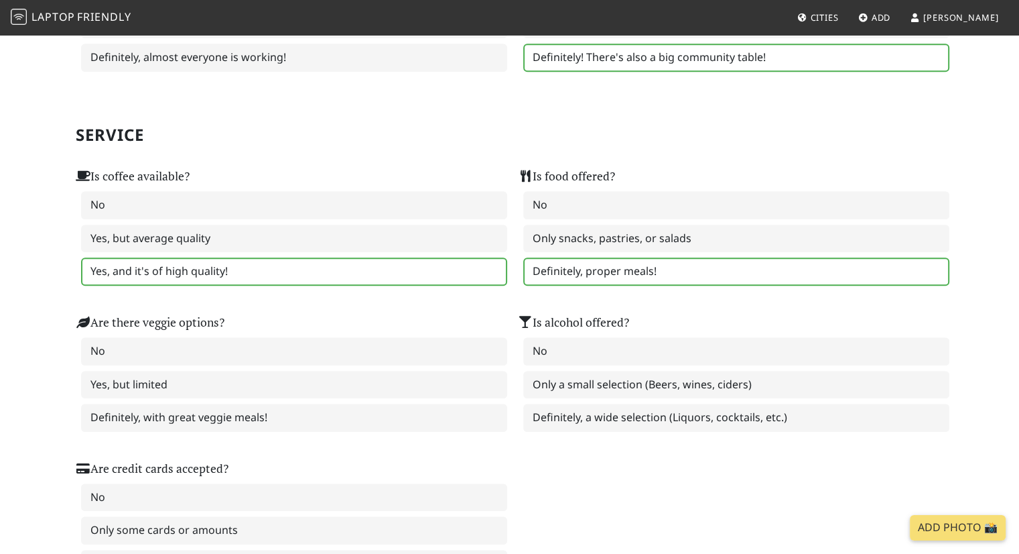
click at [592, 258] on label "Definitely, proper meals!" at bounding box center [736, 271] width 426 height 28
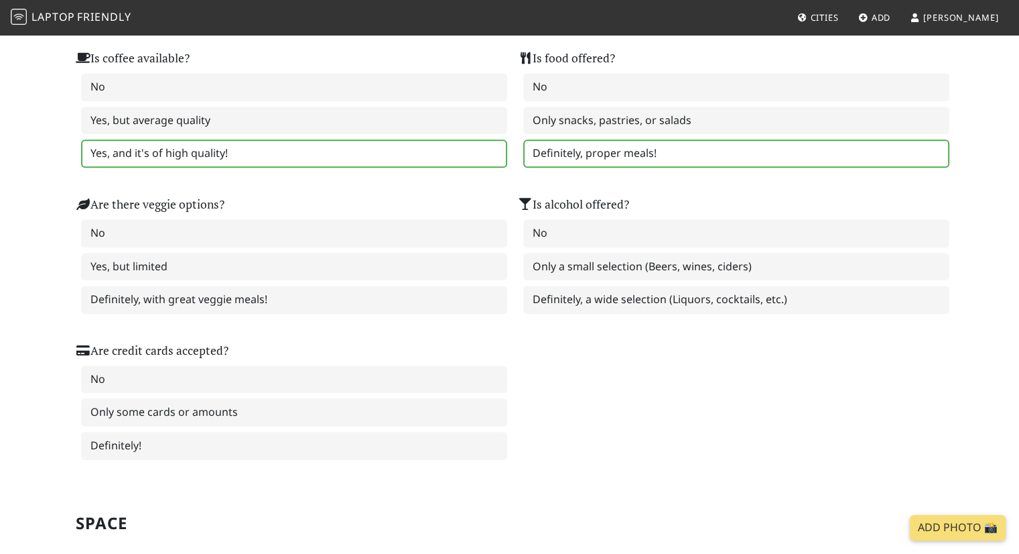
scroll to position [876, 0]
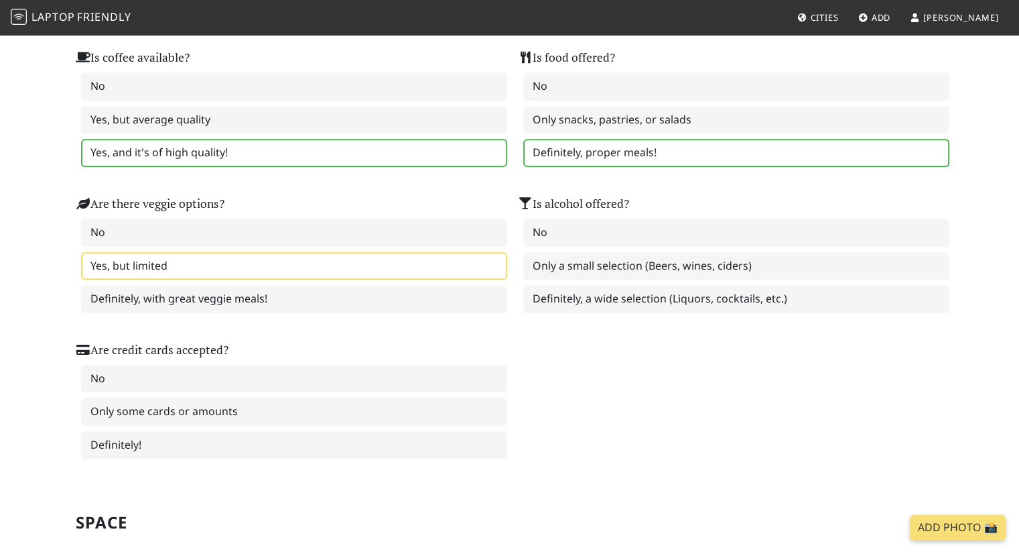
click at [279, 261] on label "Yes, but limited" at bounding box center [294, 266] width 426 height 28
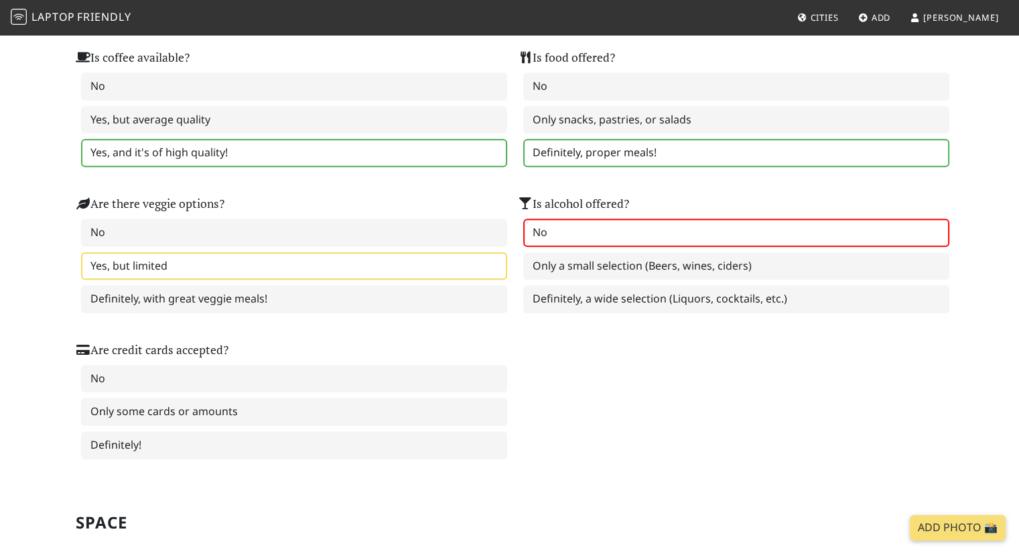
click at [595, 222] on label "No" at bounding box center [736, 232] width 426 height 28
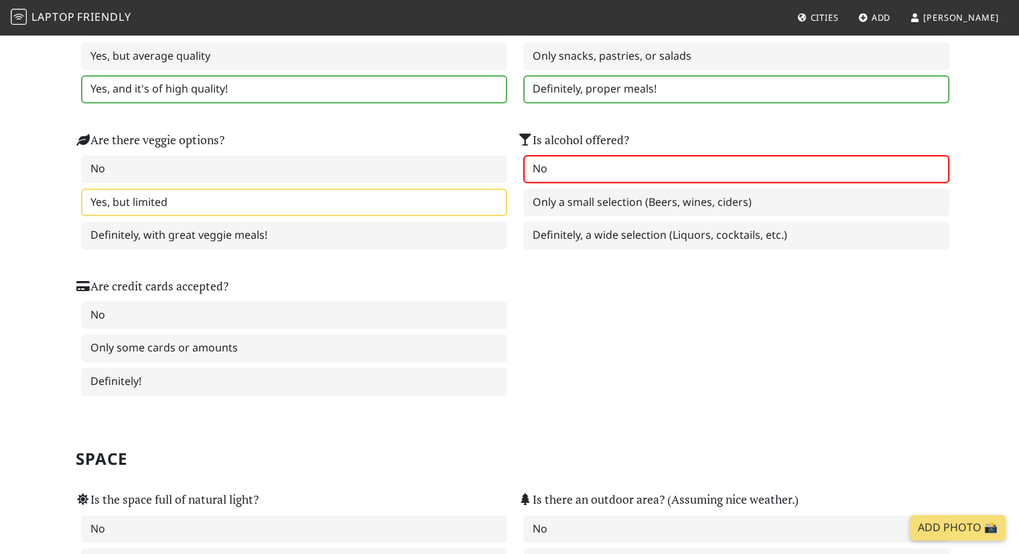
scroll to position [957, 0]
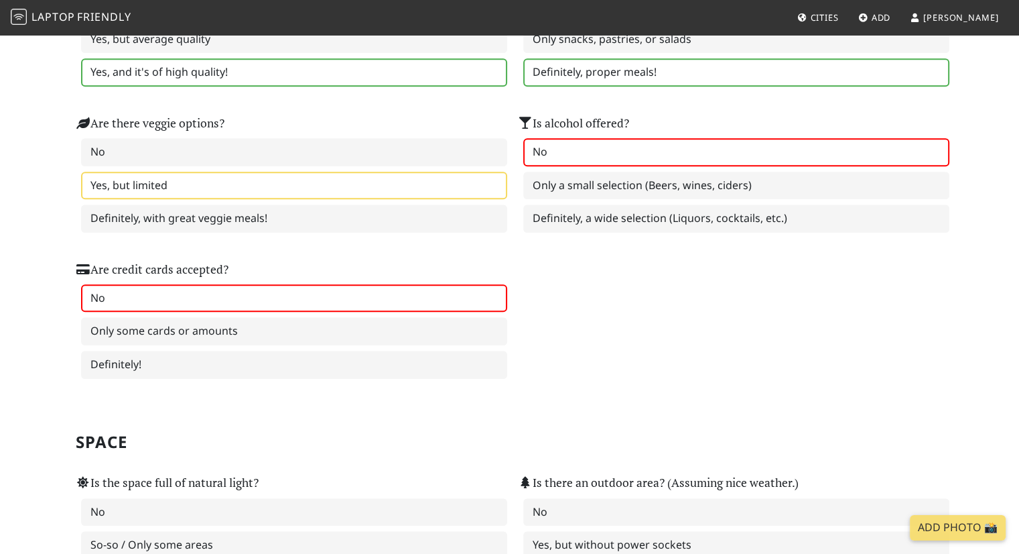
click at [318, 298] on label "No" at bounding box center [294, 298] width 426 height 28
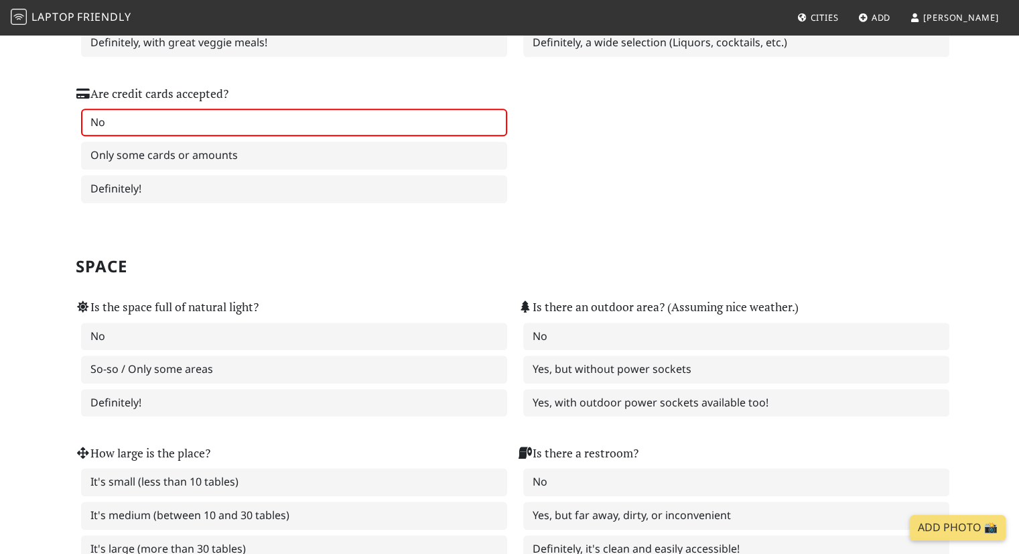
scroll to position [1139, 0]
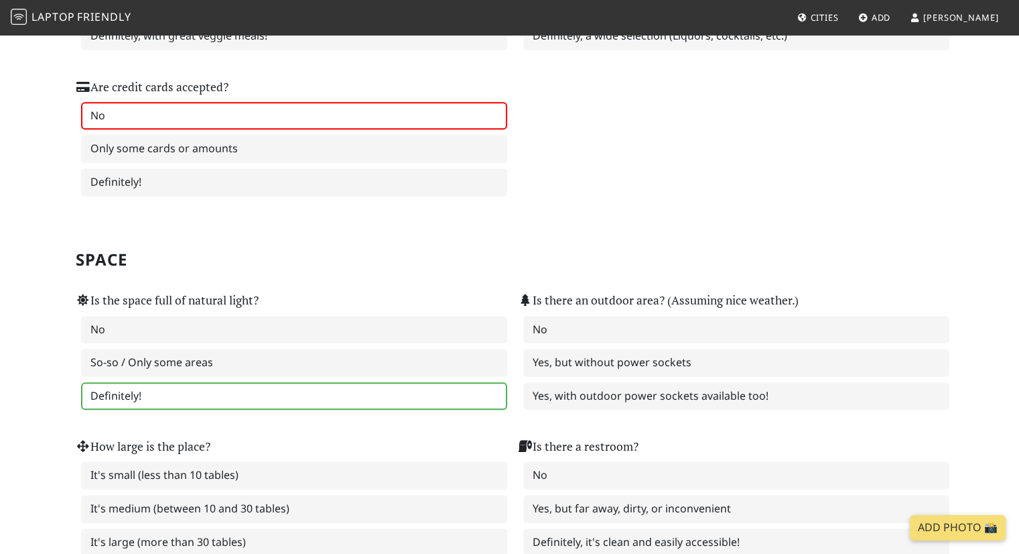
click at [318, 382] on label "Definitely!" at bounding box center [294, 396] width 426 height 28
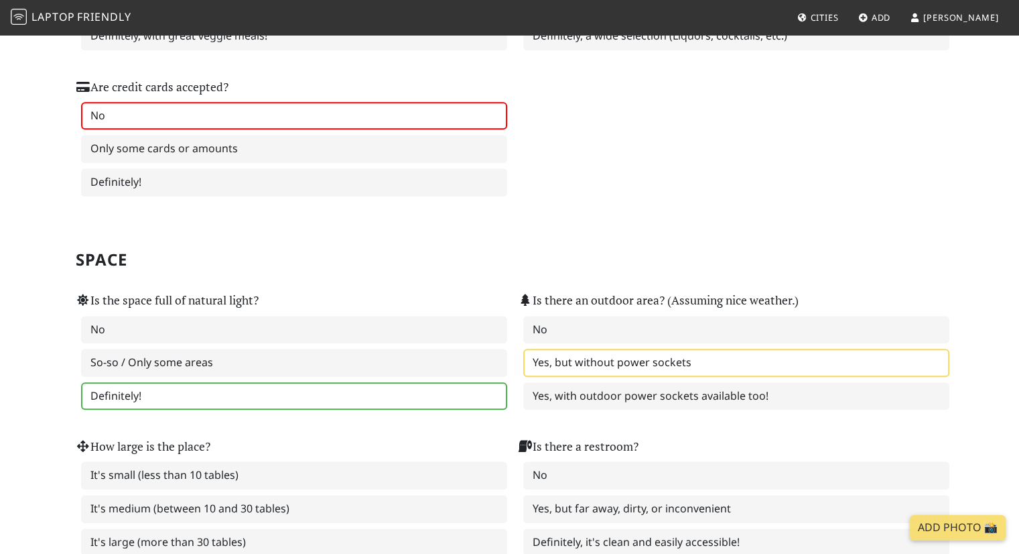
click at [595, 352] on label "Yes, but without power sockets" at bounding box center [736, 362] width 426 height 28
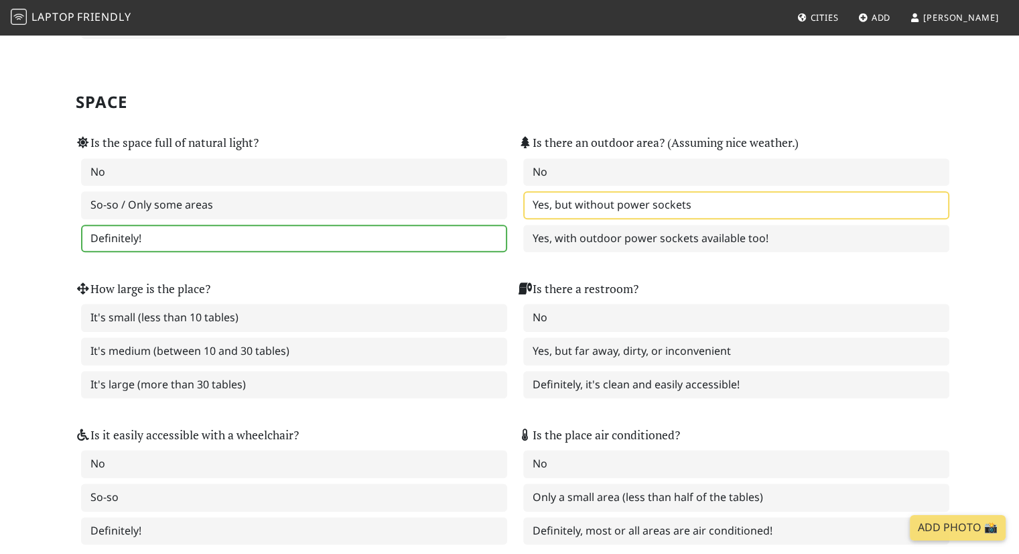
scroll to position [1305, 0]
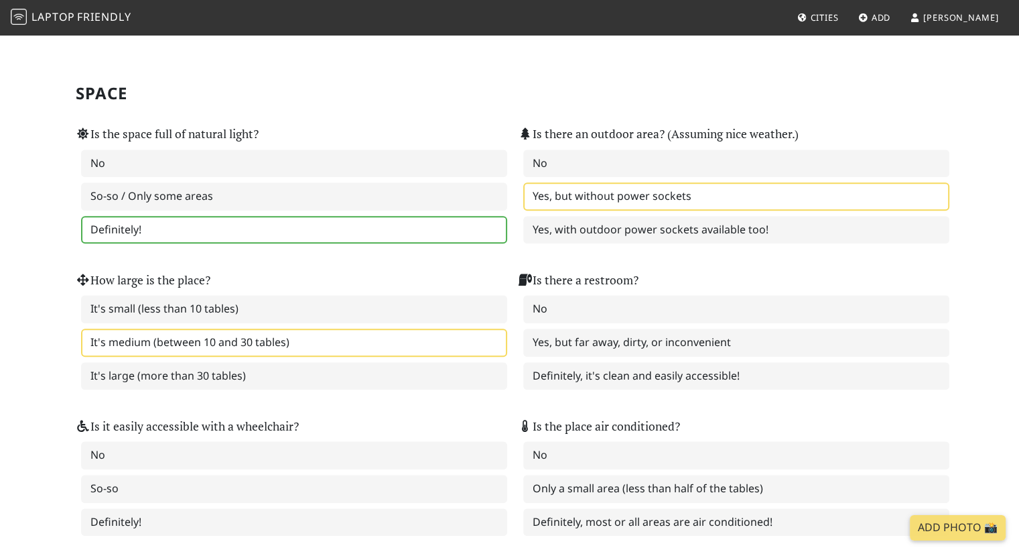
click at [322, 328] on label "It's medium (between 10 and 30 tables)" at bounding box center [294, 342] width 426 height 28
click at [592, 362] on label "Definitely, it's clean and easily accessible!" at bounding box center [736, 376] width 426 height 28
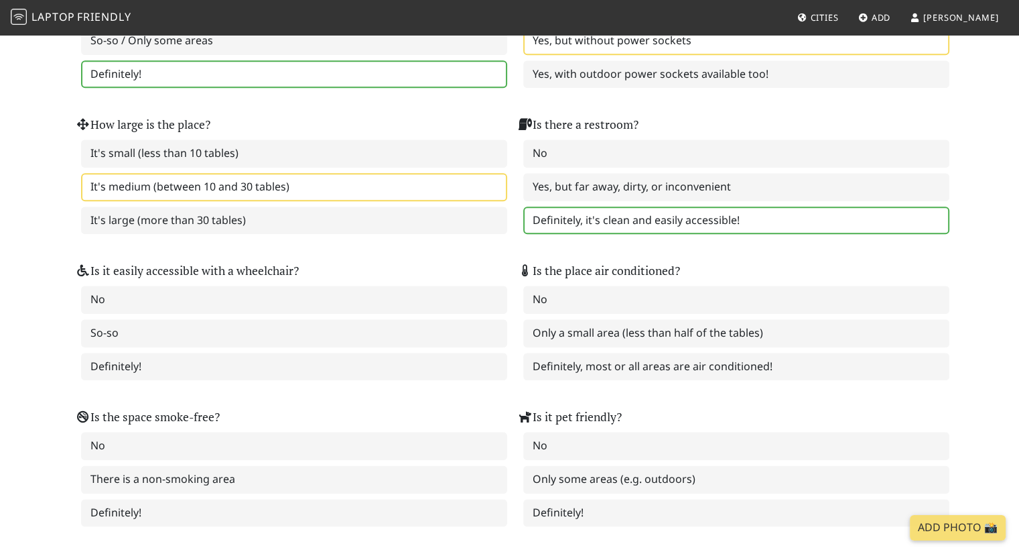
scroll to position [1472, 0]
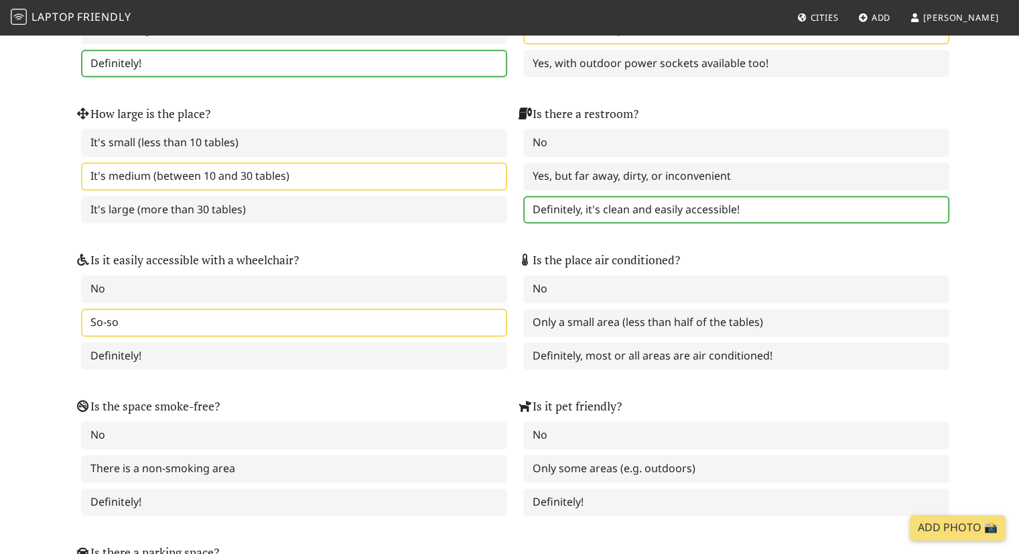
click at [240, 308] on label "So-so" at bounding box center [294, 322] width 426 height 28
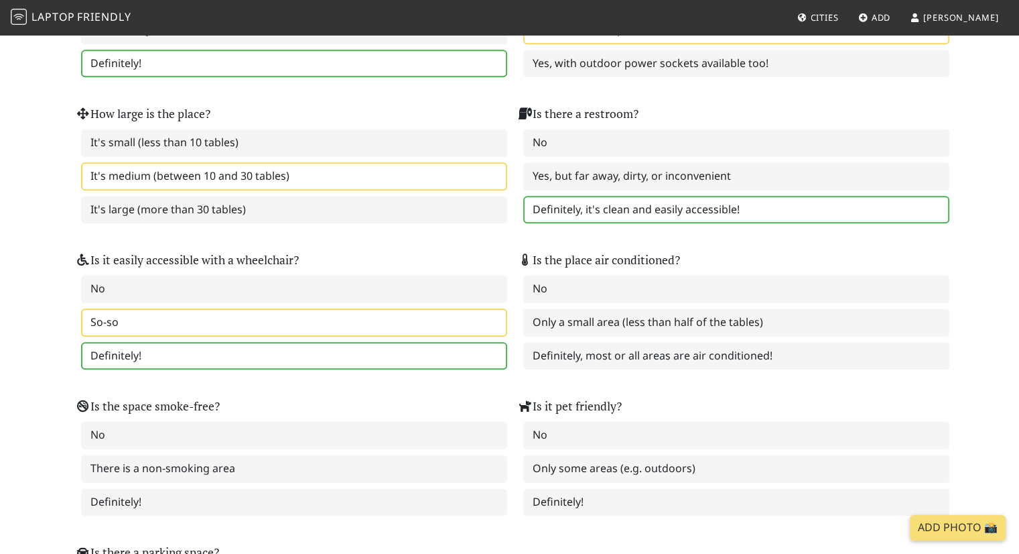
click at [373, 345] on label "Definitely!" at bounding box center [294, 356] width 426 height 28
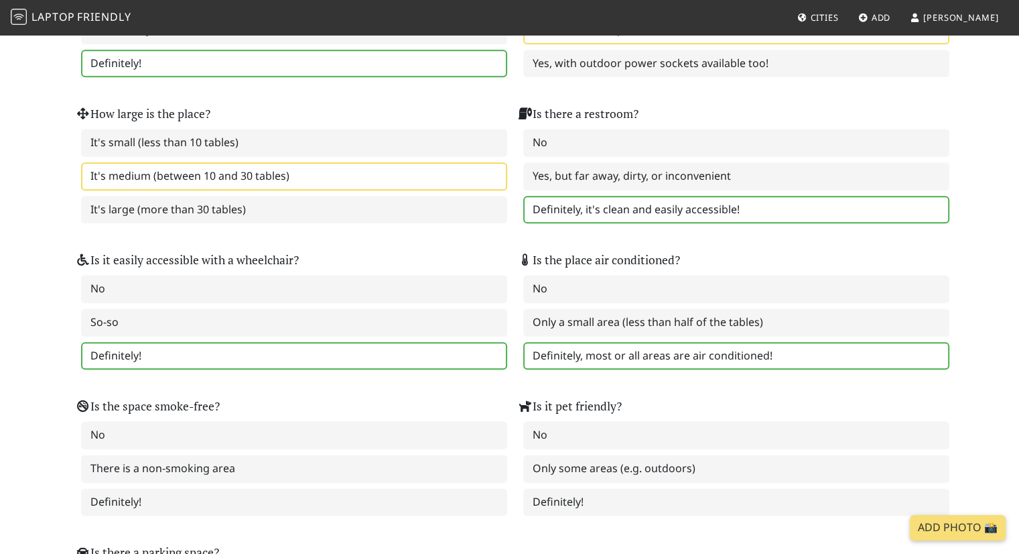
click at [581, 342] on label "Definitely, most or all areas are air conditioned!" at bounding box center [736, 356] width 426 height 28
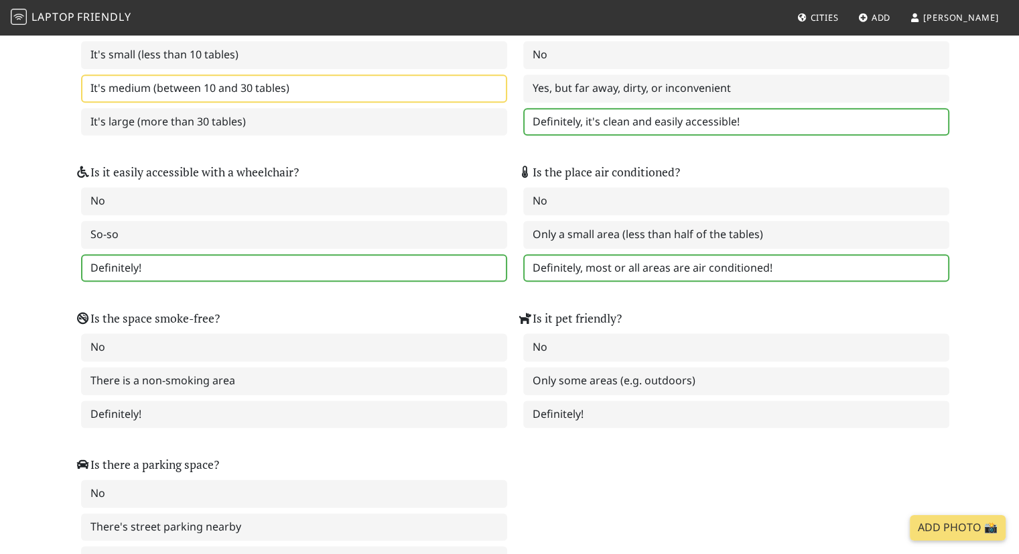
scroll to position [1595, 0]
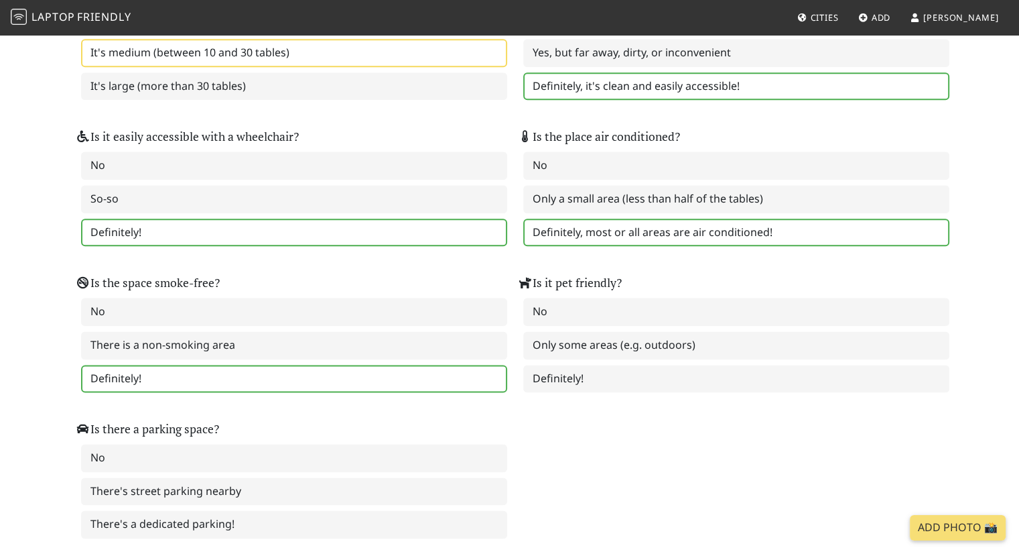
click at [370, 365] on label "Definitely!" at bounding box center [294, 379] width 426 height 28
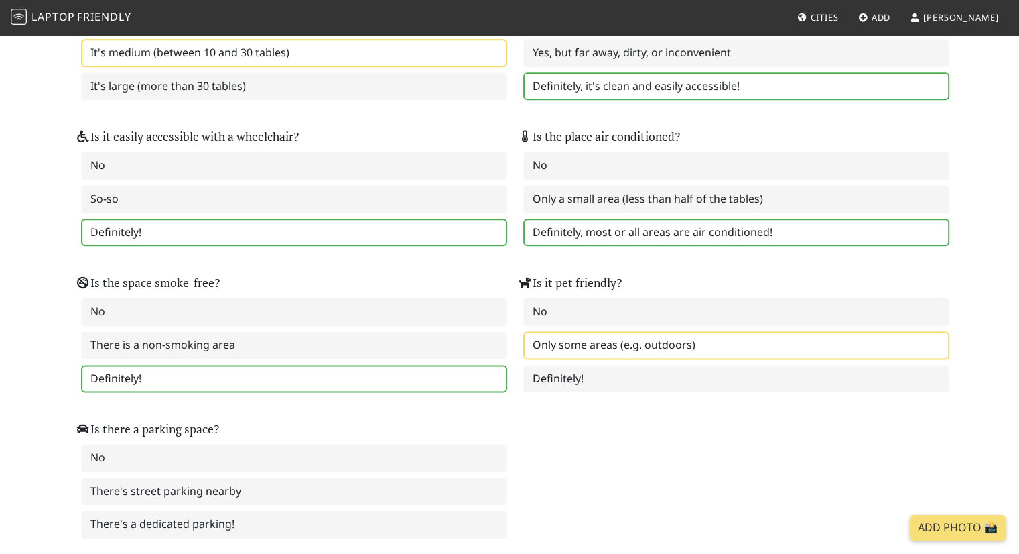
click at [589, 331] on label "Only some areas (e.g. outdoors)" at bounding box center [736, 345] width 426 height 28
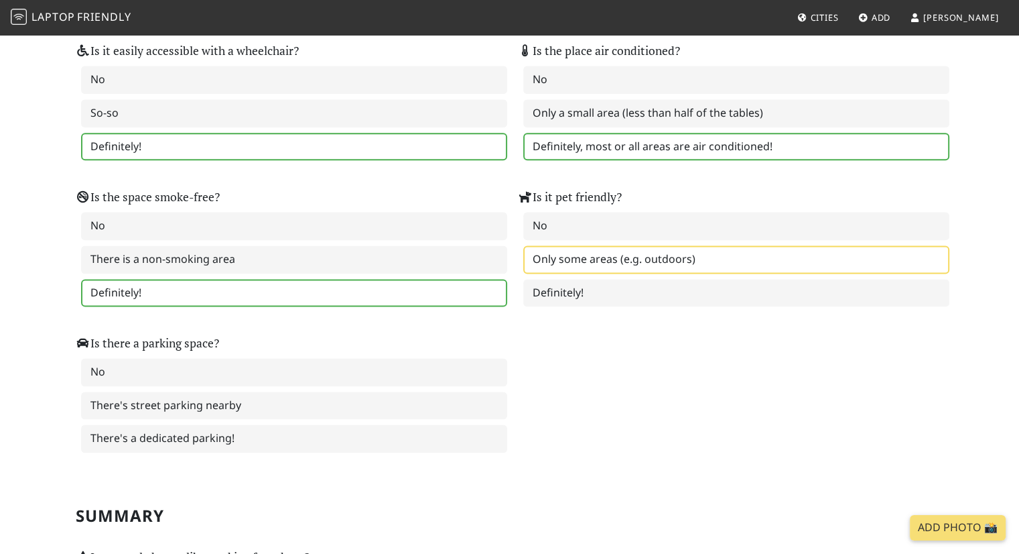
scroll to position [1688, 0]
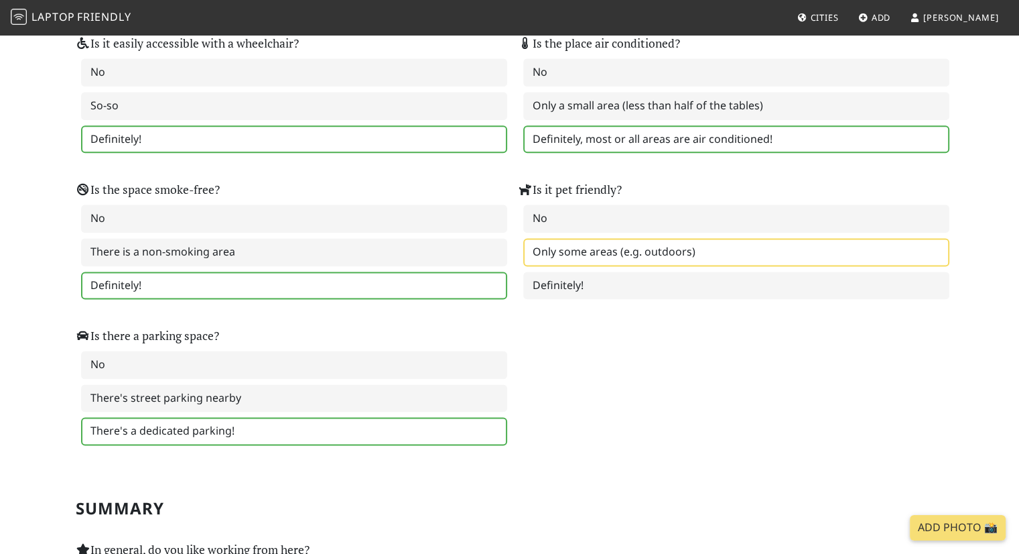
click at [256, 421] on label "There's a dedicated parking!" at bounding box center [294, 431] width 426 height 28
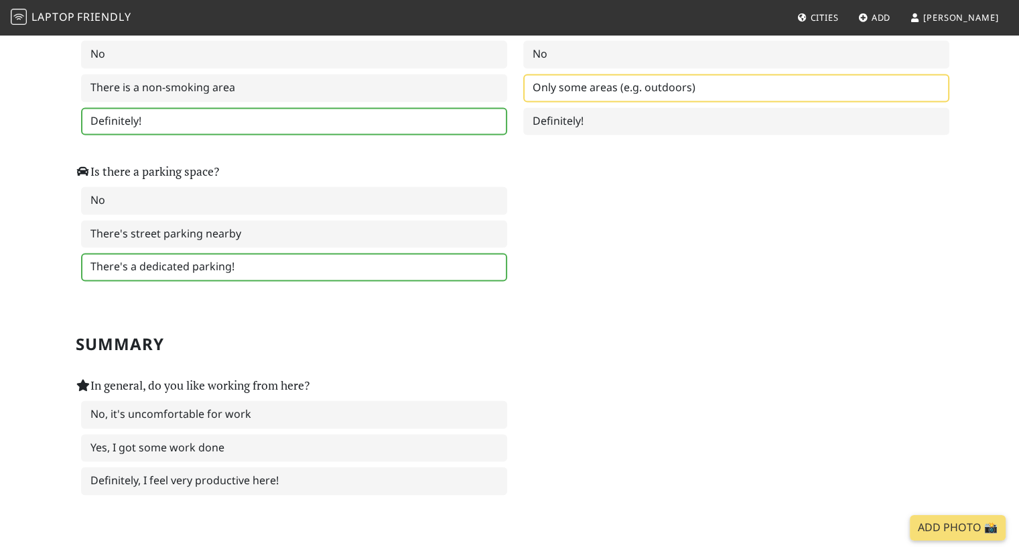
scroll to position [1892, 0]
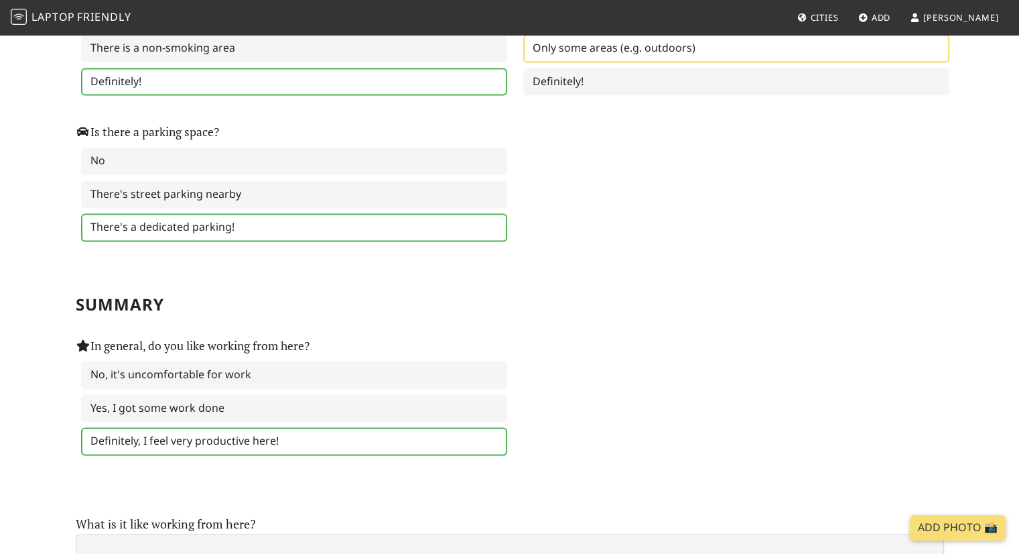
click at [243, 427] on label "Definitely, I feel very productive here!" at bounding box center [294, 441] width 426 height 28
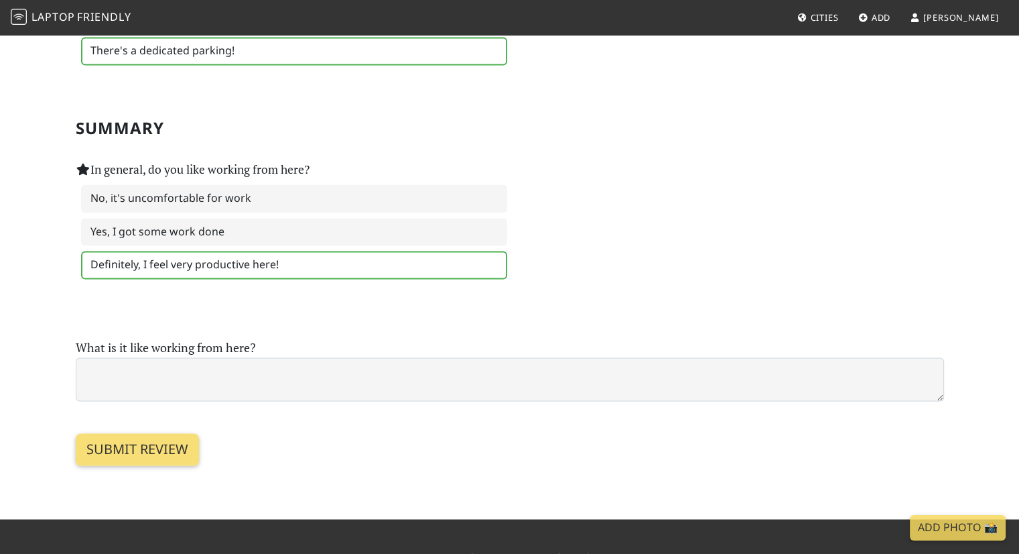
scroll to position [2079, 0]
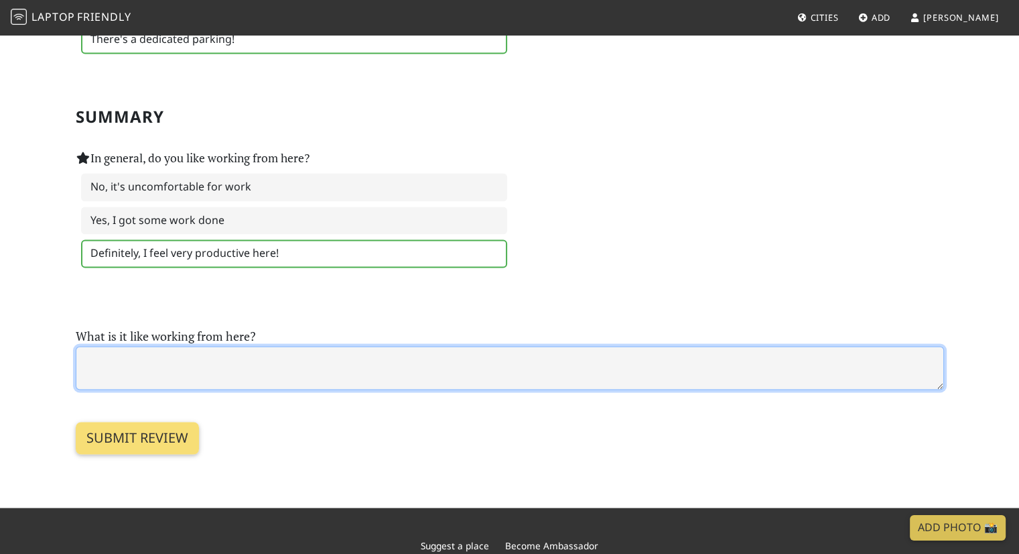
click at [267, 346] on textarea at bounding box center [510, 368] width 868 height 44
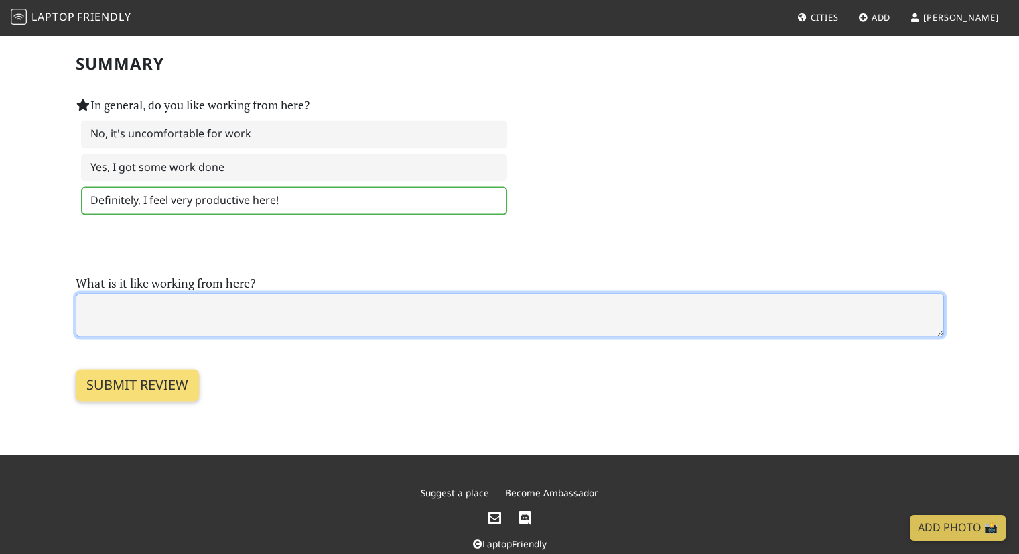
scroll to position [2136, 0]
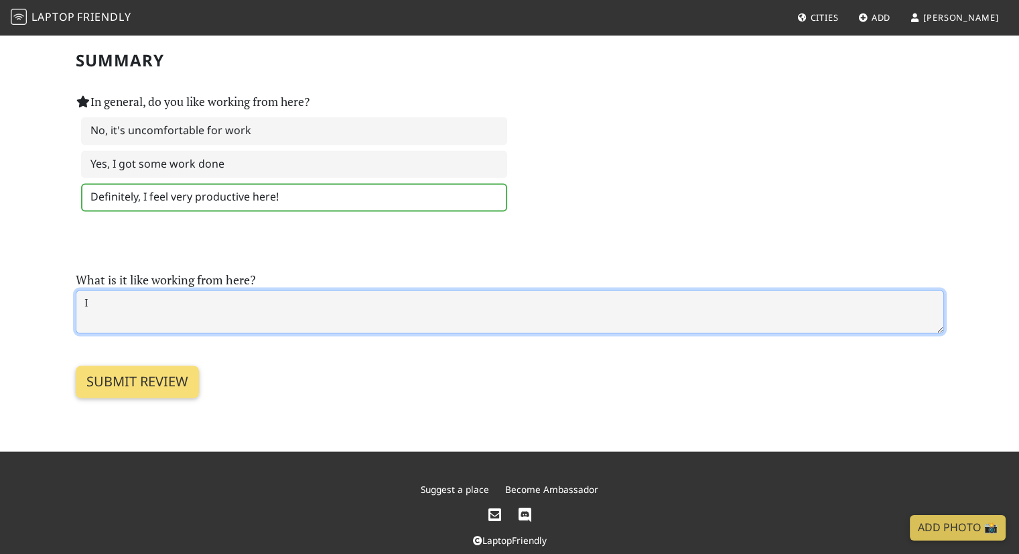
type textarea "I"
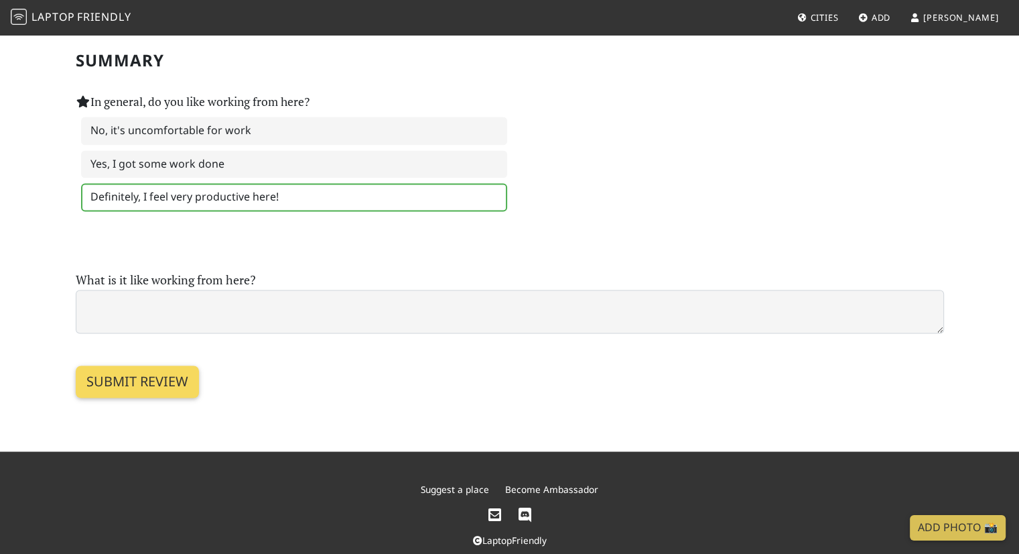
click at [166, 365] on input "Submit review" at bounding box center [137, 381] width 123 height 32
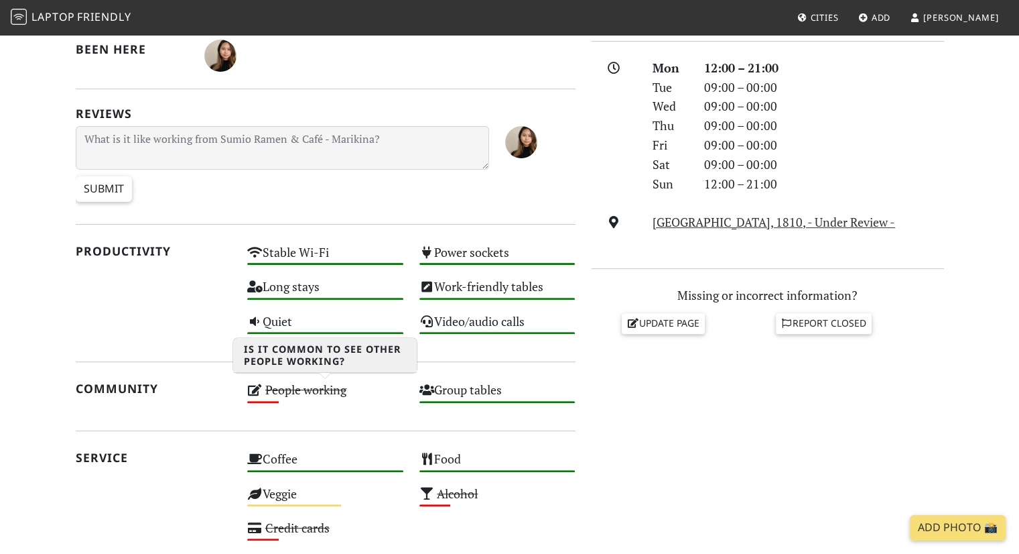
scroll to position [367, 0]
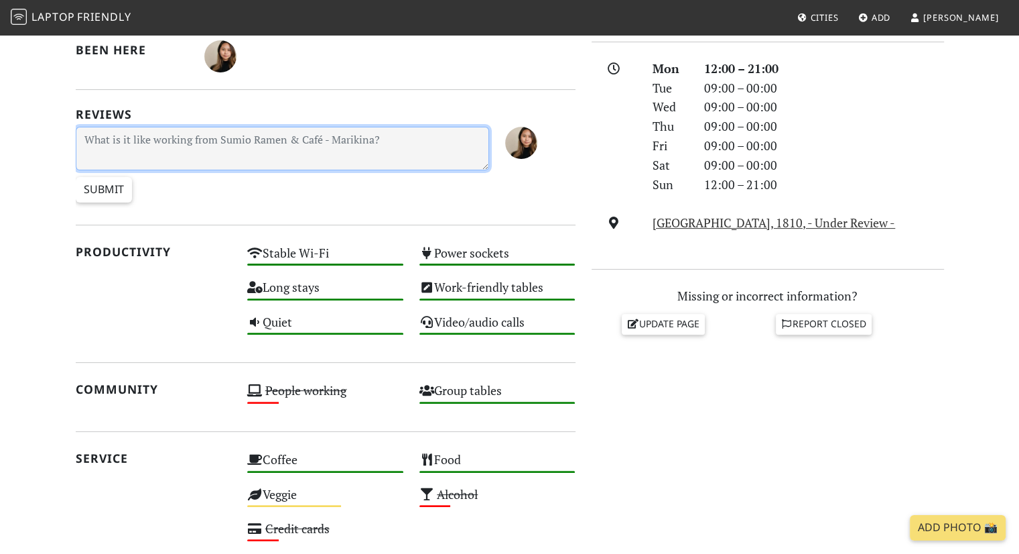
click at [316, 147] on textarea at bounding box center [283, 149] width 414 height 44
type textarea "I just happened to discover this place since the cafe beside it was close but g…"
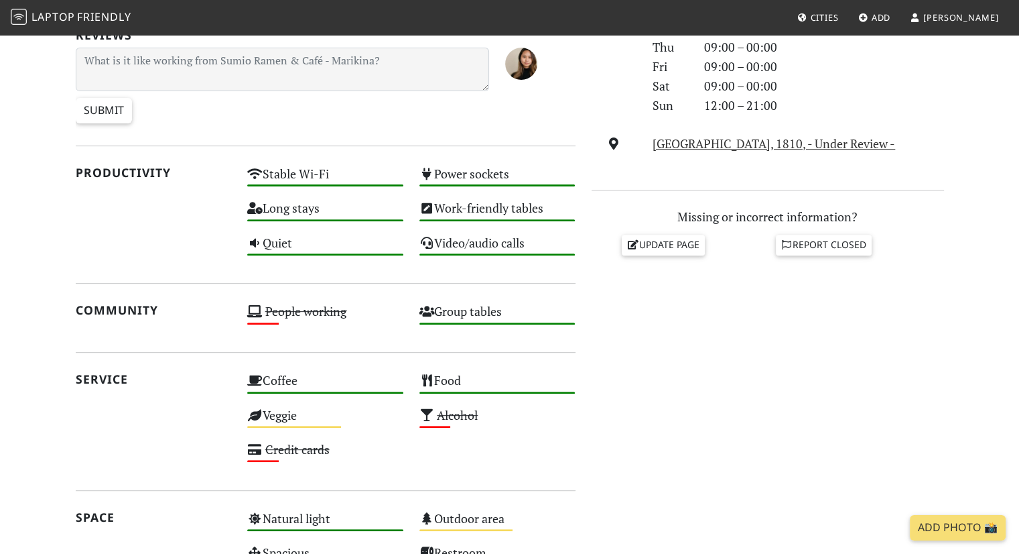
scroll to position [767, 0]
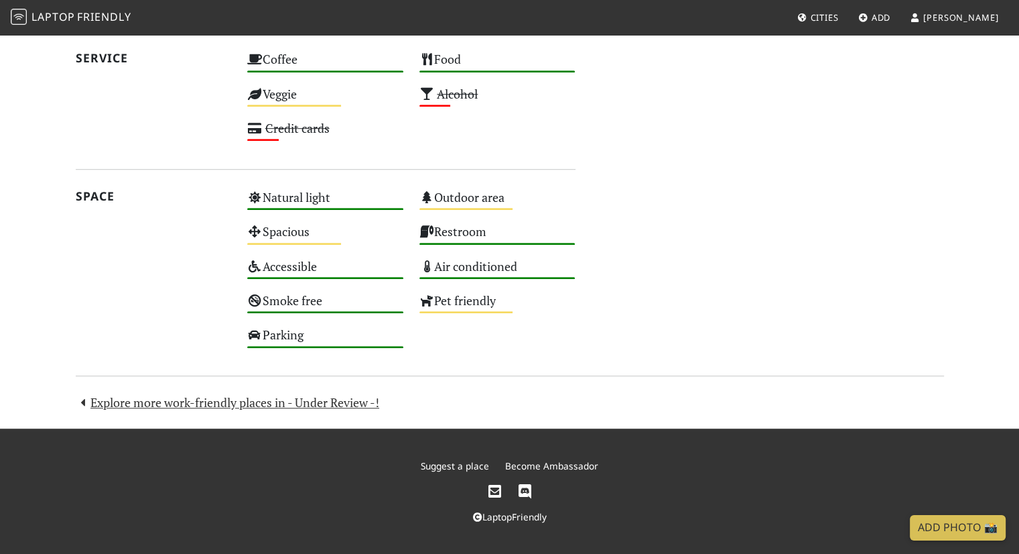
click at [315, 400] on link "Explore more work-friendly places in - Under Review -!" at bounding box center [228, 402] width 304 height 16
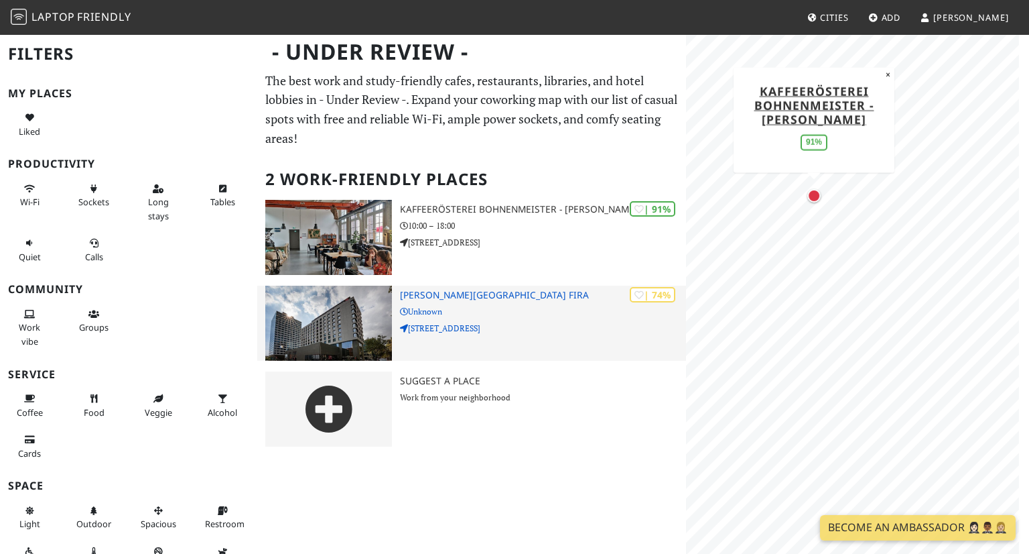
click at [564, 302] on div "- Under Review - Filters My Places Liked Productivity Wi-Fi Sockets Long stays …" at bounding box center [514, 246] width 1029 height 424
click at [407, 303] on div "- Under Review - Filters My Places Liked Productivity Wi-Fi Sockets Long stays …" at bounding box center [514, 246] width 1029 height 424
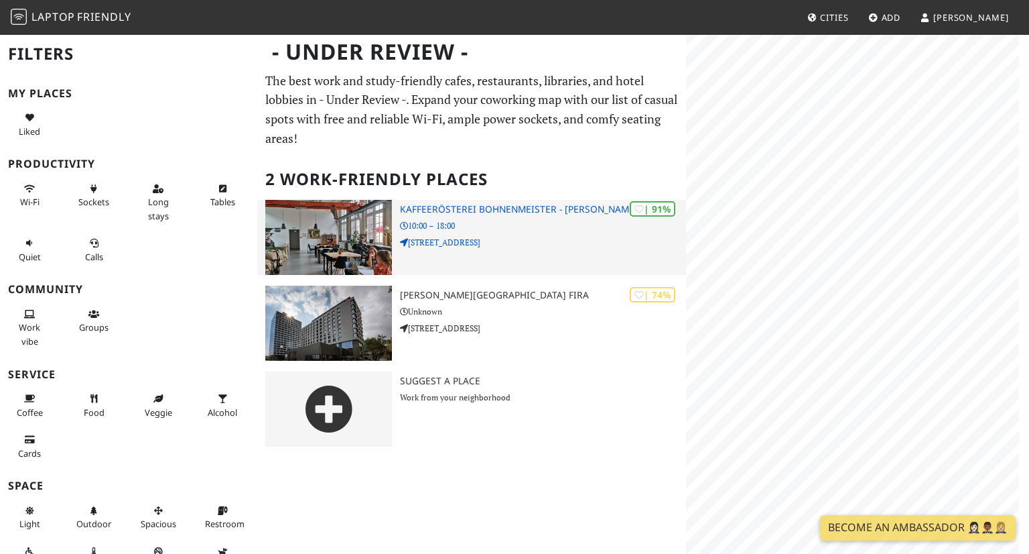
click at [626, 206] on div "- Under Review - Filters My Places Liked Productivity Wi-Fi Sockets Long stays …" at bounding box center [514, 246] width 1029 height 424
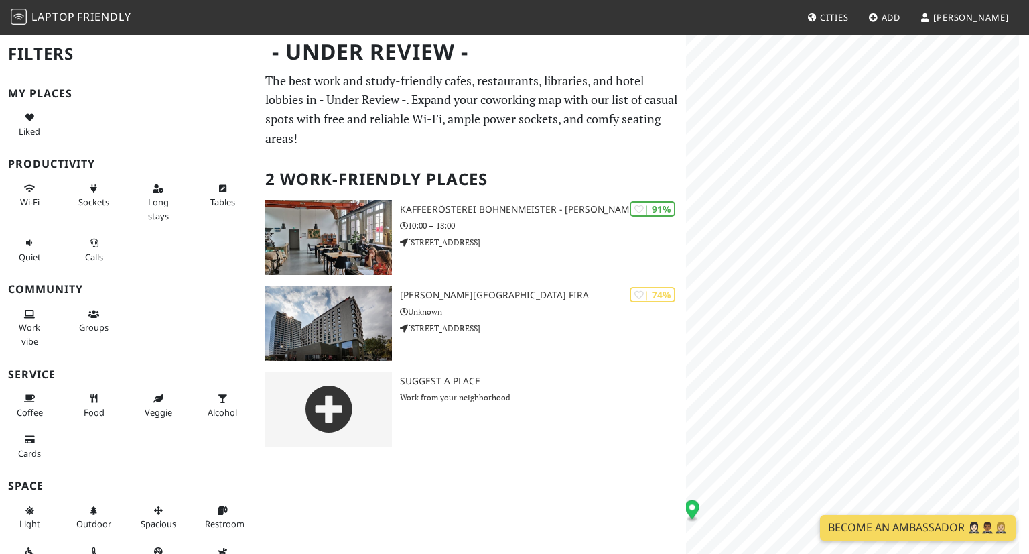
click at [922, 538] on link "Become an Ambassador 🤵🏻‍♀️🤵🏾‍♂️🤵🏼‍♀️" at bounding box center [918, 527] width 196 height 25
click at [911, 21] on body "Laptop Friendly Cities Add Erika - Under Review - Filters My Places Liked Produ…" at bounding box center [514, 277] width 1029 height 554
click at [744, 164] on icon "Map marker" at bounding box center [741, 159] width 15 height 22
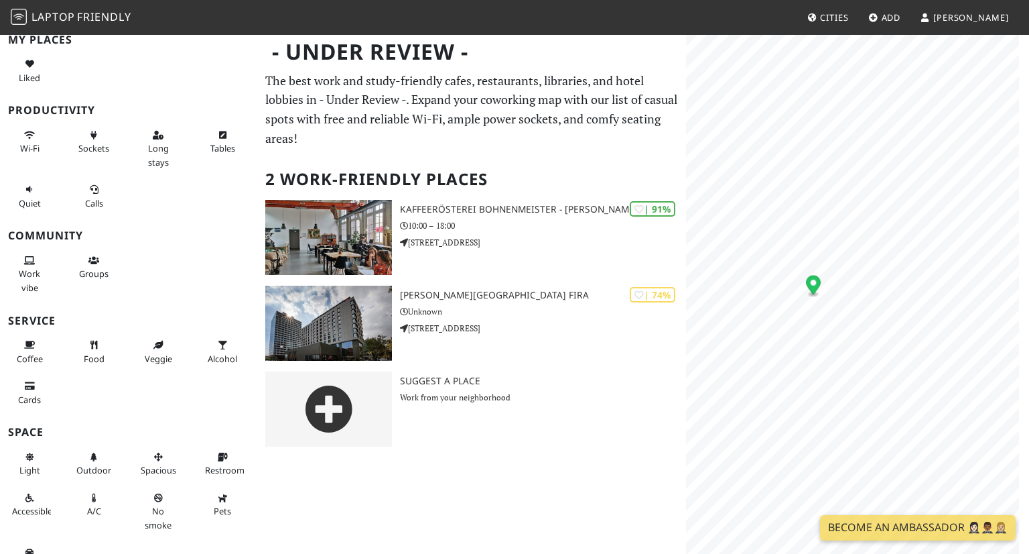
scroll to position [77, 0]
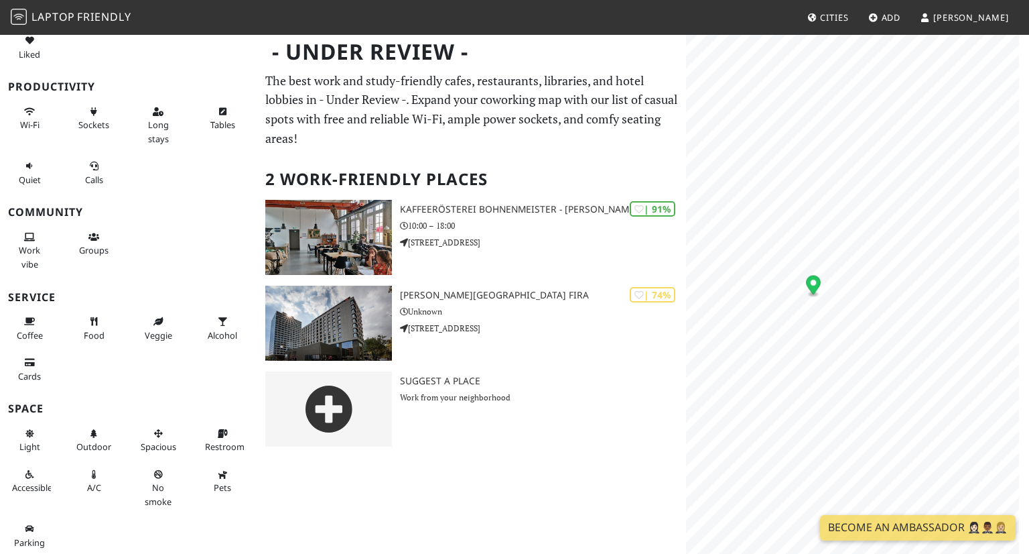
click at [818, 17] on icon at bounding box center [812, 18] width 11 height 9
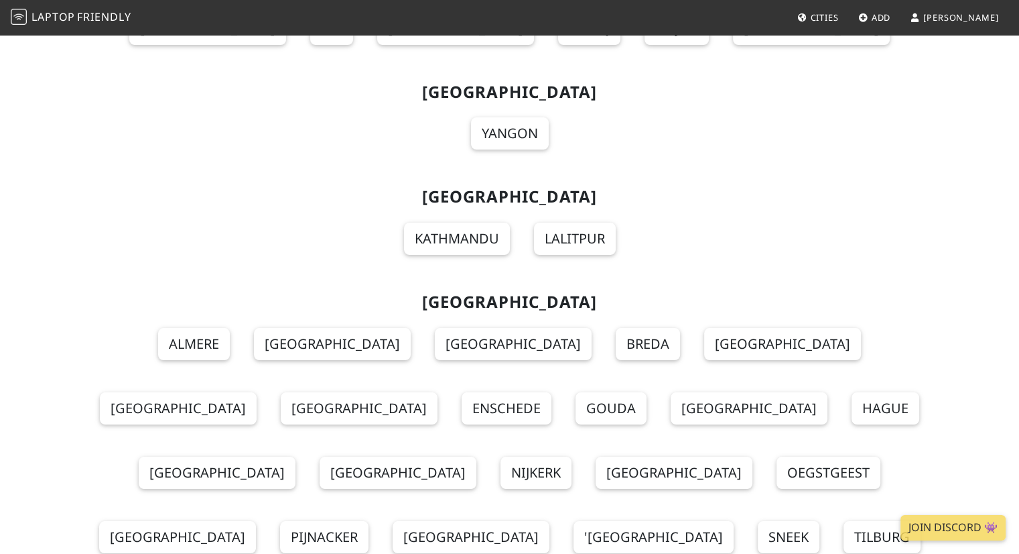
scroll to position [10199, 0]
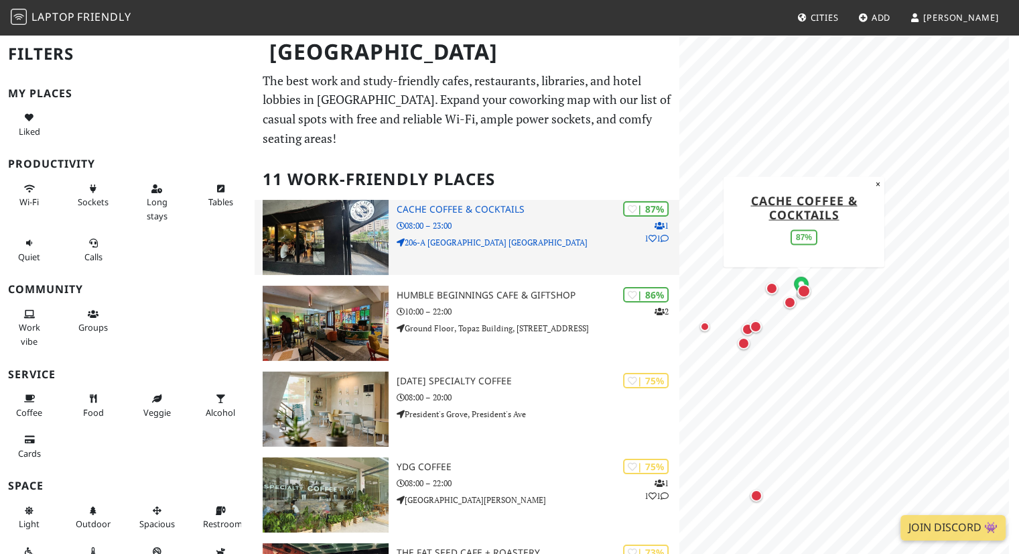
click at [525, 219] on p "08:00 – 23:00" at bounding box center [538, 225] width 283 height 13
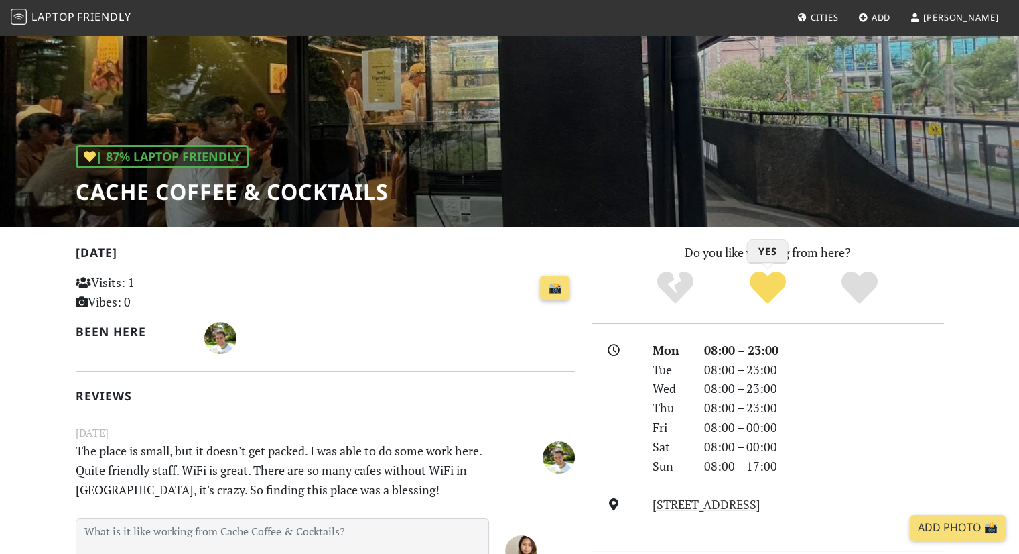
scroll to position [268, 0]
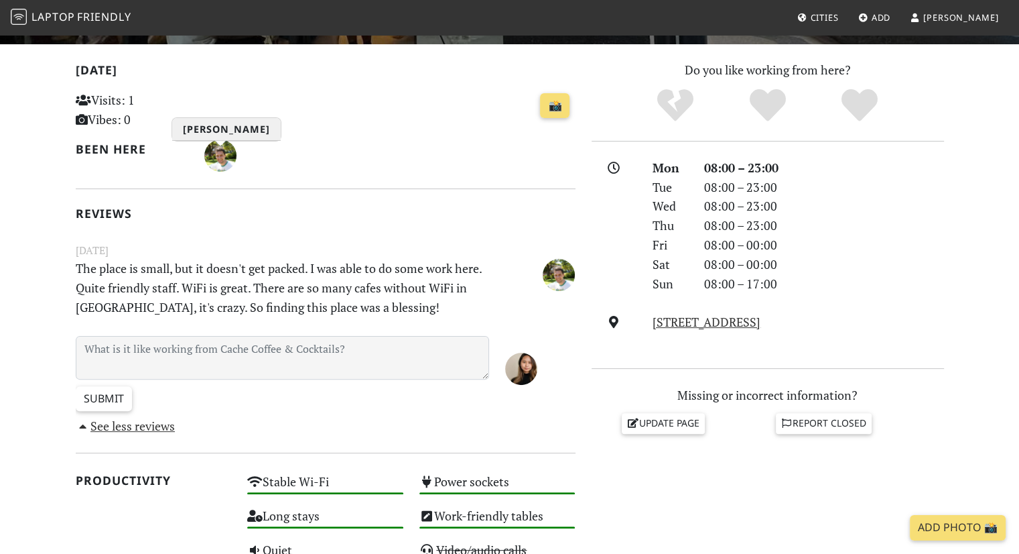
click at [219, 161] on img "Andre Rubin" at bounding box center [220, 155] width 32 height 32
click at [224, 160] on img "Andre Rubin" at bounding box center [220, 155] width 32 height 32
click at [351, 488] on div "Stable Wi-Fi High" at bounding box center [325, 487] width 172 height 34
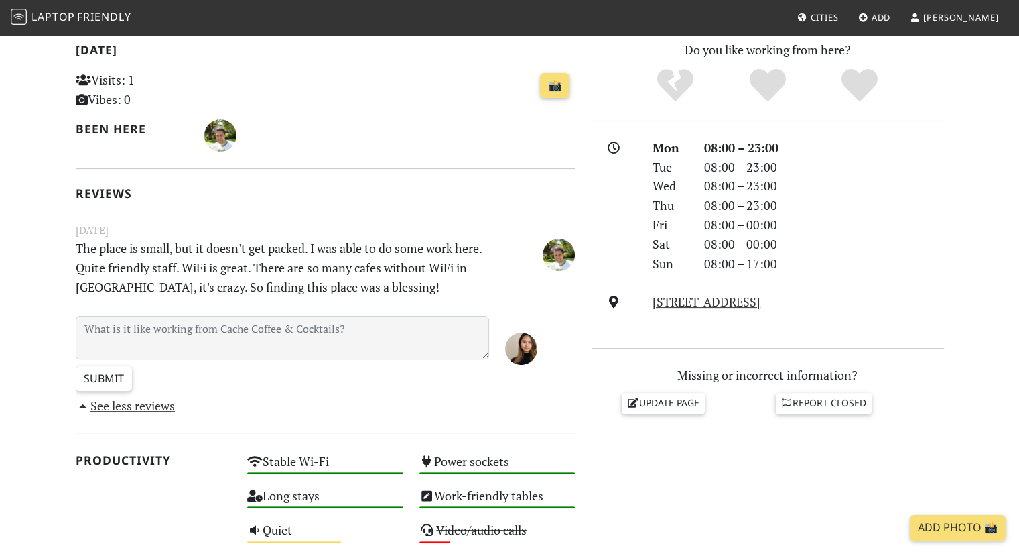
scroll to position [67, 0]
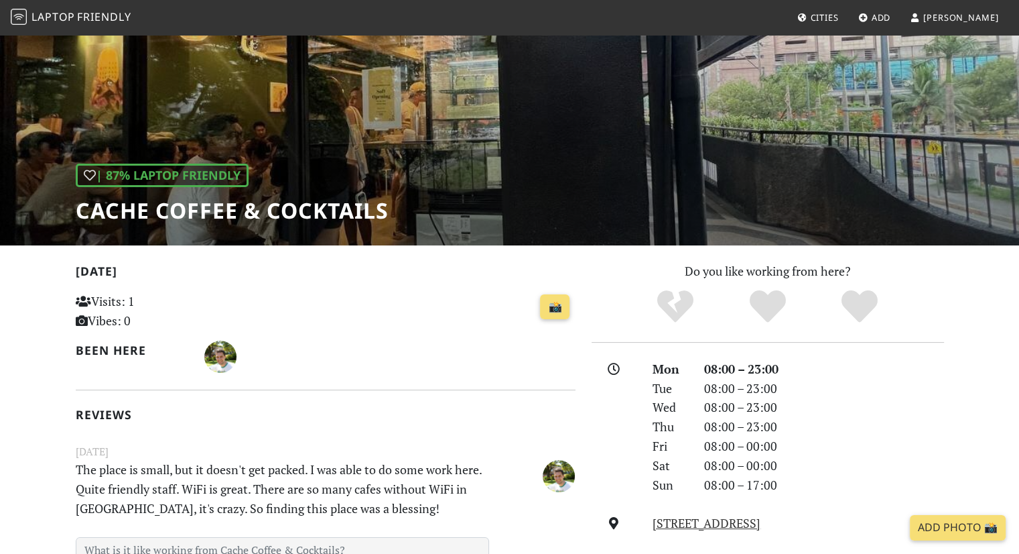
click at [986, 19] on span "[PERSON_NAME]" at bounding box center [961, 17] width 76 height 12
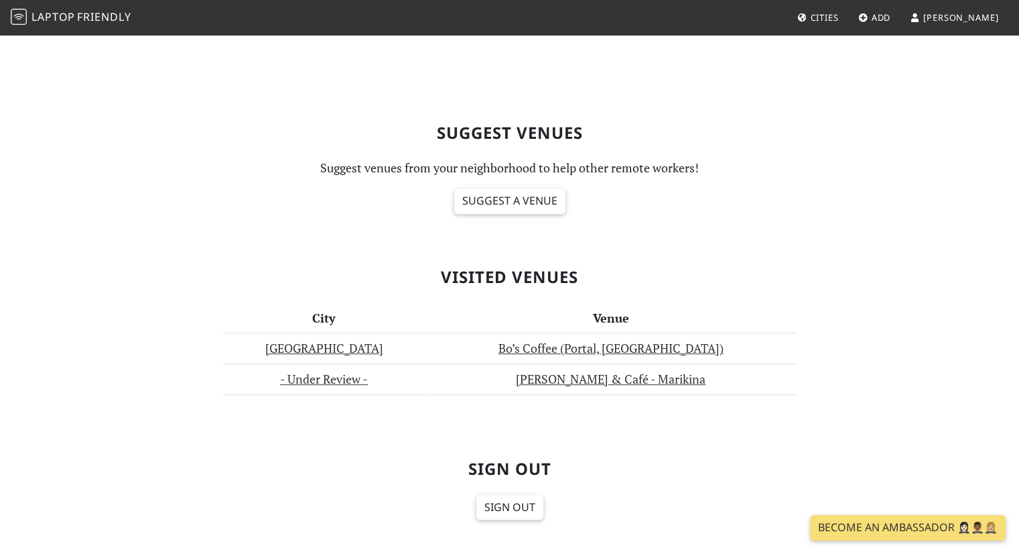
scroll to position [536, 0]
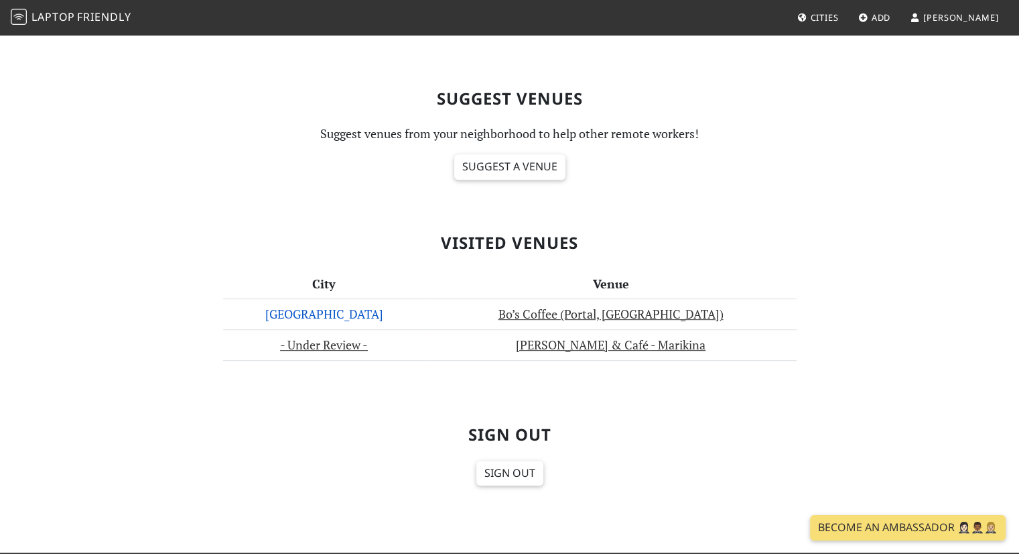
click at [330, 307] on link "[GEOGRAPHIC_DATA]" at bounding box center [324, 314] width 118 height 16
